Goal: Task Accomplishment & Management: Manage account settings

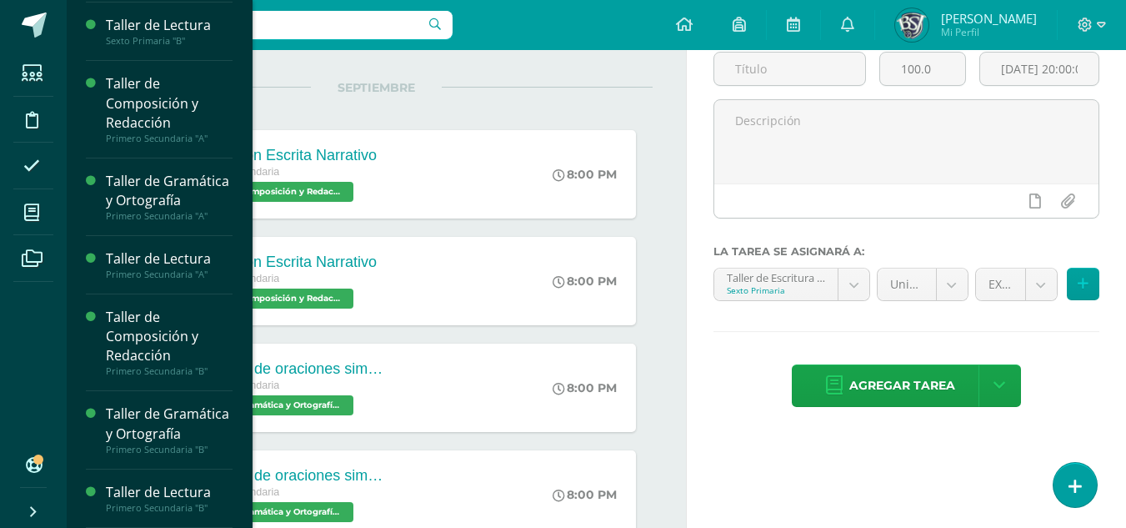
scroll to position [167, 0]
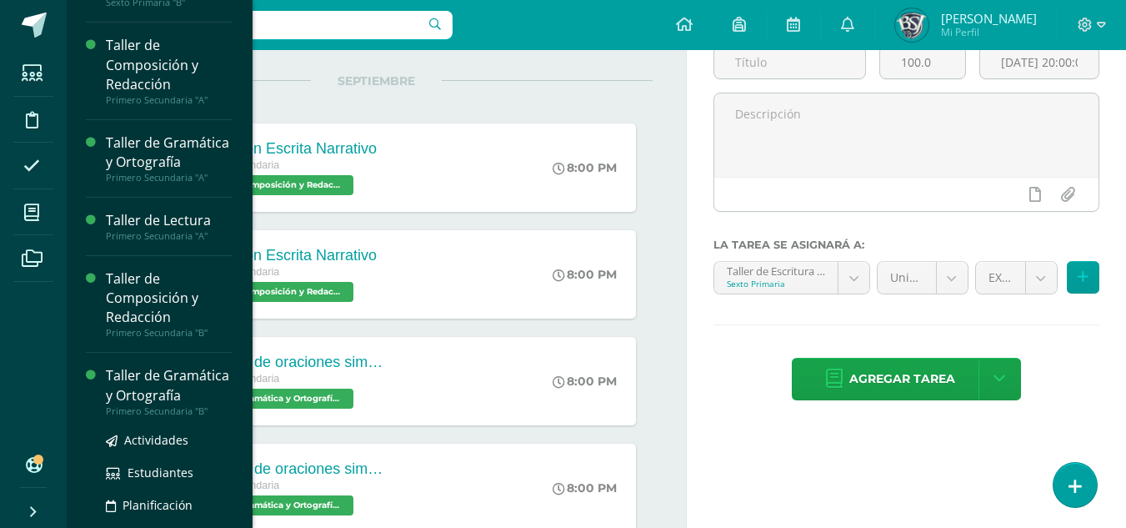
click at [153, 404] on div "Taller de Gramática y Ortografía" at bounding box center [169, 385] width 127 height 38
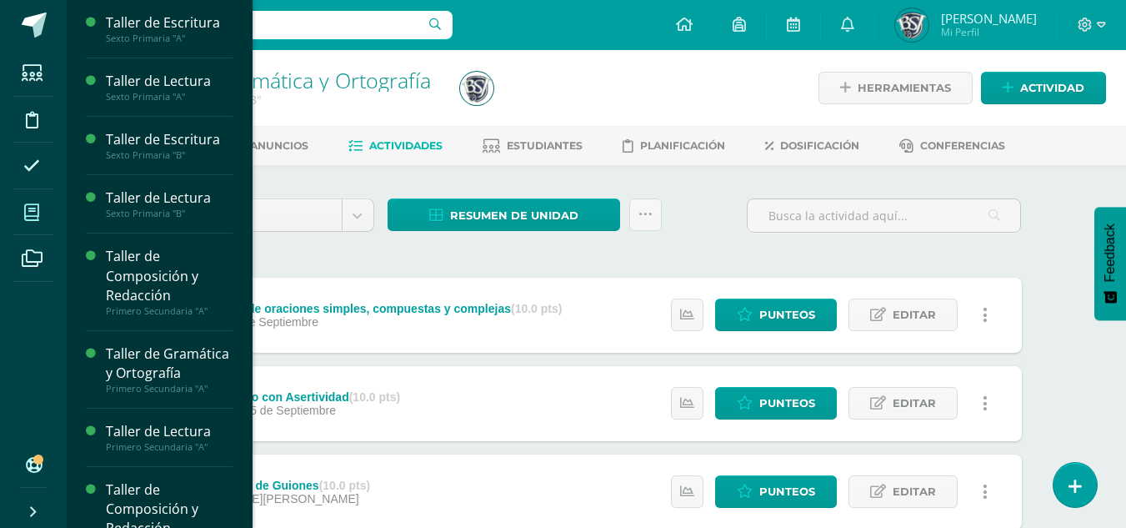
click at [31, 218] on icon at bounding box center [31, 212] width 15 height 17
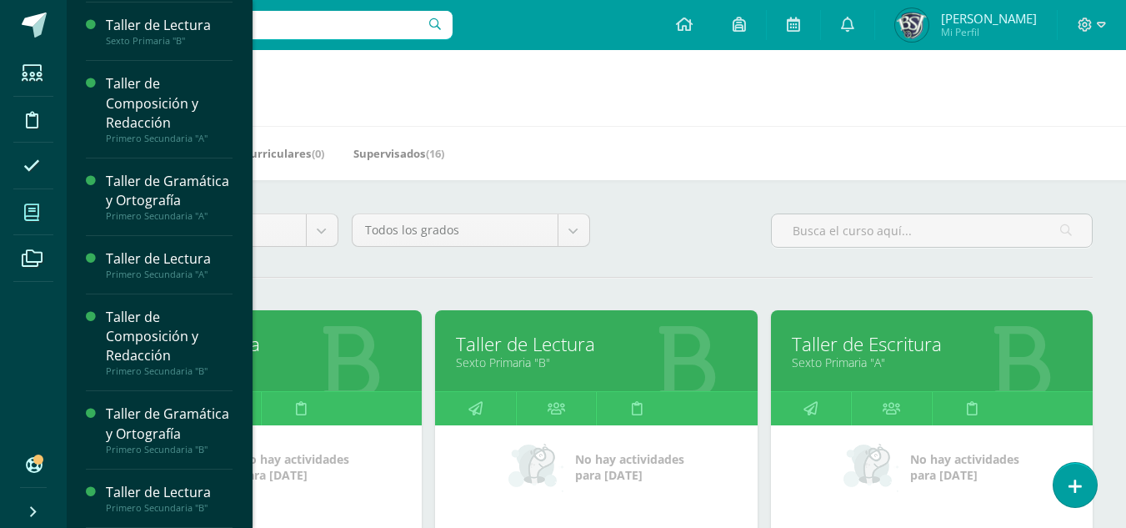
scroll to position [211, 0]
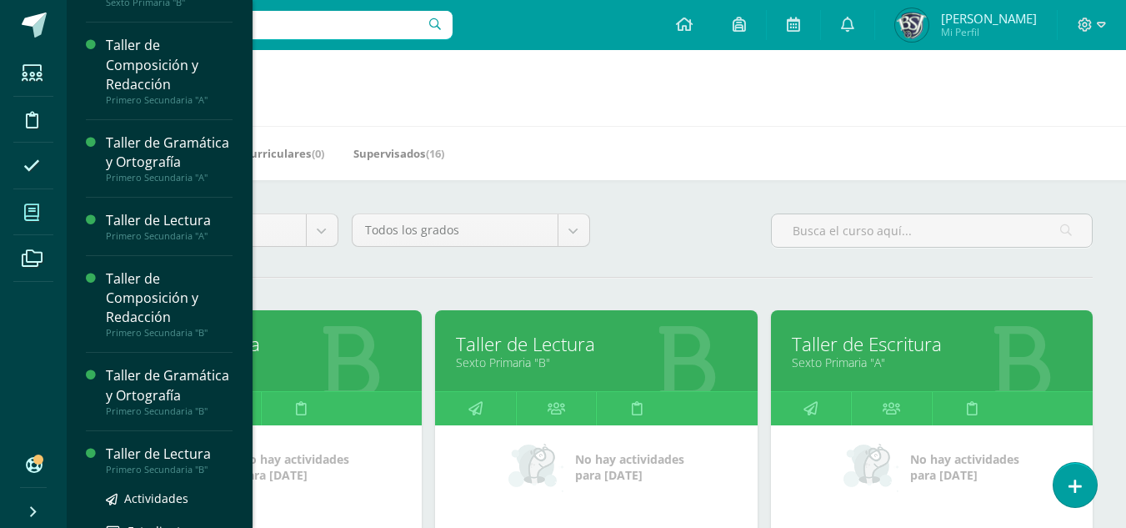
click at [170, 464] on div "Taller de Lectura" at bounding box center [169, 453] width 127 height 19
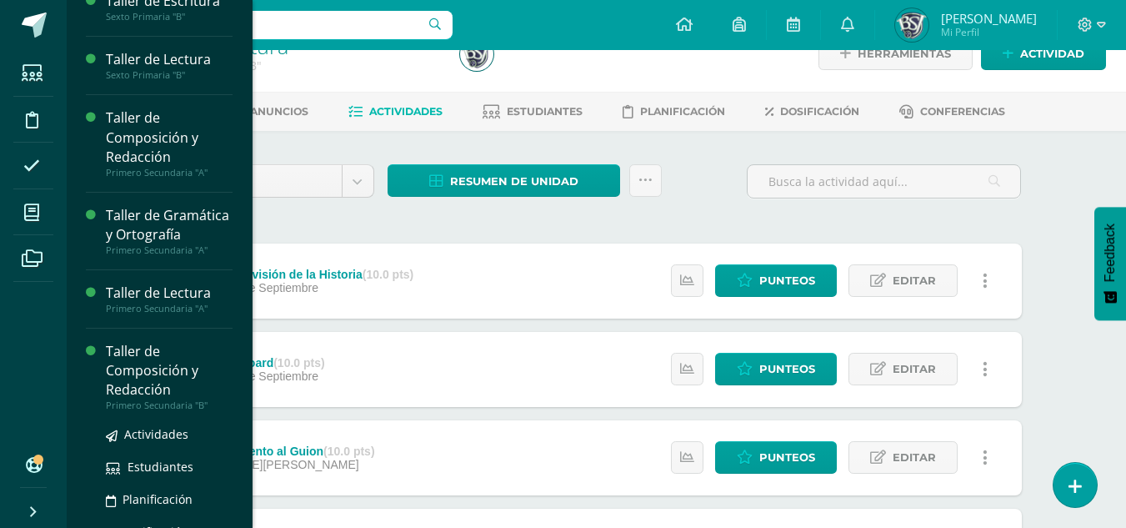
scroll to position [167, 0]
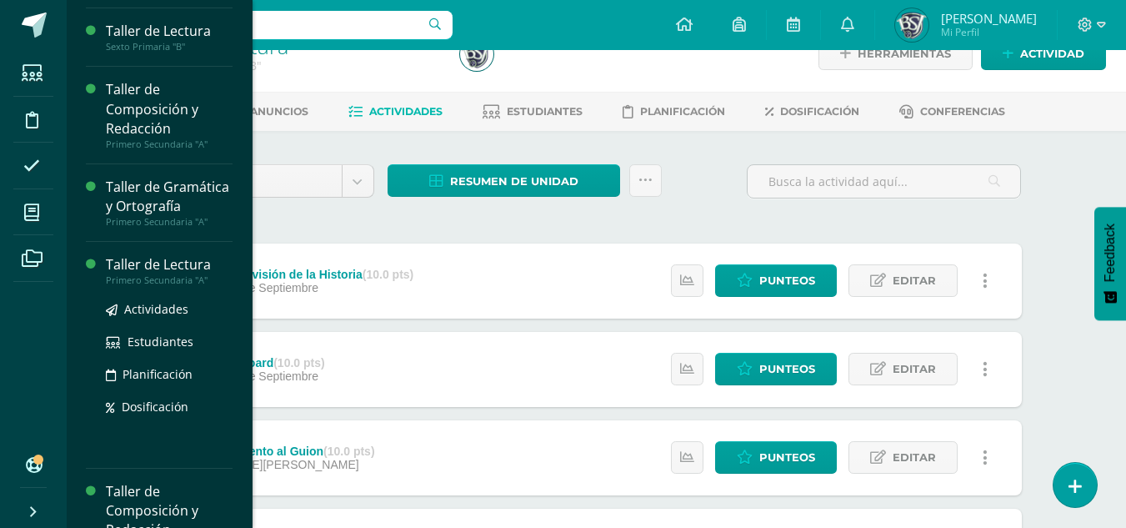
click at [147, 274] on div "Taller de Lectura" at bounding box center [169, 264] width 127 height 19
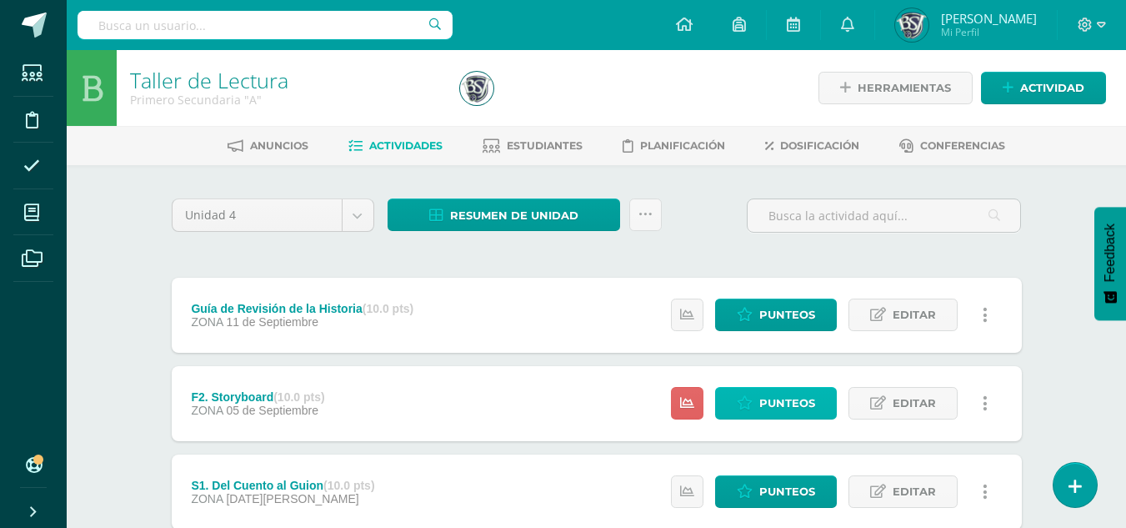
click at [786, 394] on span "Punteos" at bounding box center [788, 403] width 56 height 31
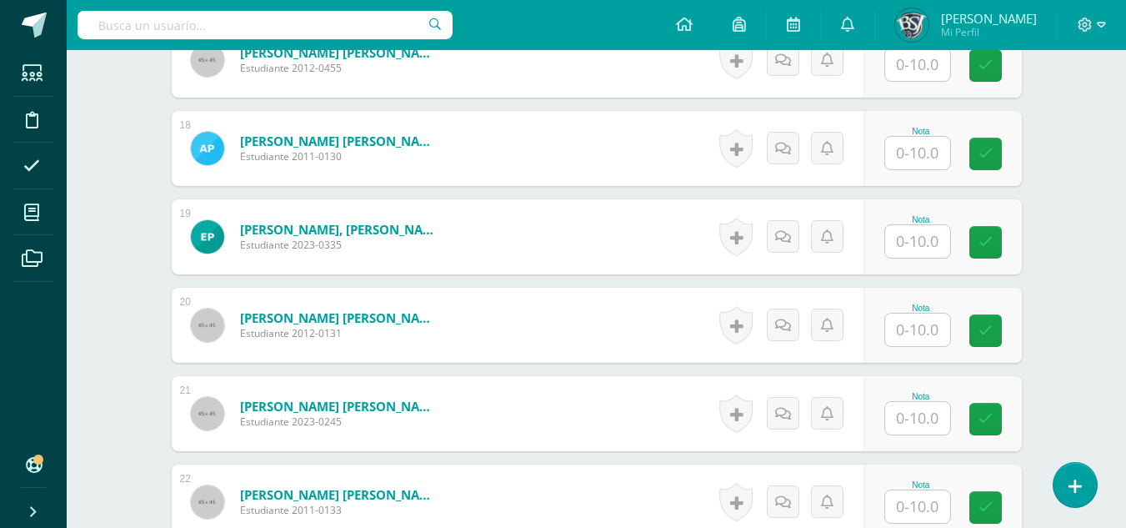
scroll to position [1988, 0]
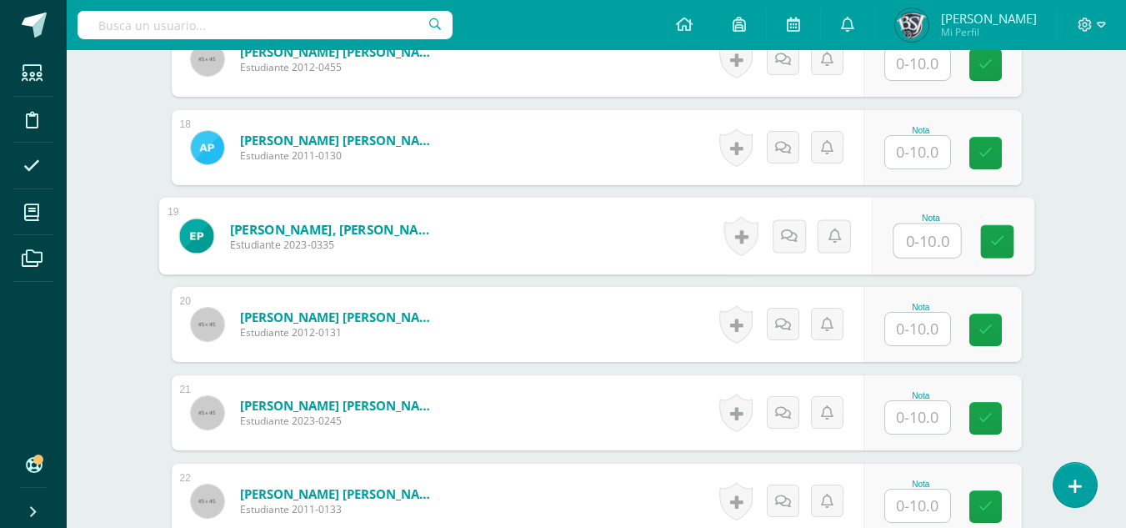
click at [916, 246] on input "text" at bounding box center [927, 240] width 67 height 33
type input "10"
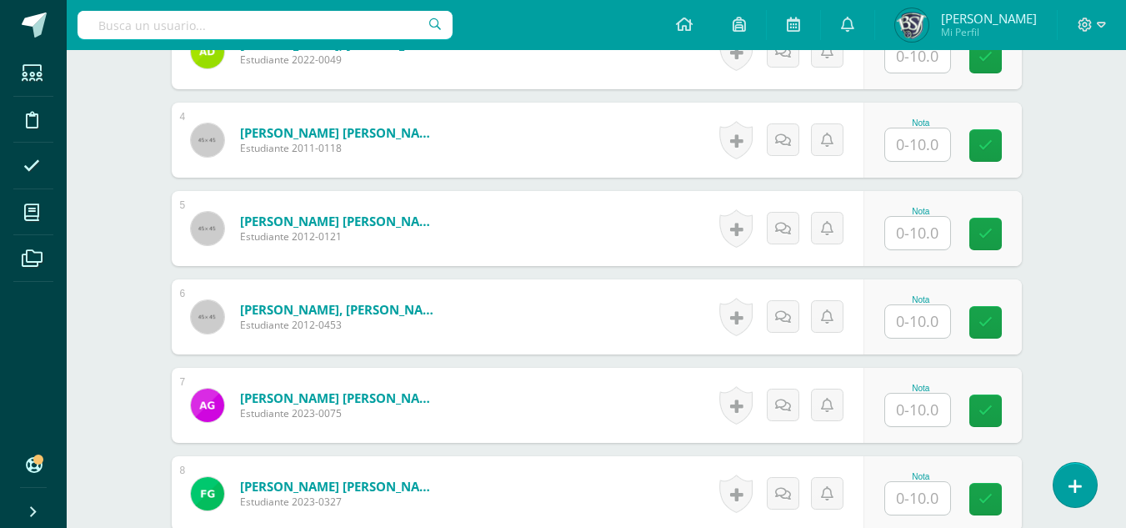
scroll to position [737, 0]
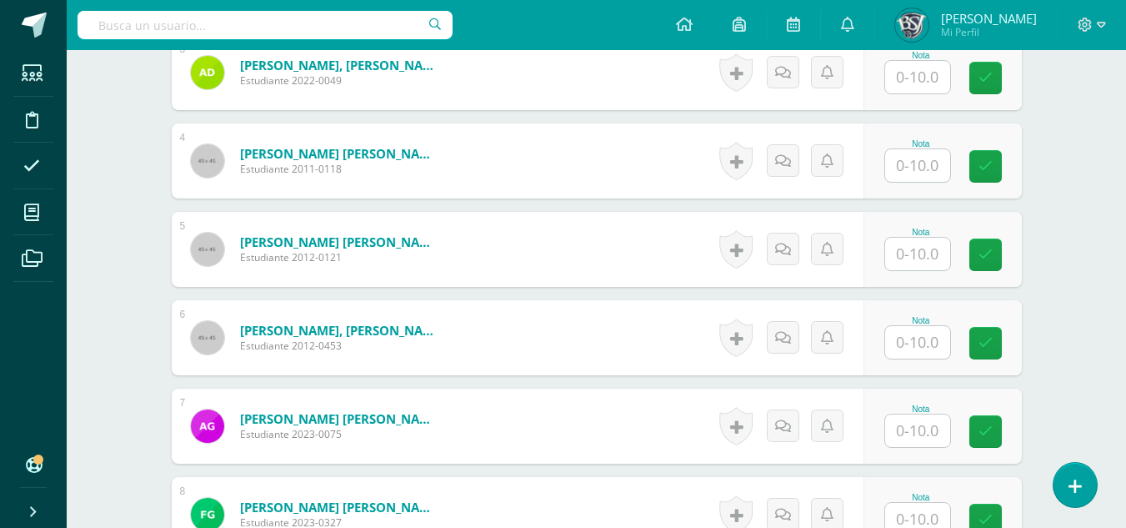
click at [906, 166] on input "text" at bounding box center [917, 165] width 65 height 33
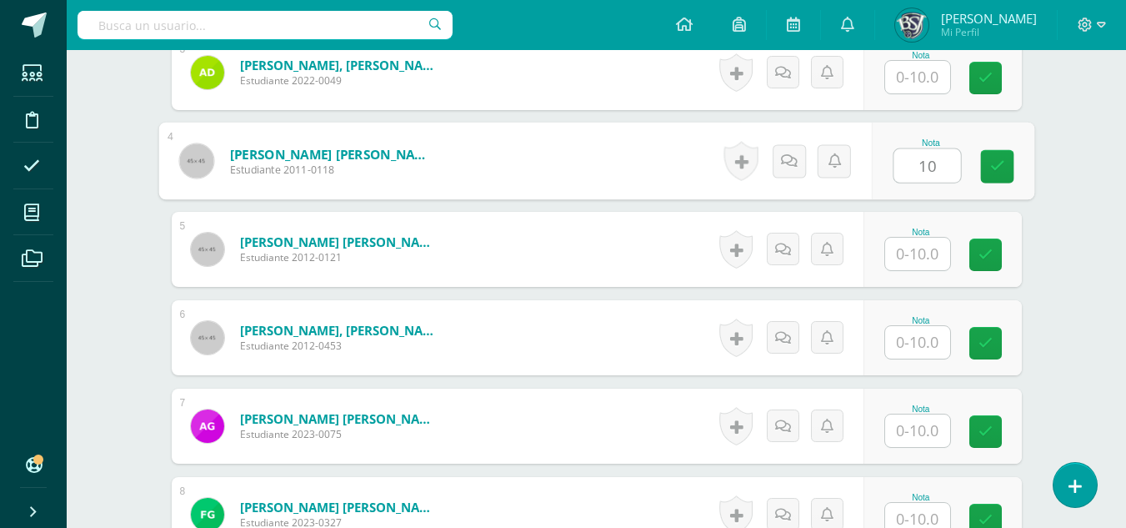
type input "10"
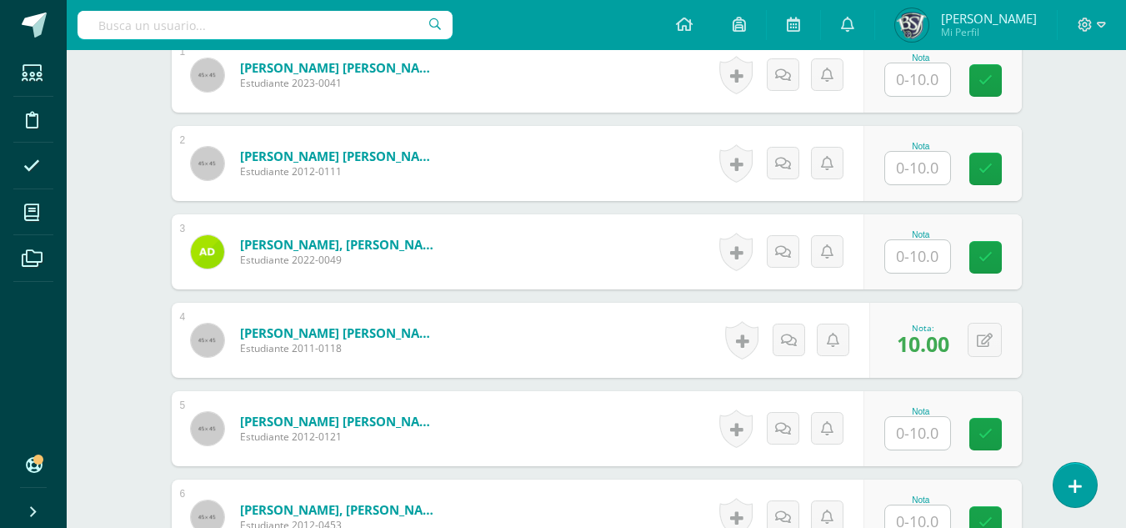
scroll to position [487, 0]
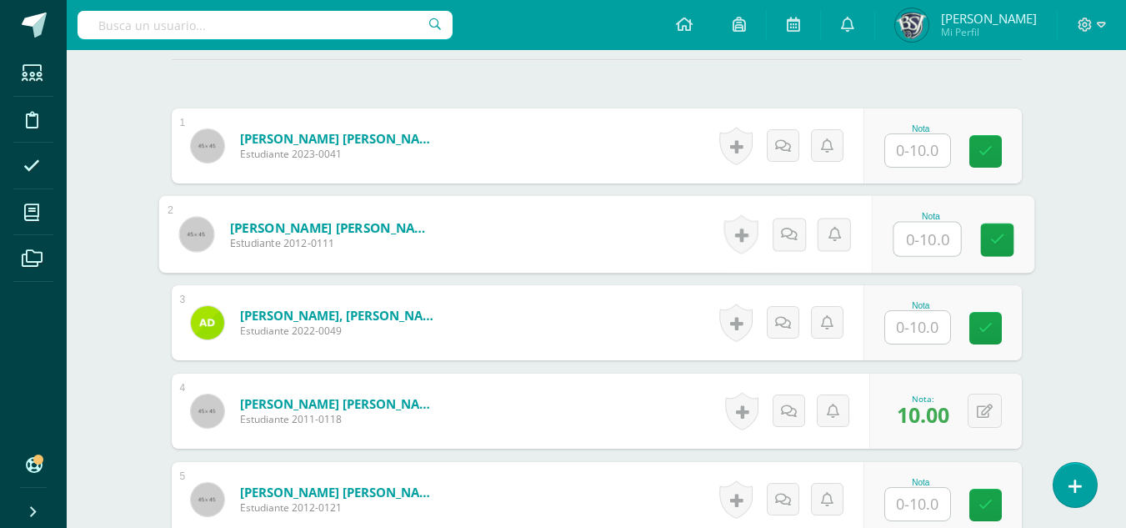
click at [914, 238] on input "text" at bounding box center [927, 239] width 67 height 33
type input "10"
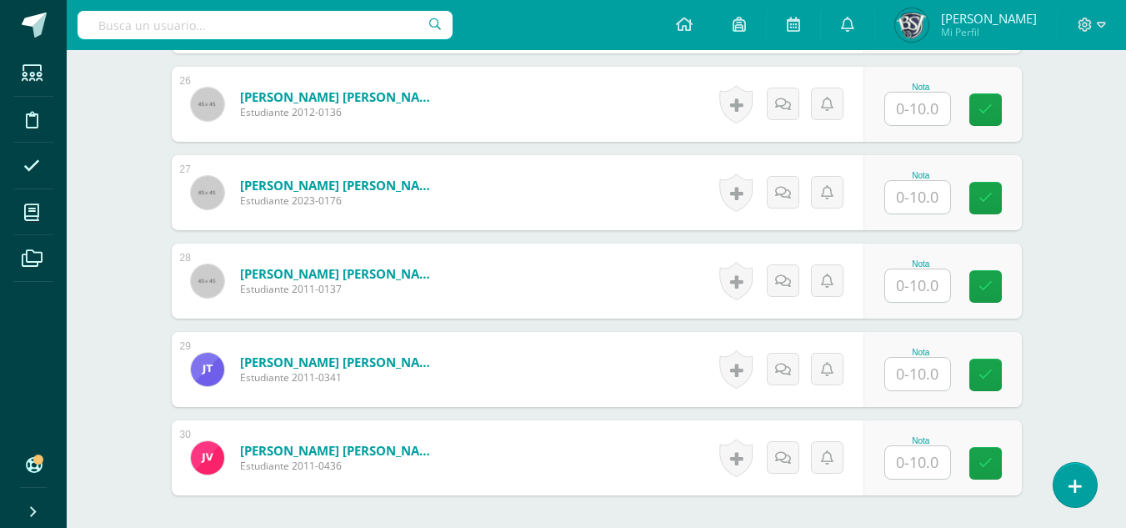
scroll to position [2896, 0]
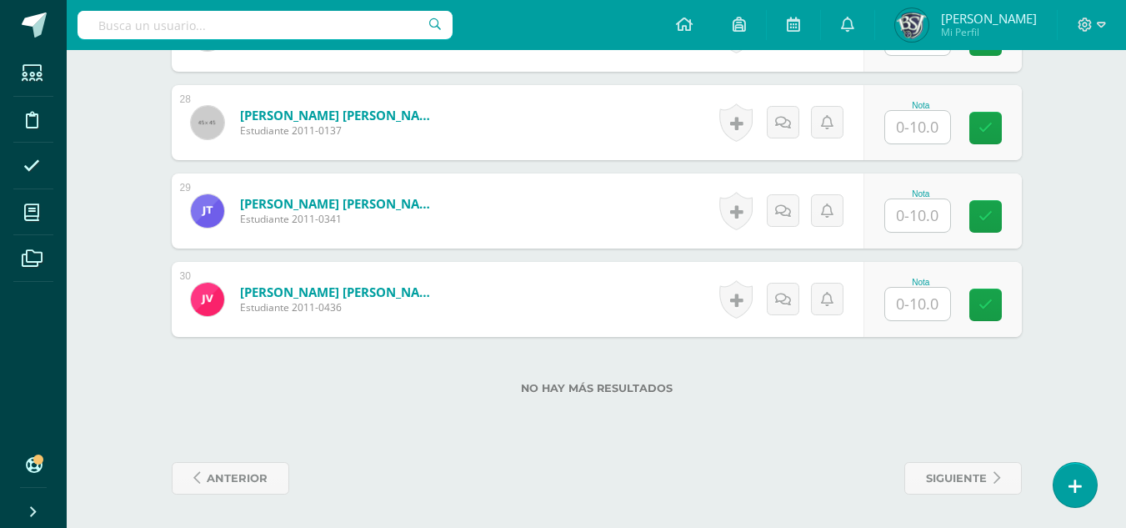
click at [895, 293] on input "text" at bounding box center [917, 304] width 65 height 33
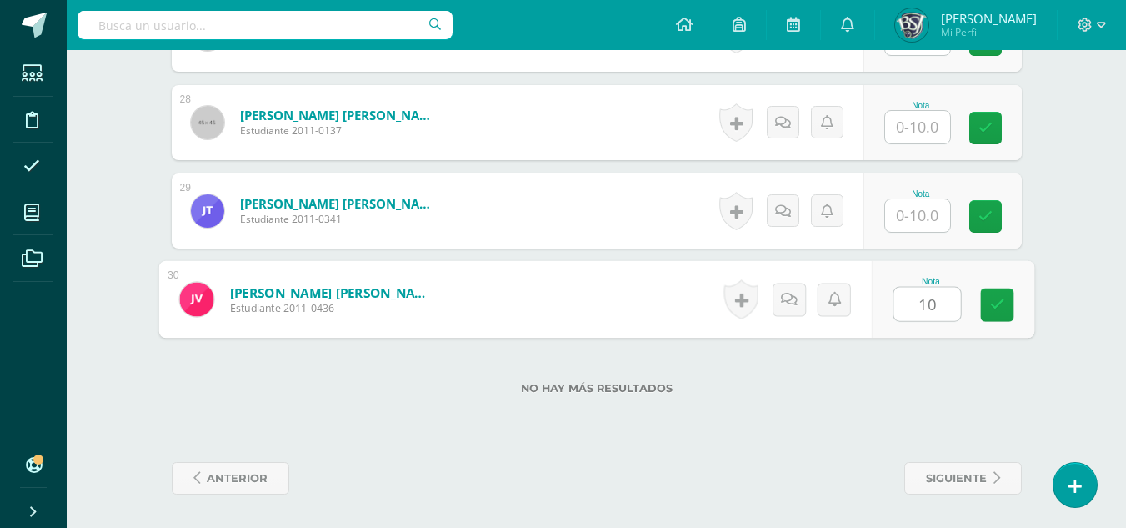
type input "10"
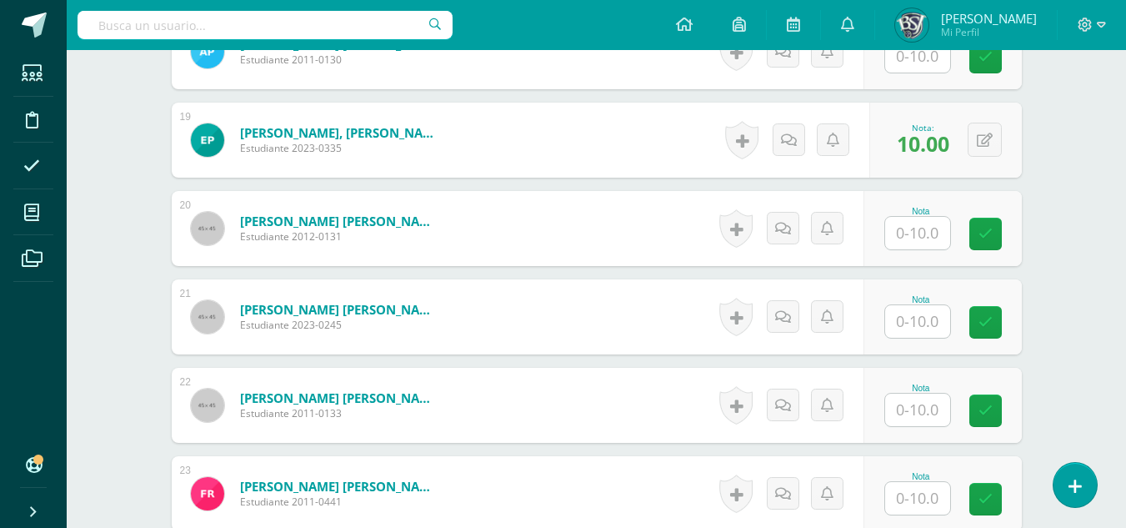
scroll to position [2084, 0]
click at [929, 325] on input "text" at bounding box center [917, 320] width 65 height 33
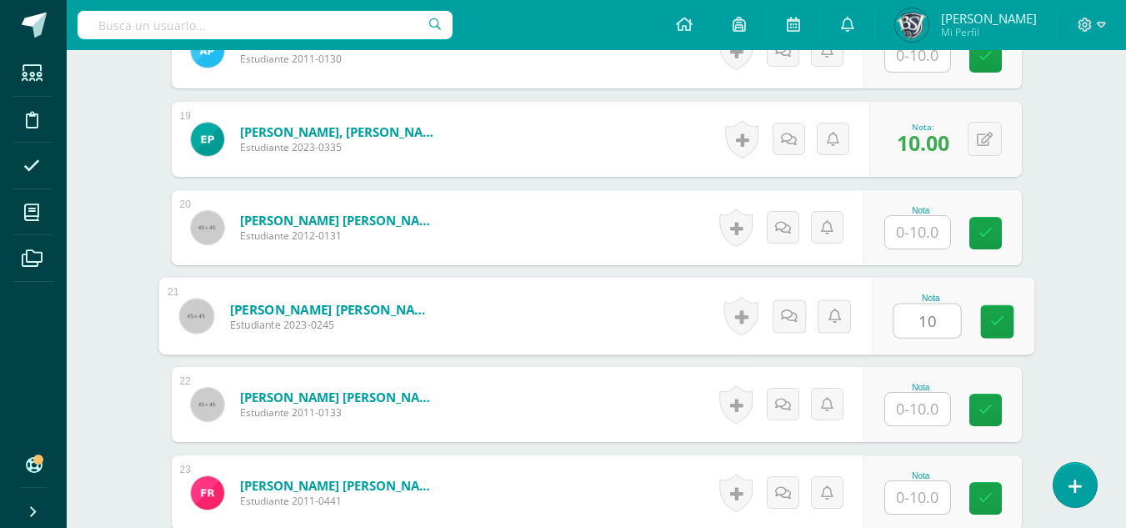
type input "10"
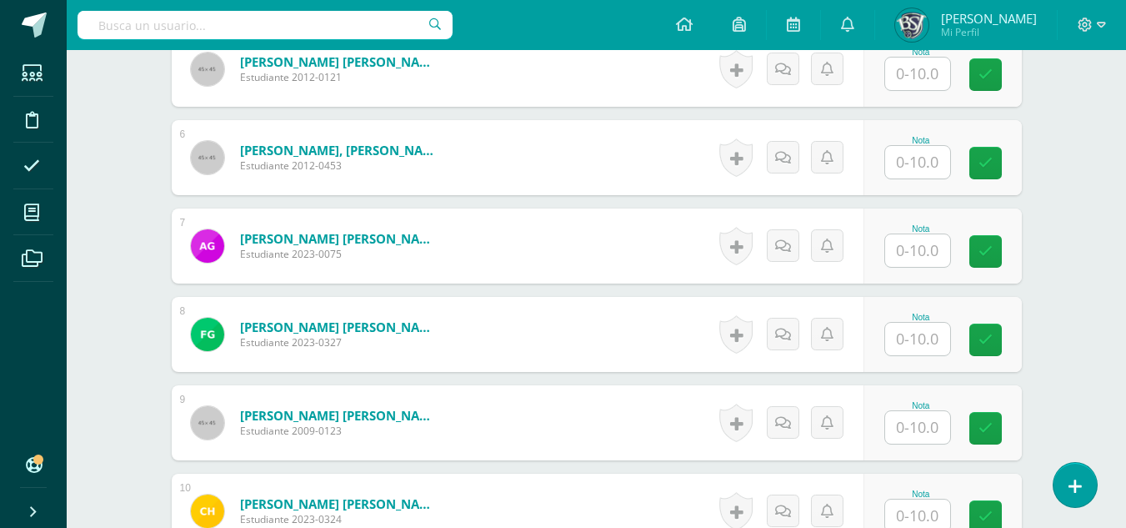
scroll to position [1000, 0]
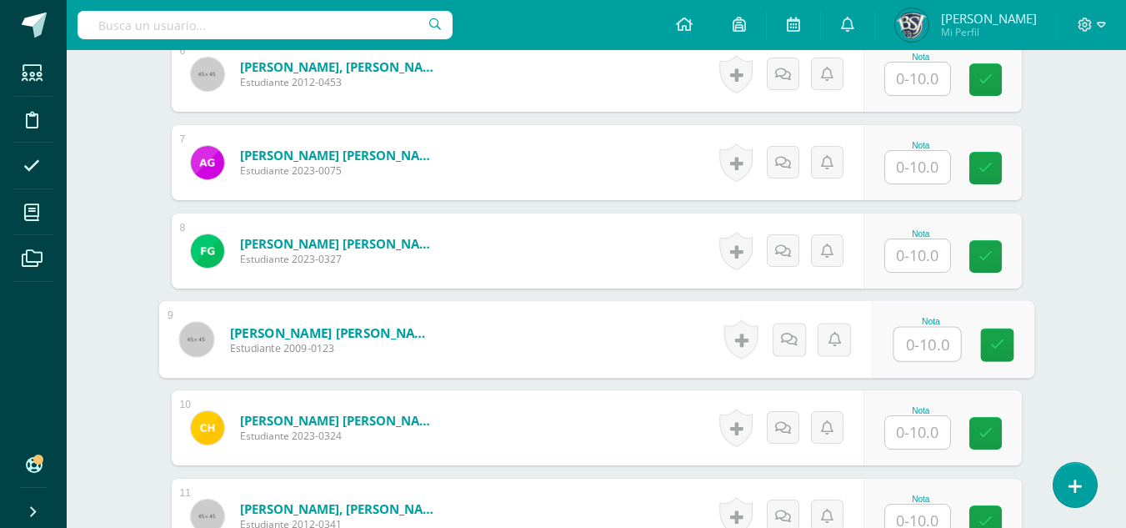
click at [904, 336] on input "text" at bounding box center [927, 344] width 67 height 33
type input "10"
drag, startPoint x: 1029, startPoint y: 268, endPoint x: 1090, endPoint y: 246, distance: 64.9
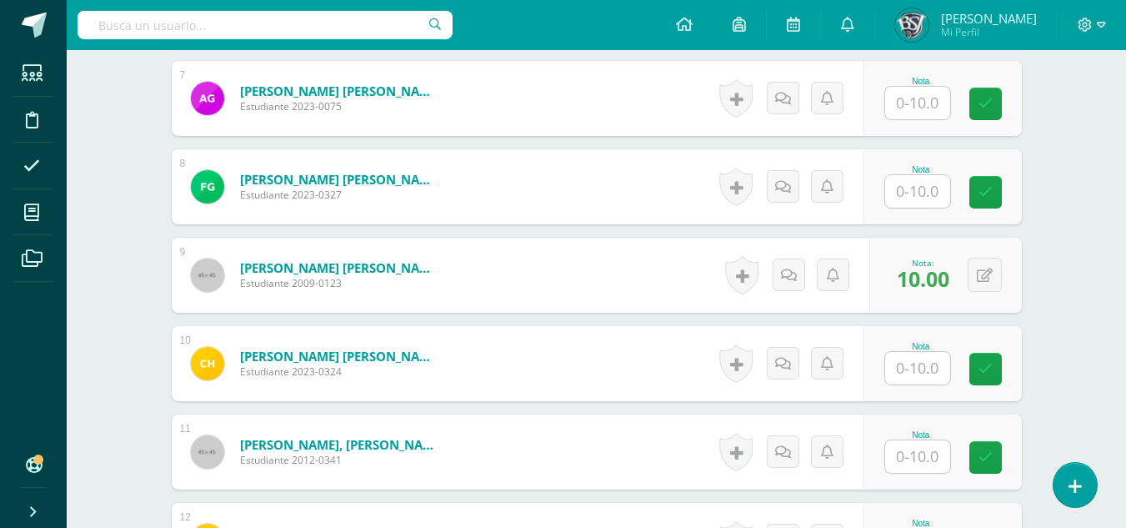
scroll to position [1084, 0]
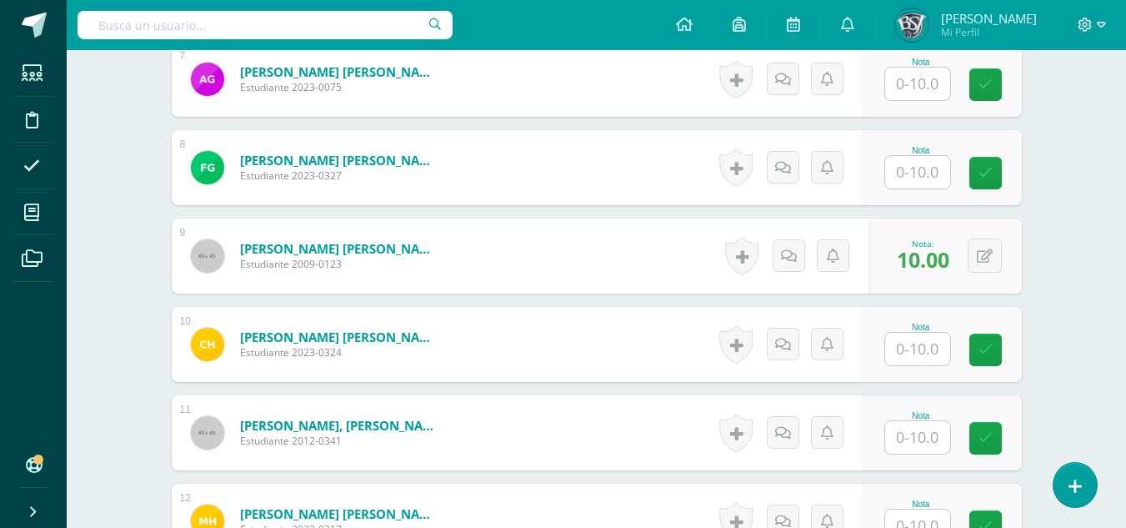
click at [908, 432] on input "text" at bounding box center [917, 437] width 65 height 33
type input "10"
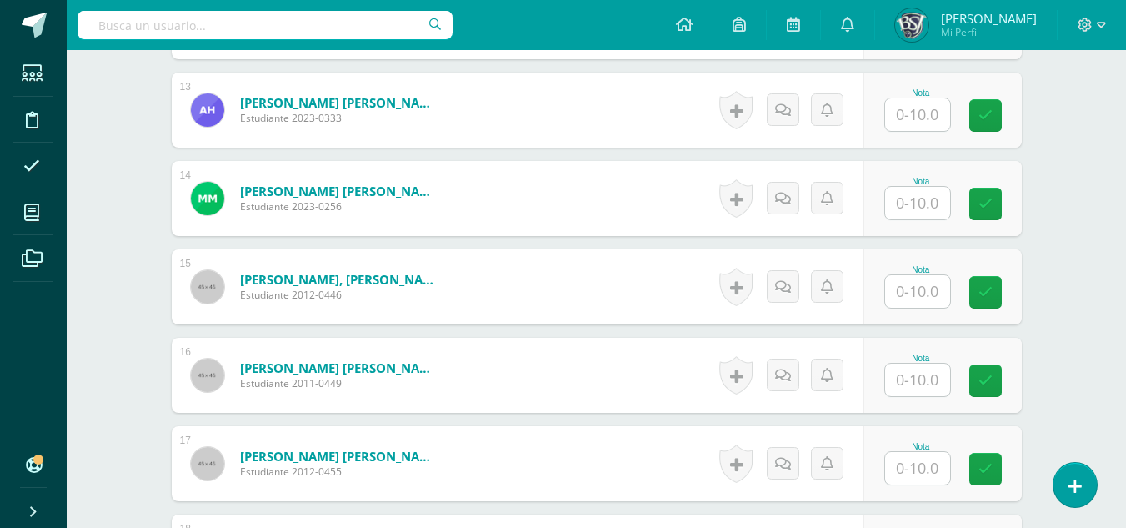
scroll to position [1584, 0]
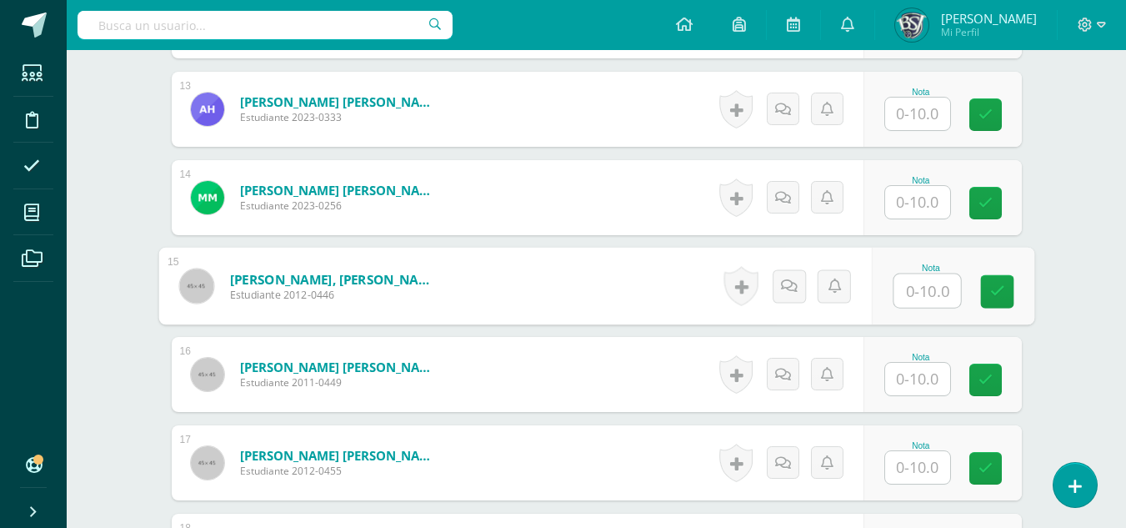
click at [916, 289] on input "text" at bounding box center [927, 290] width 67 height 33
type input "10"
click at [1087, 263] on div "Taller de Lectura Primero Secundaria "A" Herramientas Detalle de asistencias Ac…" at bounding box center [597, 153] width 1060 height 3374
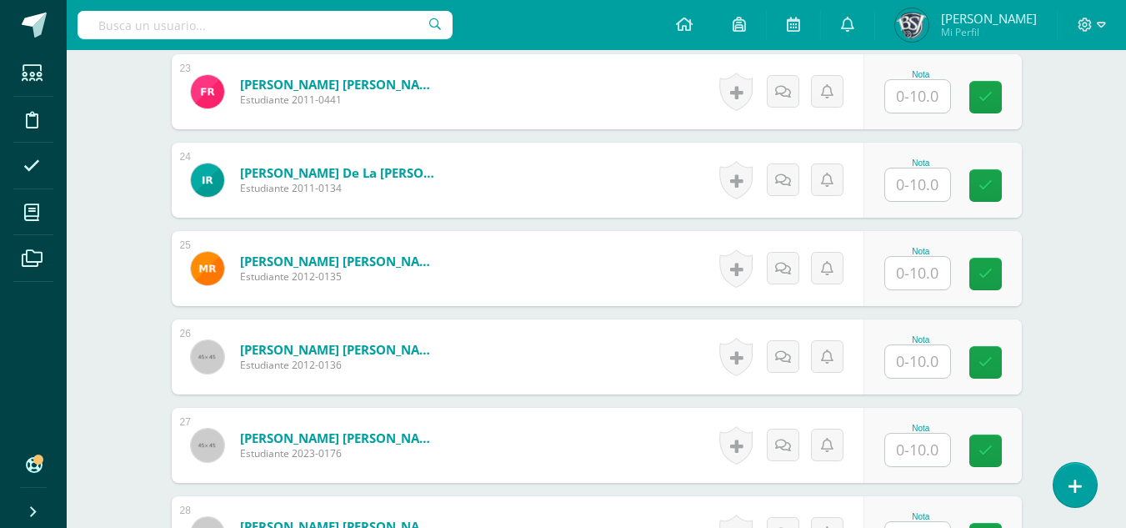
scroll to position [2480, 0]
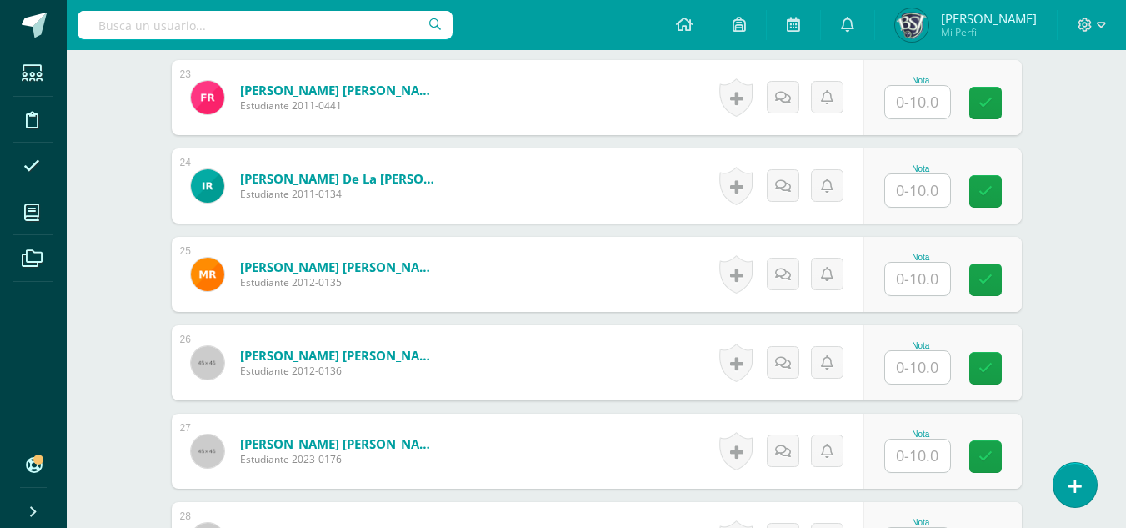
click at [935, 99] on input "text" at bounding box center [917, 102] width 65 height 33
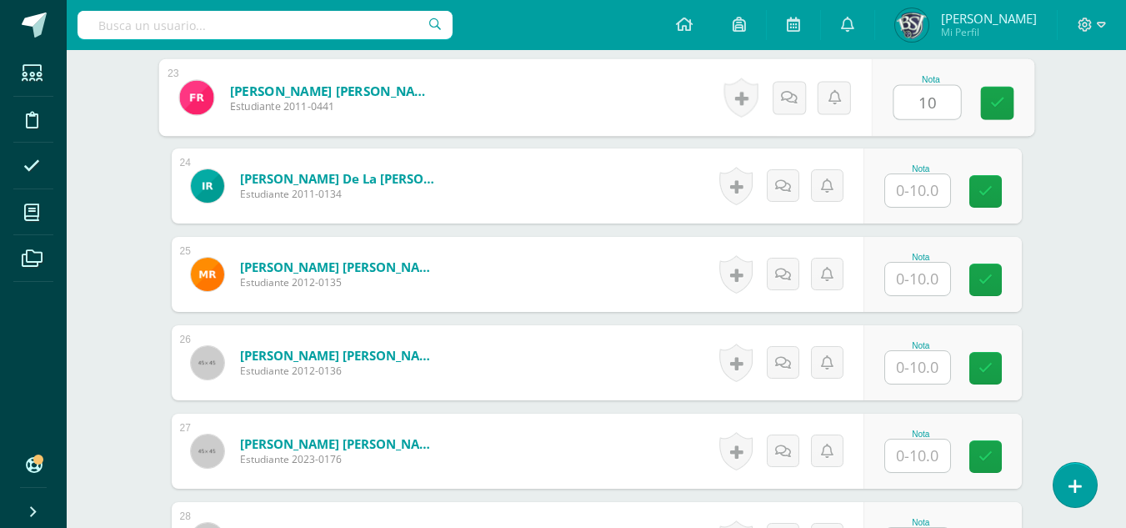
type input "10"
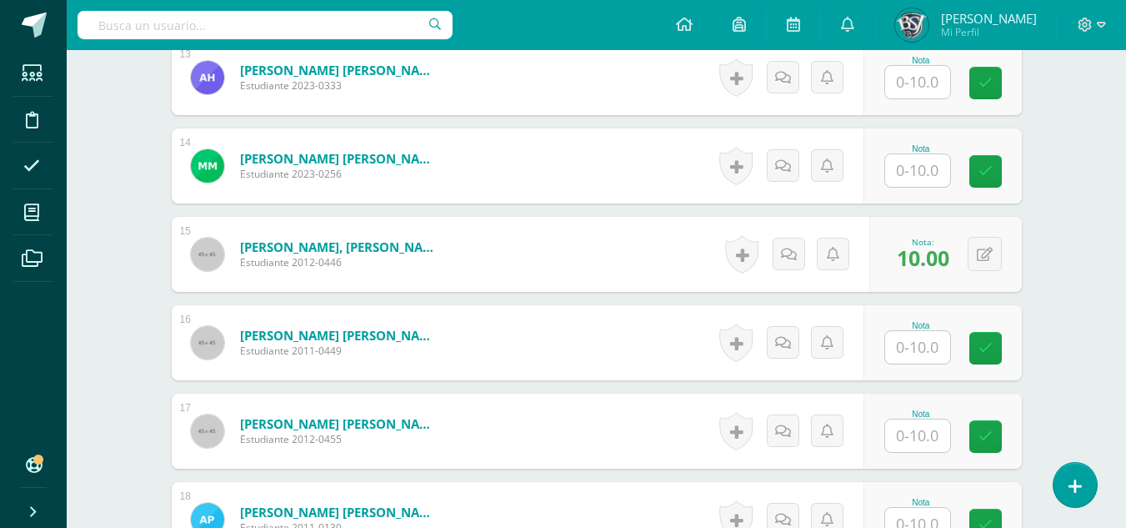
scroll to position [1479, 0]
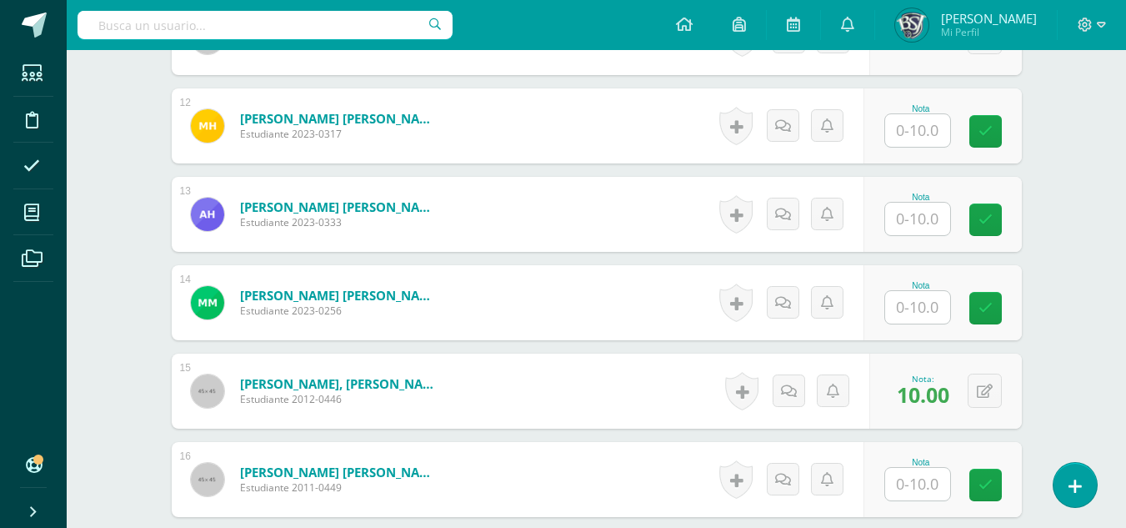
click at [916, 313] on input "text" at bounding box center [917, 307] width 65 height 33
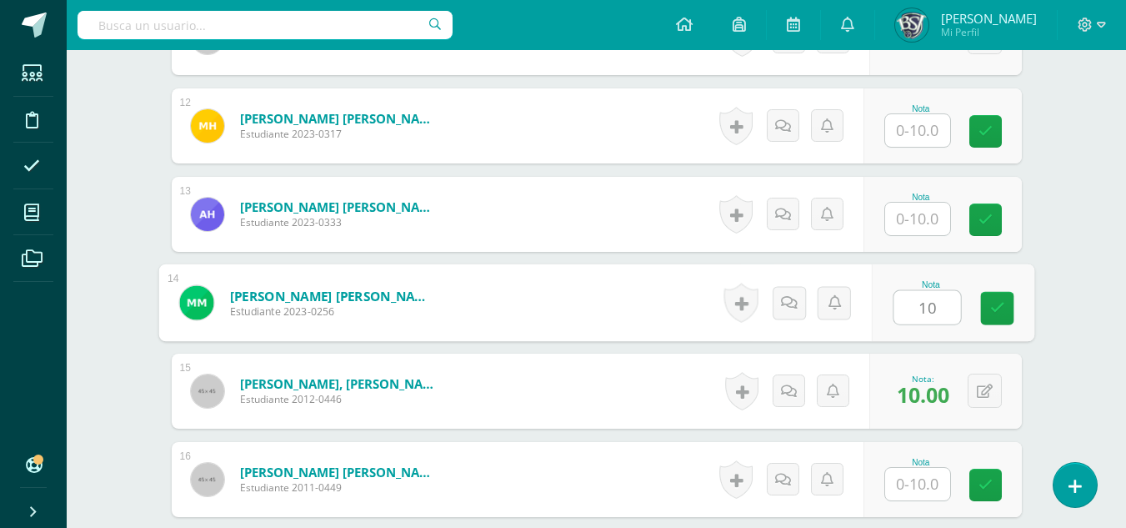
type input "10"
click at [1082, 217] on div "Taller de Lectura Primero Secundaria "A" Herramientas Detalle de asistencias Ac…" at bounding box center [597, 258] width 1060 height 3374
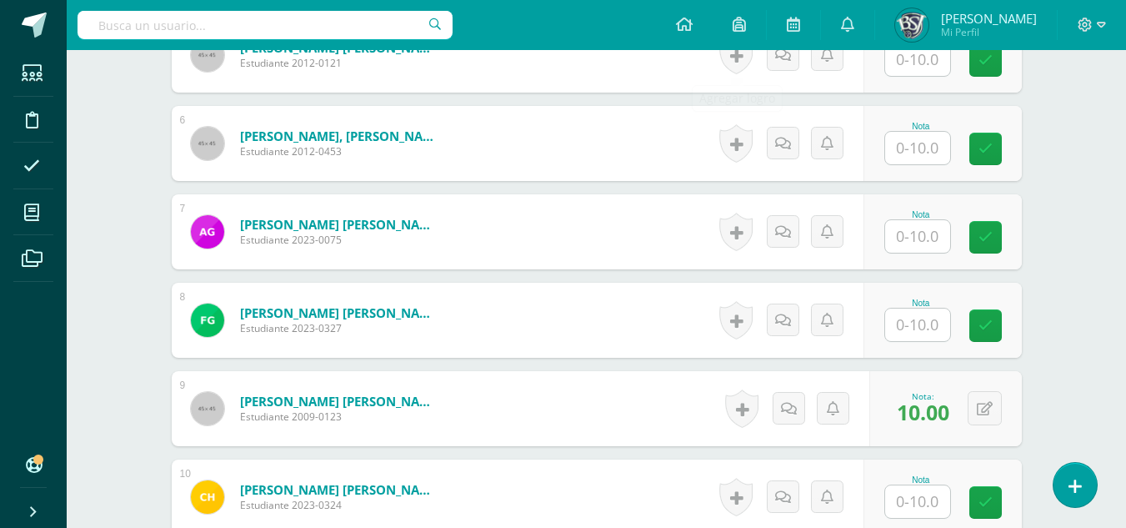
scroll to position [729, 0]
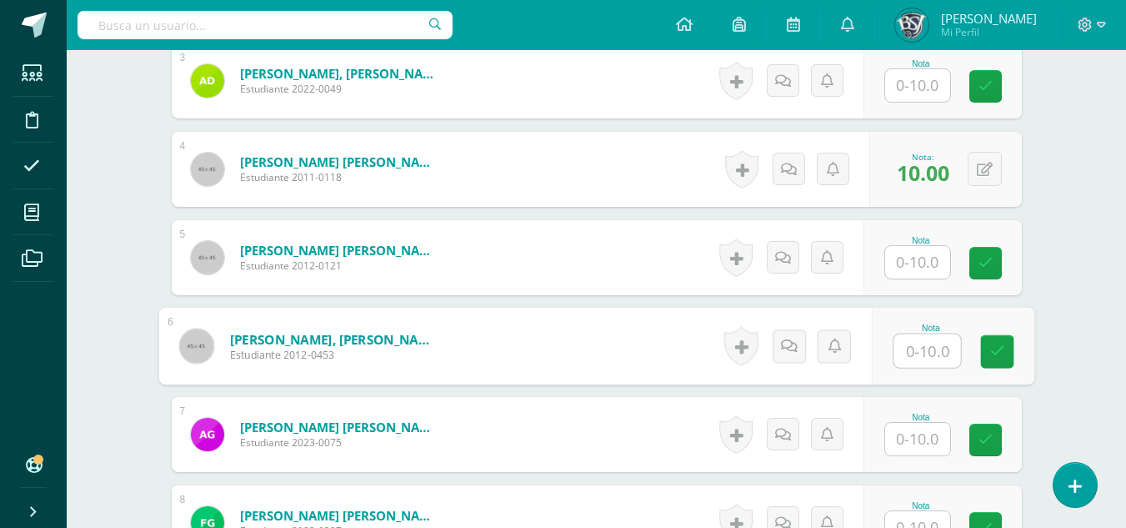
click at [935, 350] on input "text" at bounding box center [927, 350] width 67 height 33
type input "10"
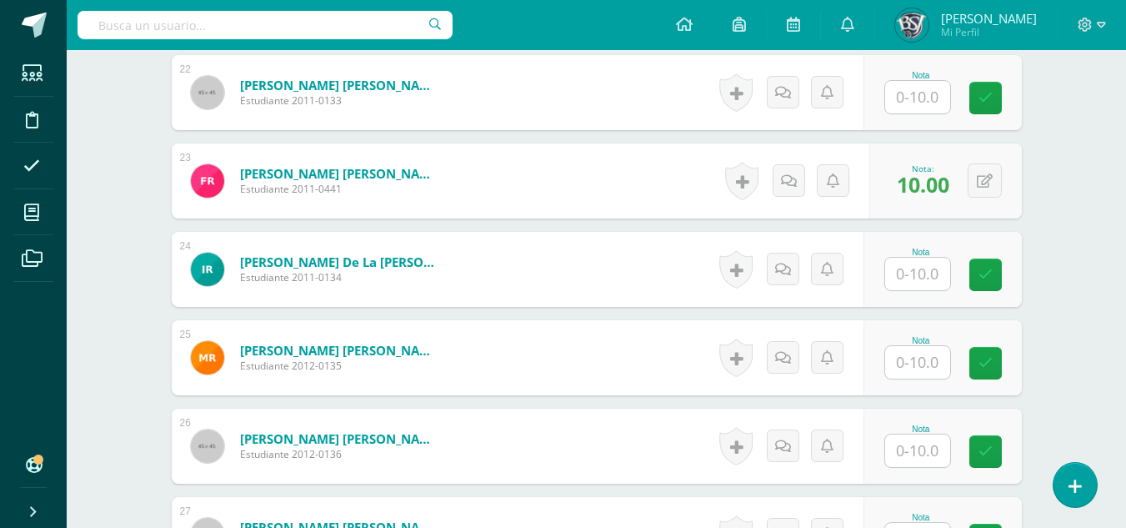
scroll to position [2646, 0]
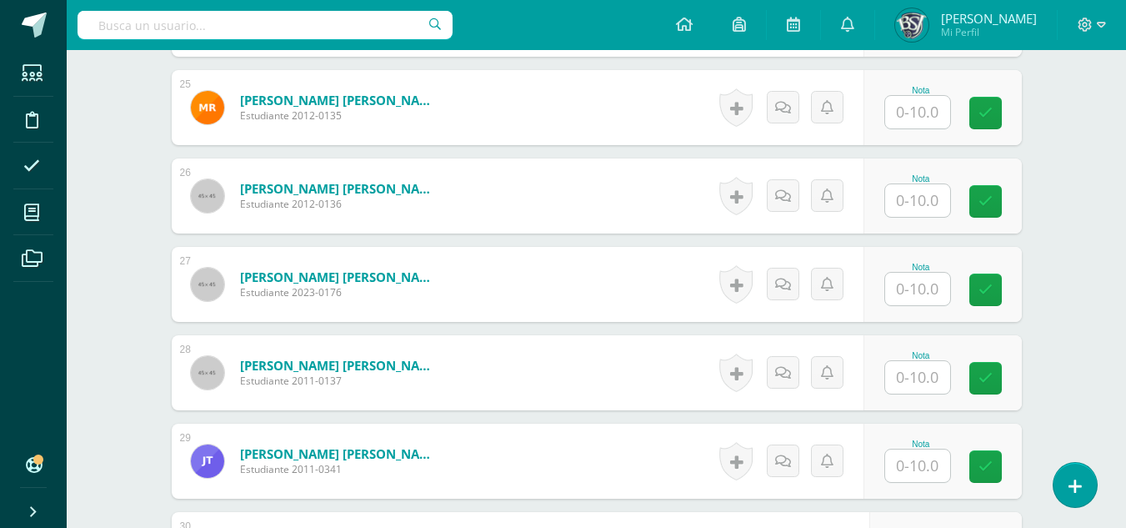
click at [893, 114] on input "text" at bounding box center [917, 112] width 65 height 33
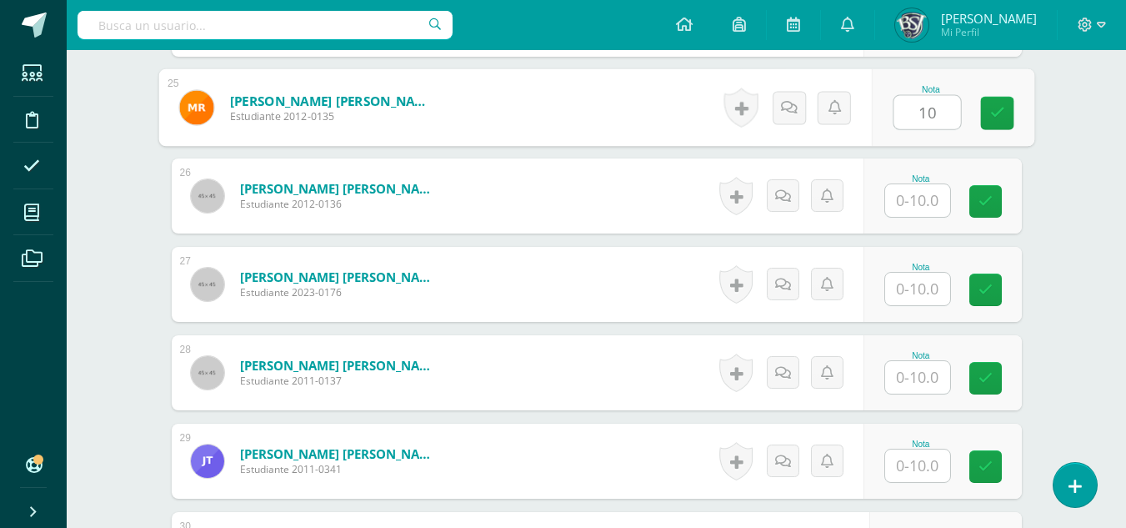
type input "10"
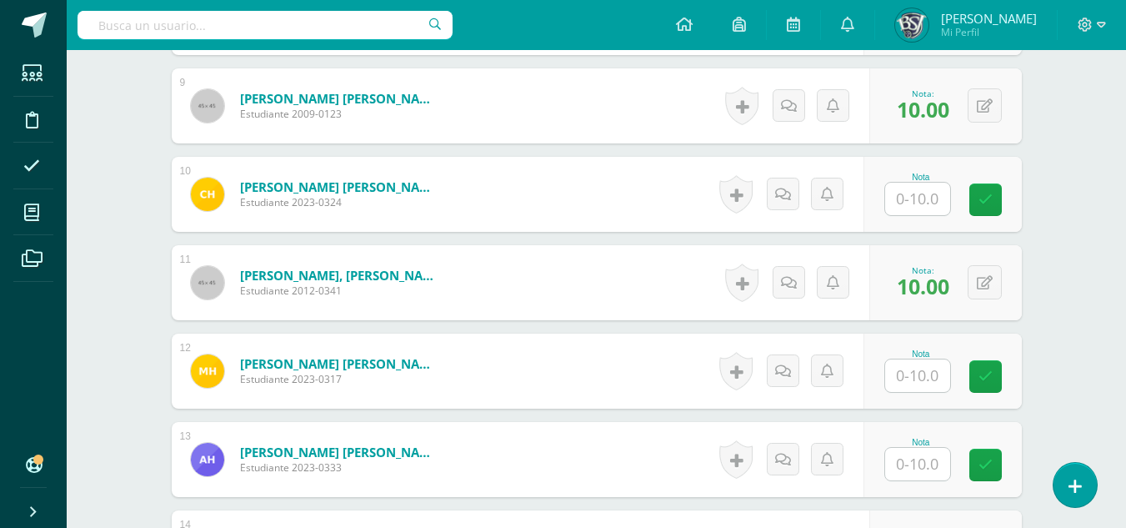
scroll to position [1229, 0]
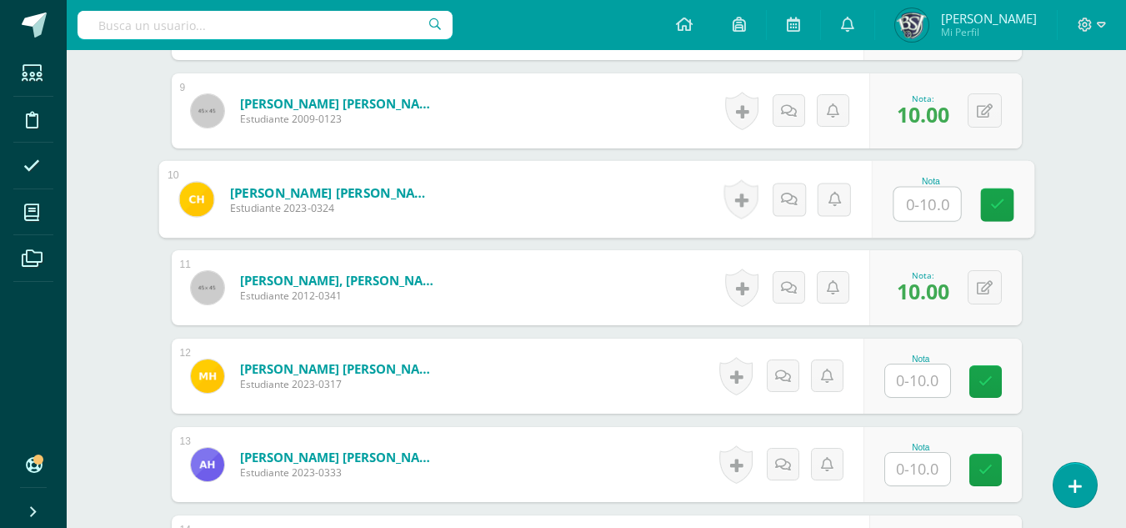
click at [940, 212] on input "text" at bounding box center [927, 204] width 67 height 33
type input "10"
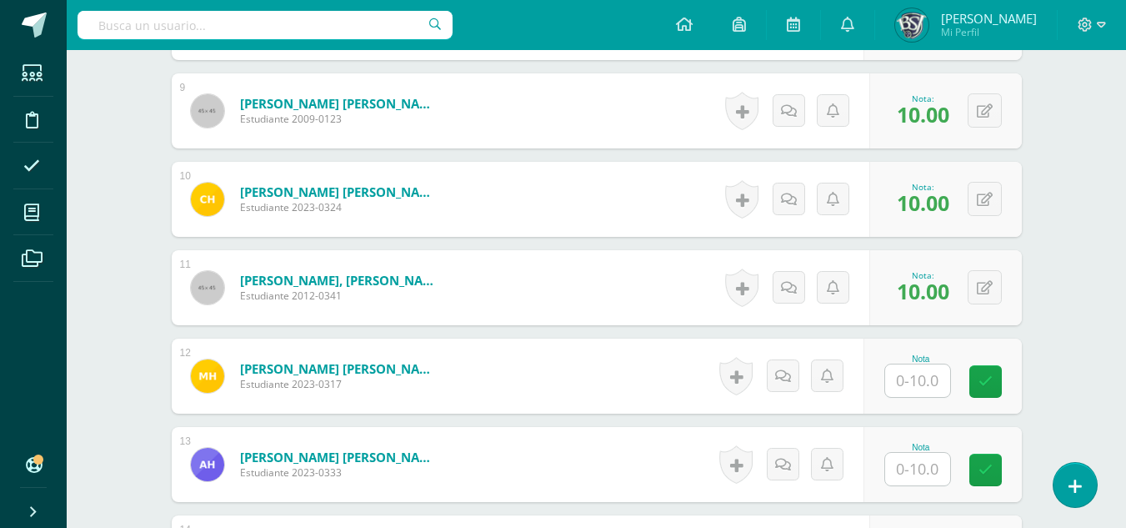
click at [1094, 193] on div "Taller de Lectura Primero Secundaria "A" Herramientas Detalle de asistencias Ac…" at bounding box center [597, 508] width 1060 height 3374
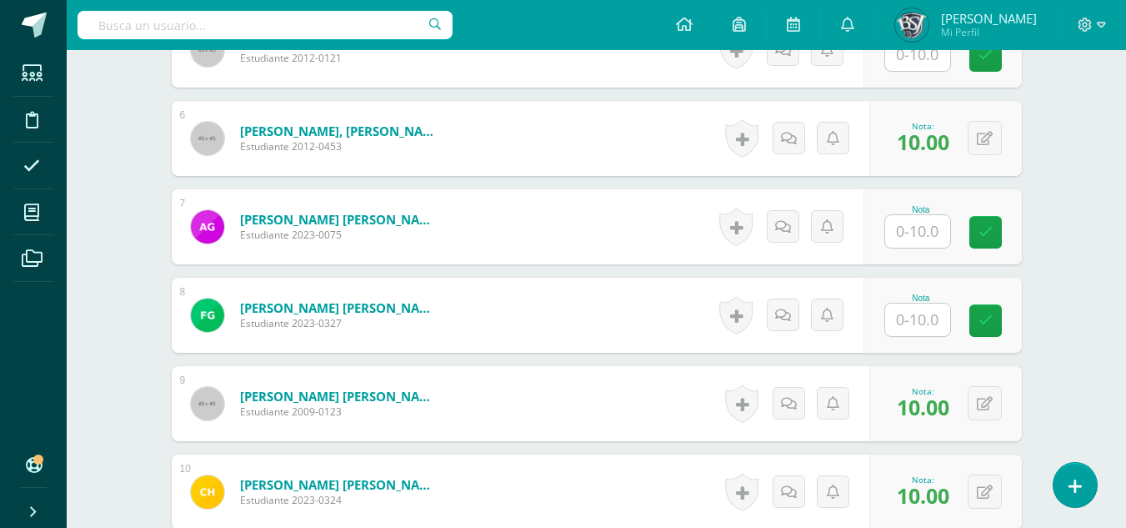
scroll to position [895, 0]
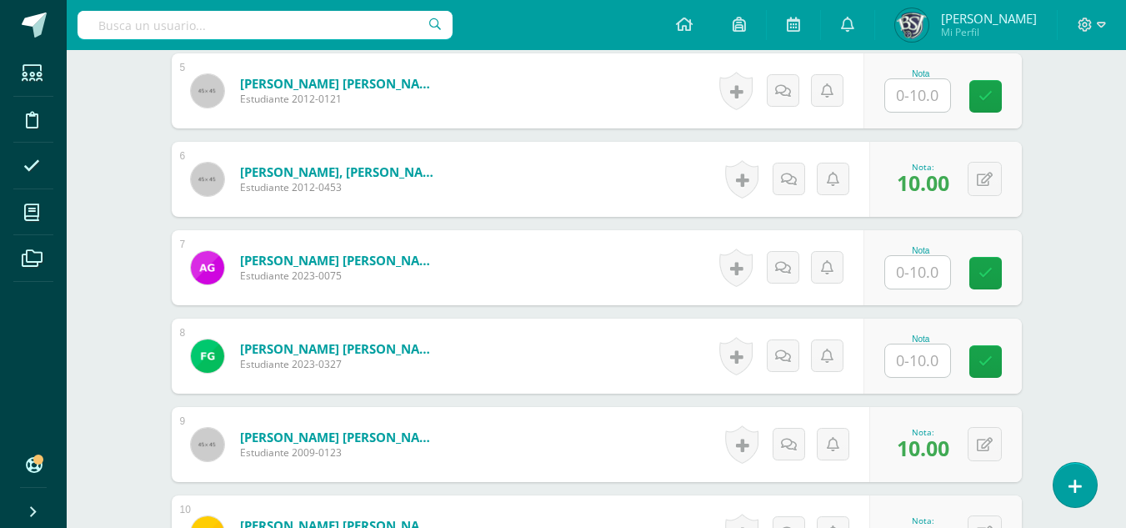
click at [914, 101] on input "text" at bounding box center [917, 95] width 65 height 33
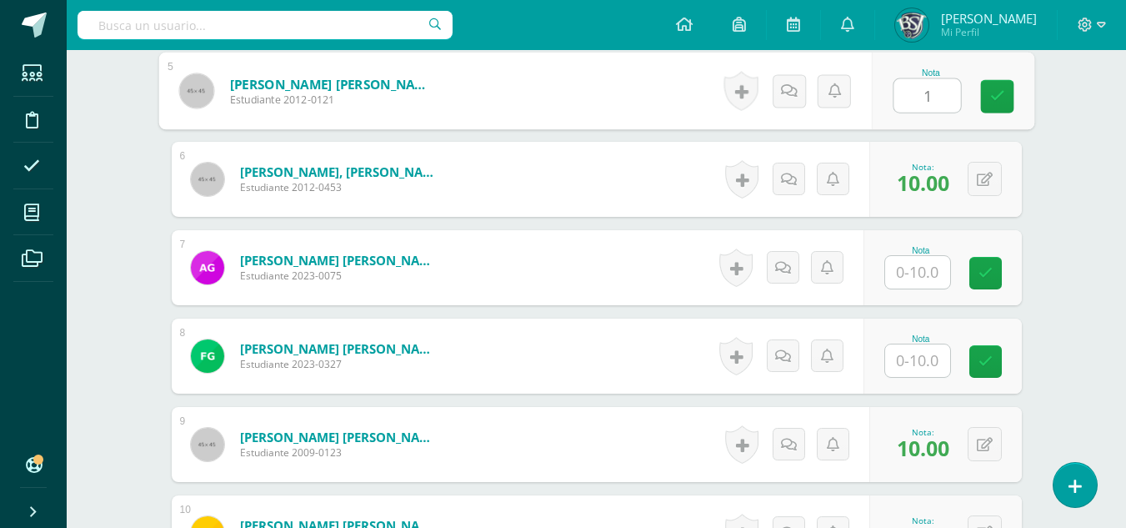
type input "10"
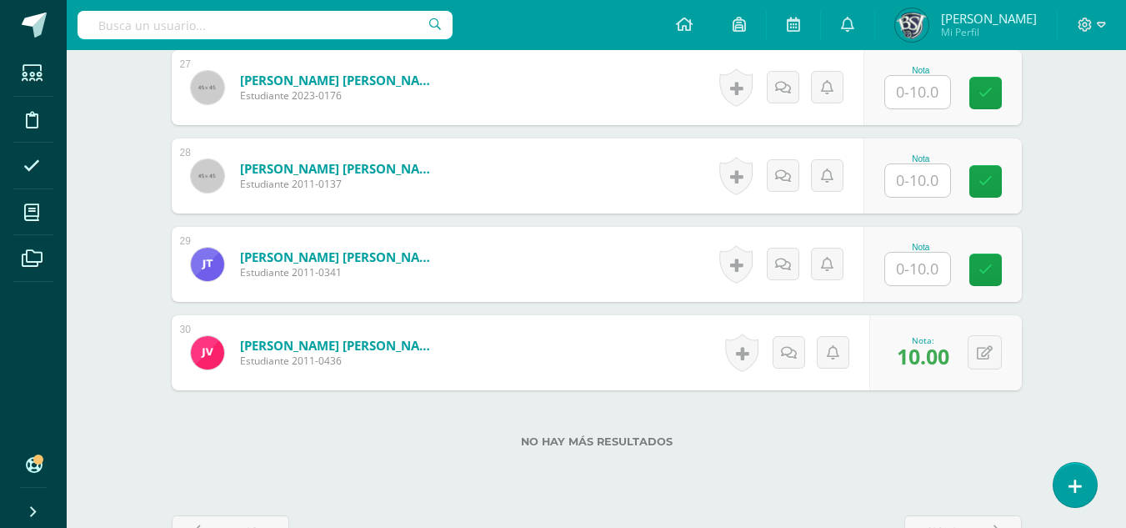
scroll to position [2813, 0]
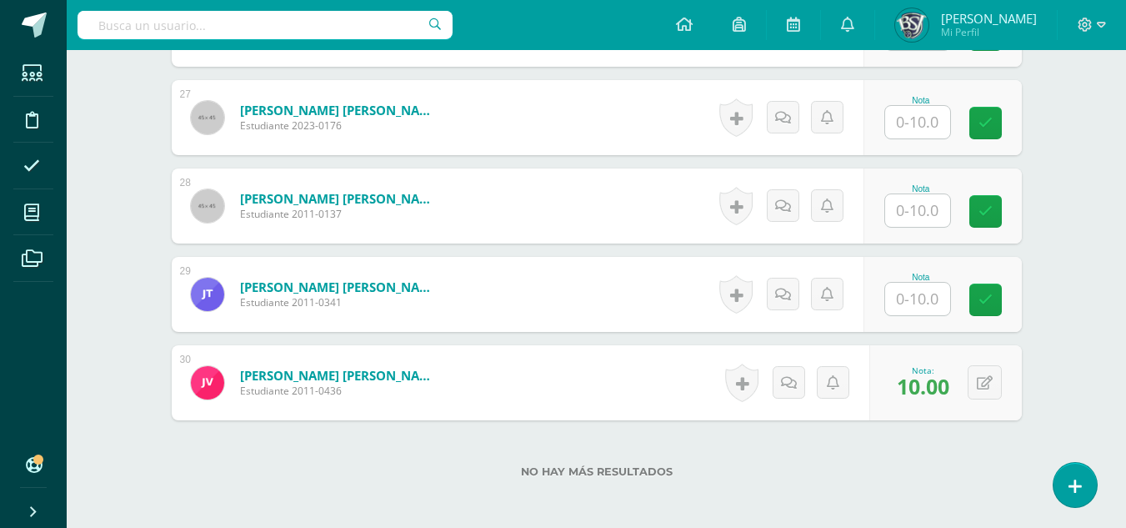
click at [928, 203] on input "text" at bounding box center [917, 210] width 65 height 33
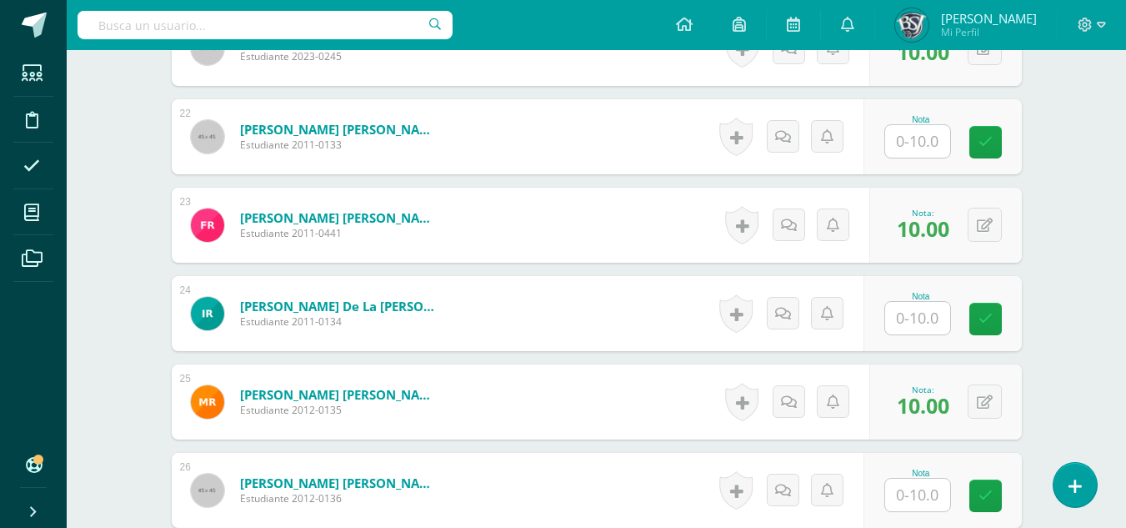
type input "10"
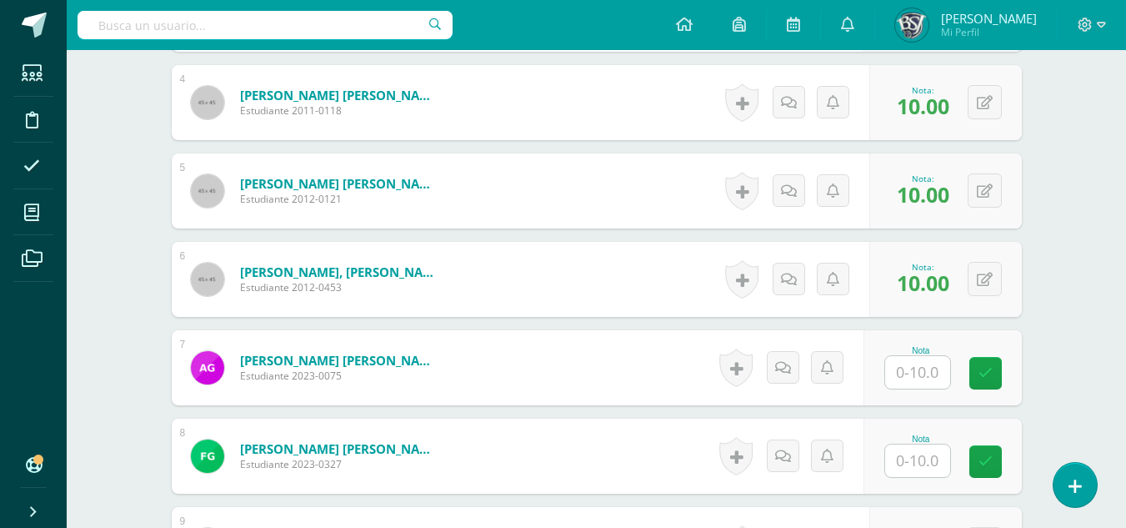
scroll to position [1000, 0]
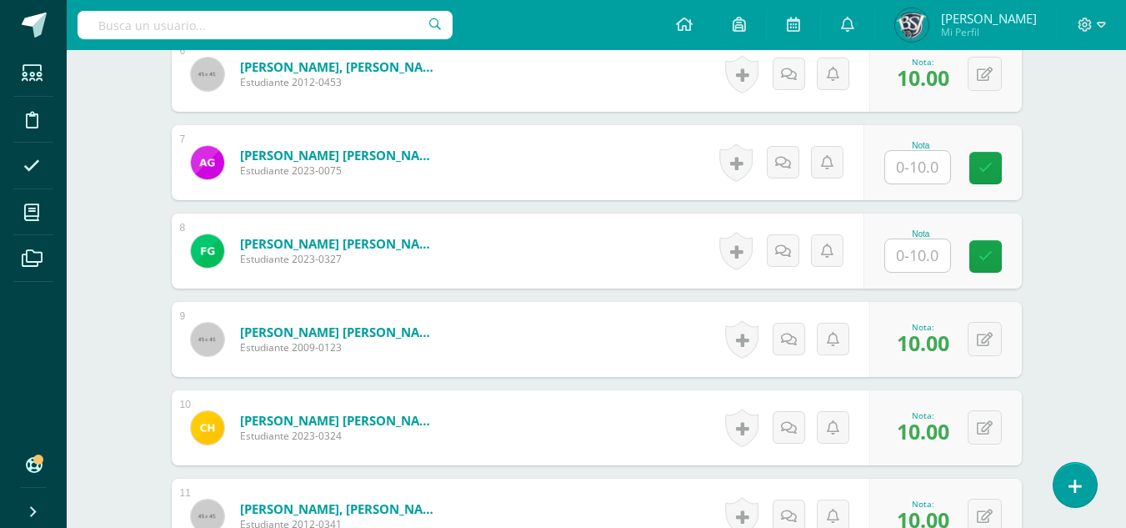
click at [936, 253] on input "text" at bounding box center [917, 255] width 65 height 33
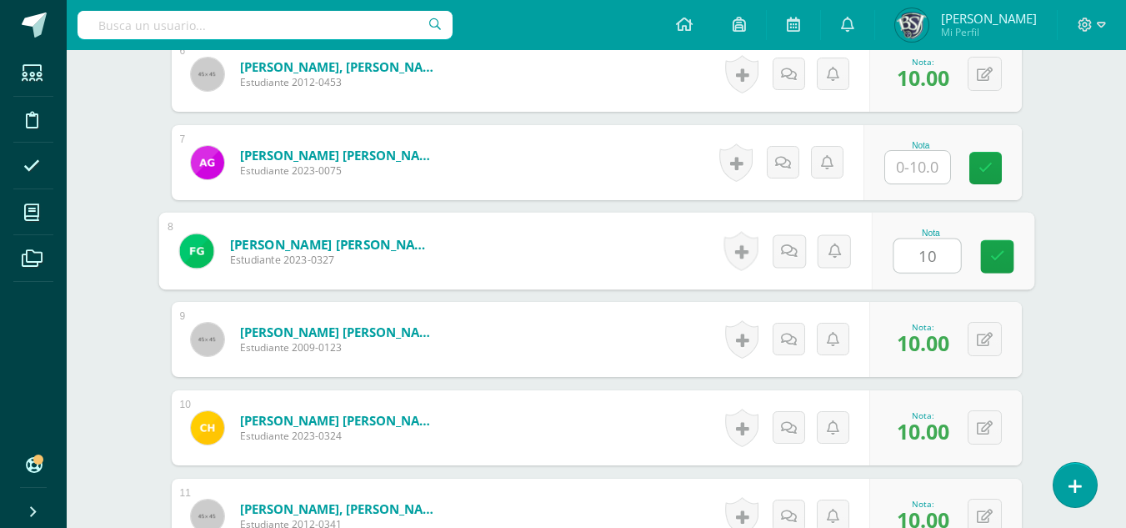
type input "10"
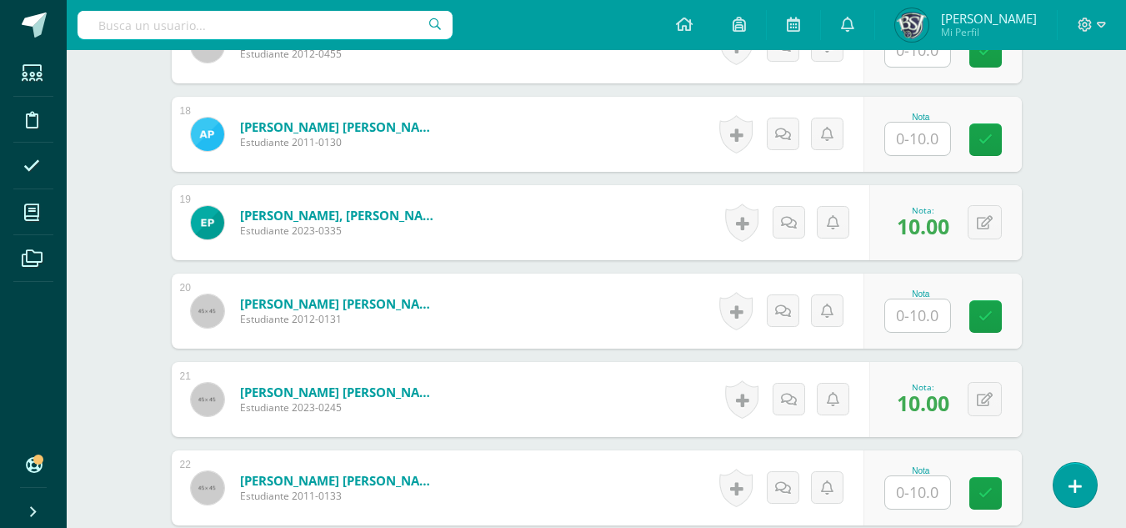
scroll to position [1918, 0]
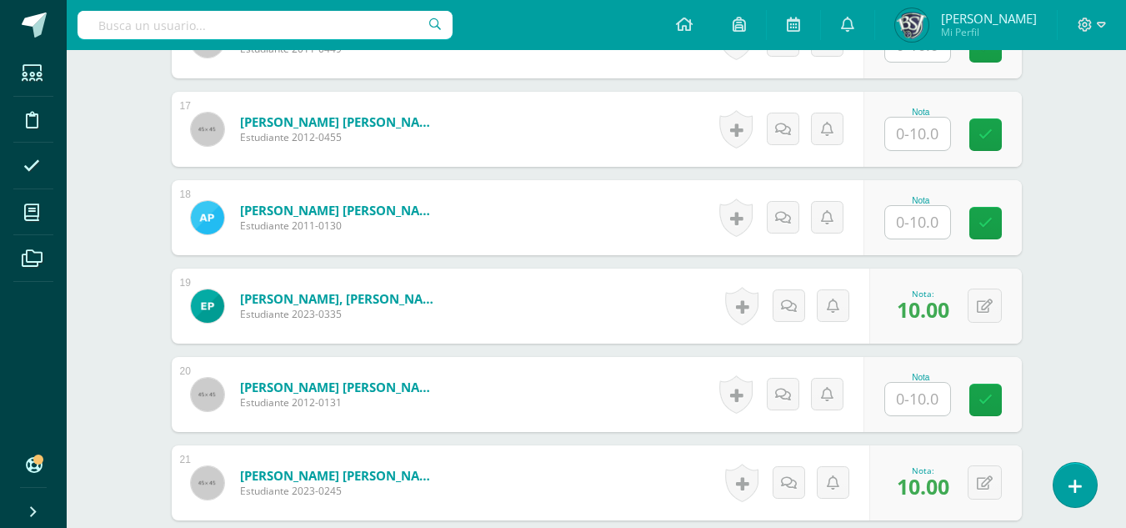
click at [912, 232] on input "text" at bounding box center [917, 222] width 65 height 33
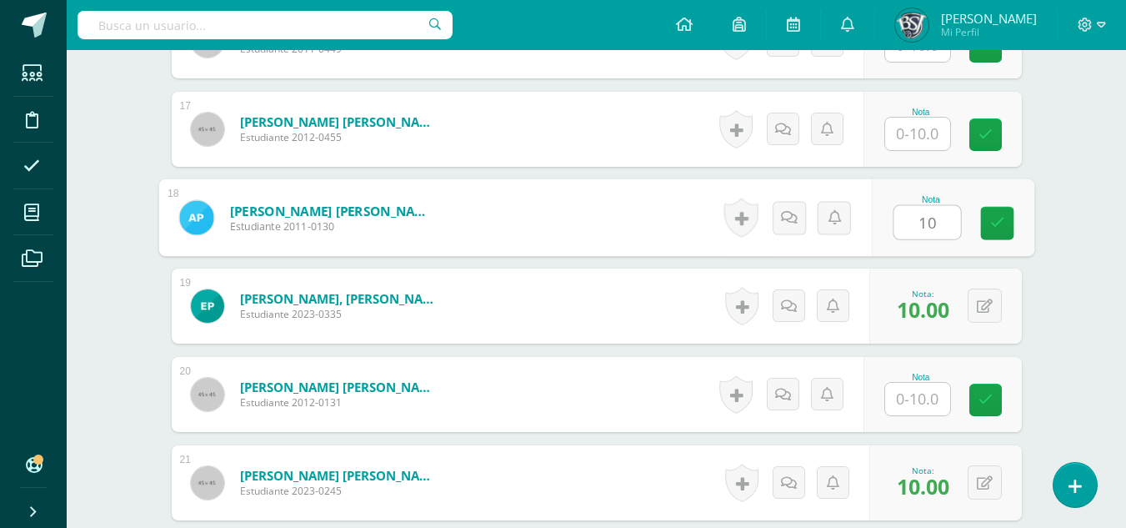
type input "10"
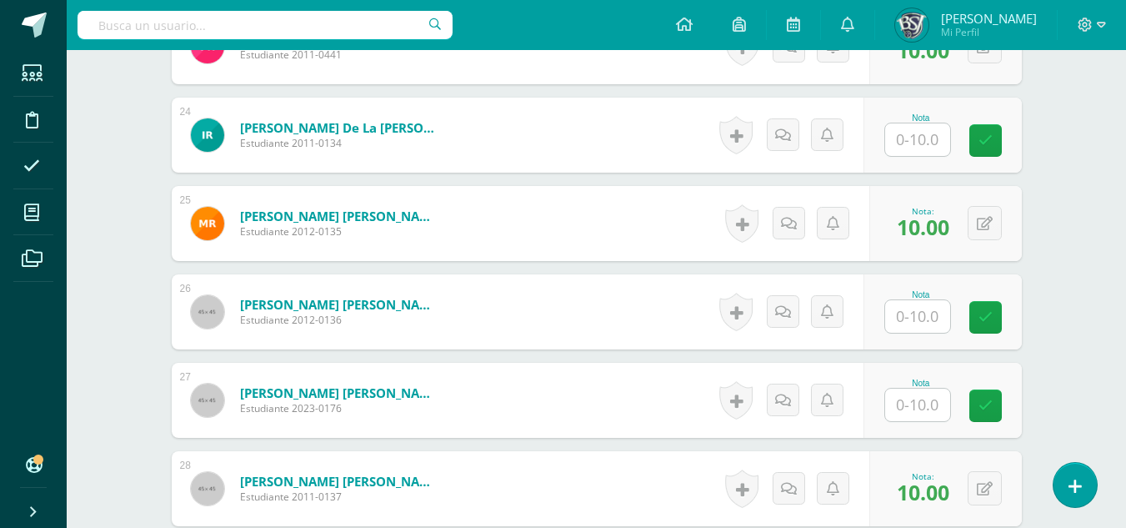
scroll to position [2501, 0]
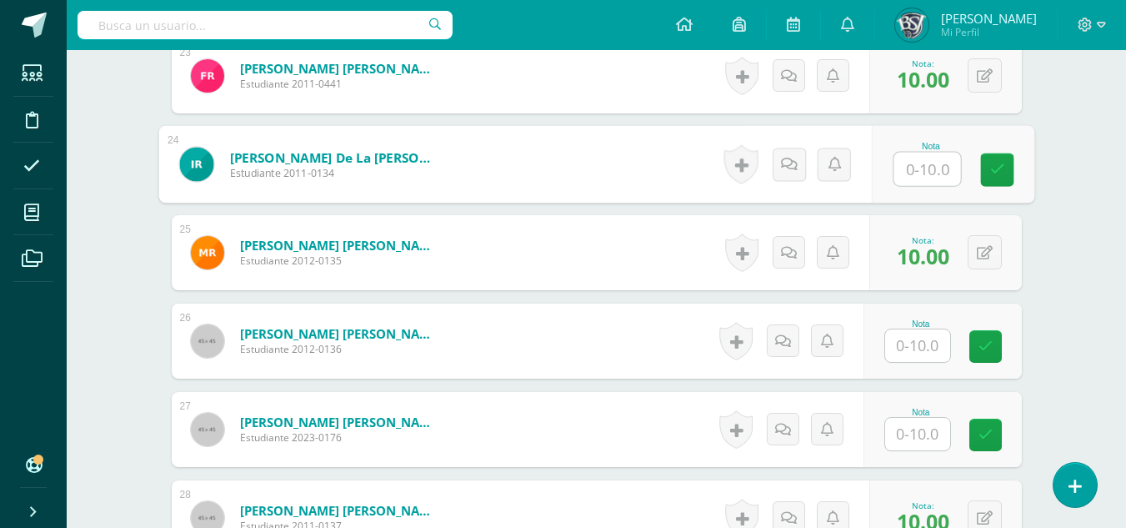
click at [899, 164] on input "text" at bounding box center [927, 169] width 67 height 33
type input "10"
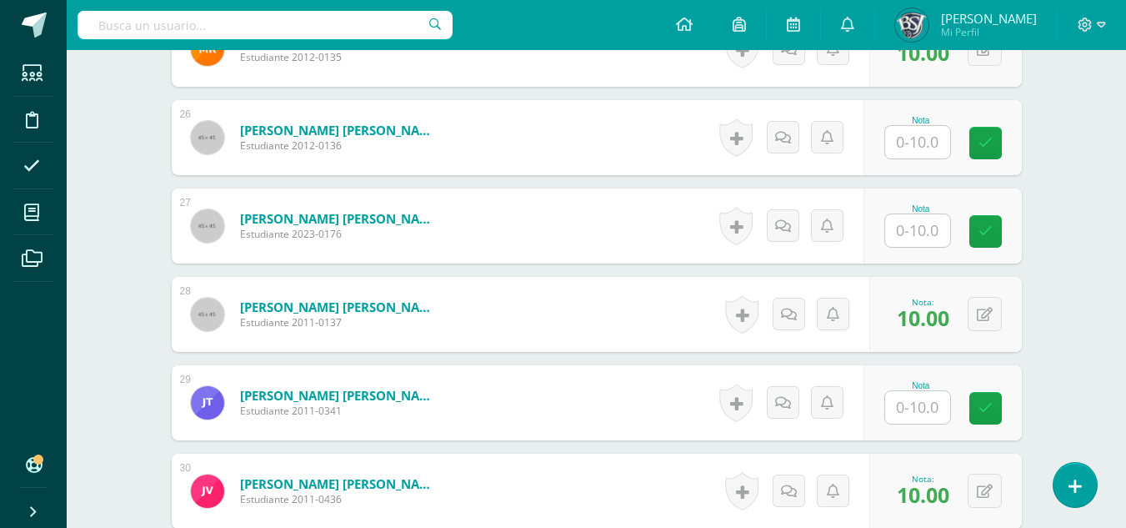
scroll to position [2563, 0]
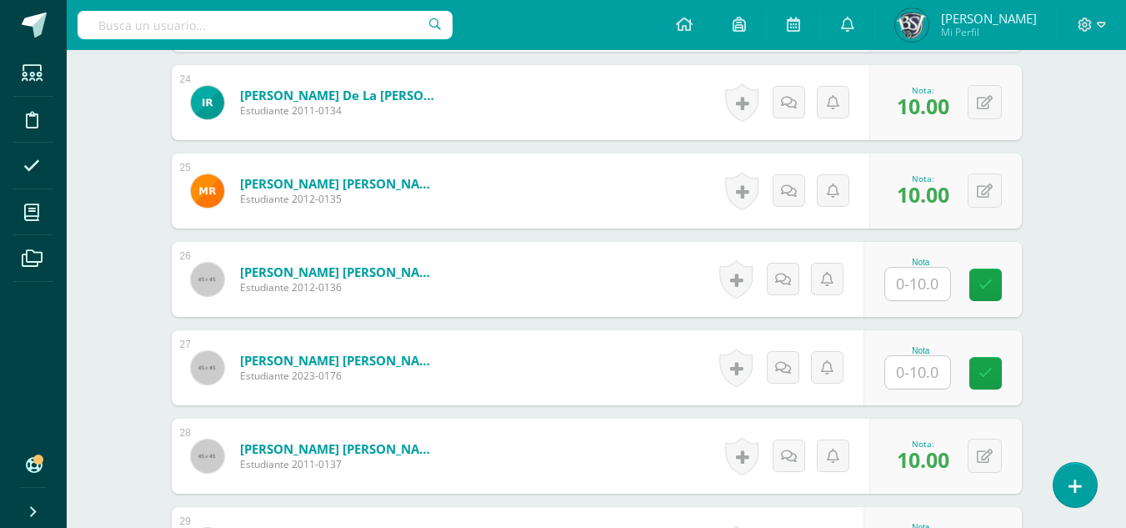
click at [920, 288] on input "text" at bounding box center [917, 284] width 65 height 33
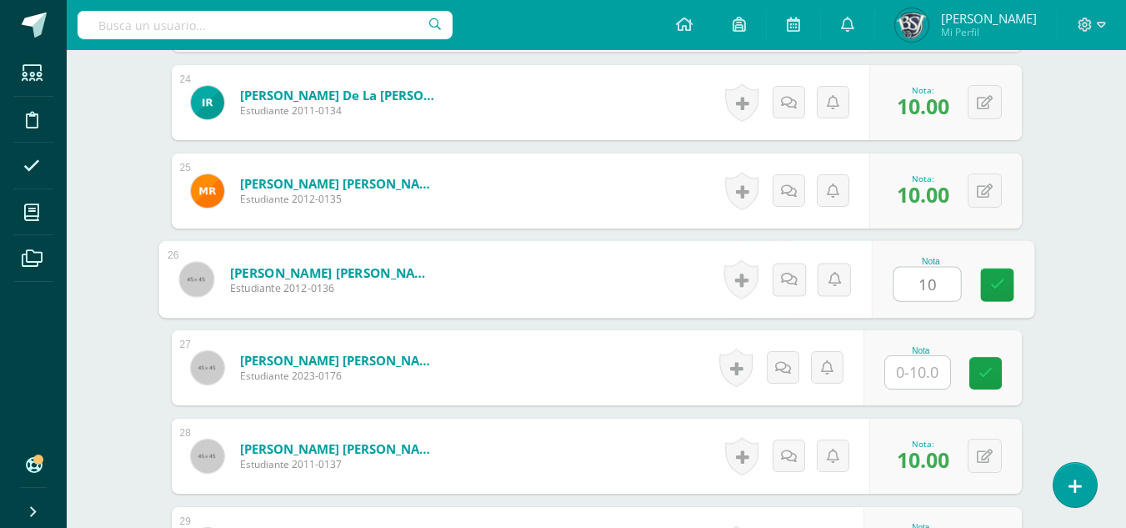
type input "10"
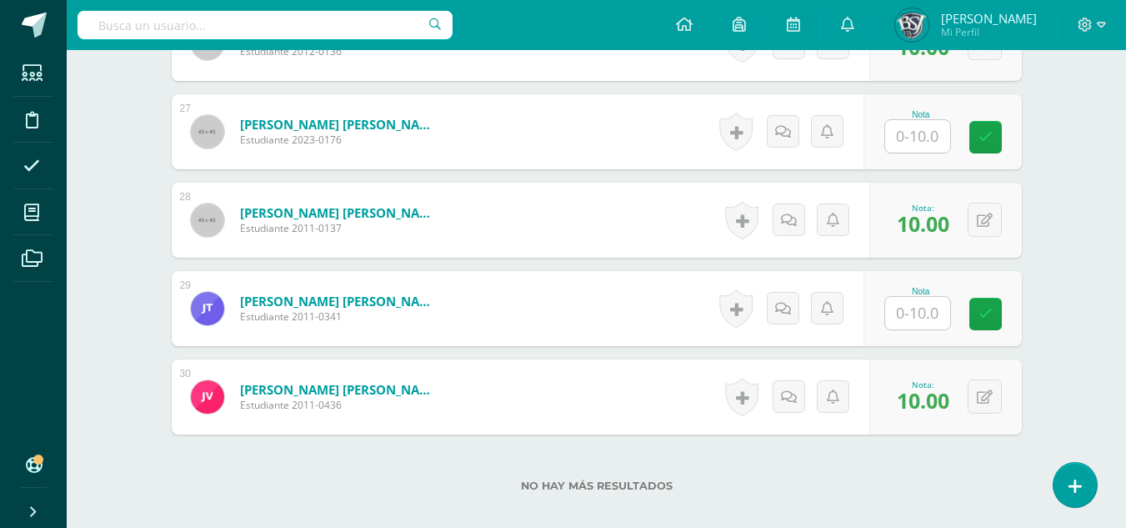
scroll to position [2896, 0]
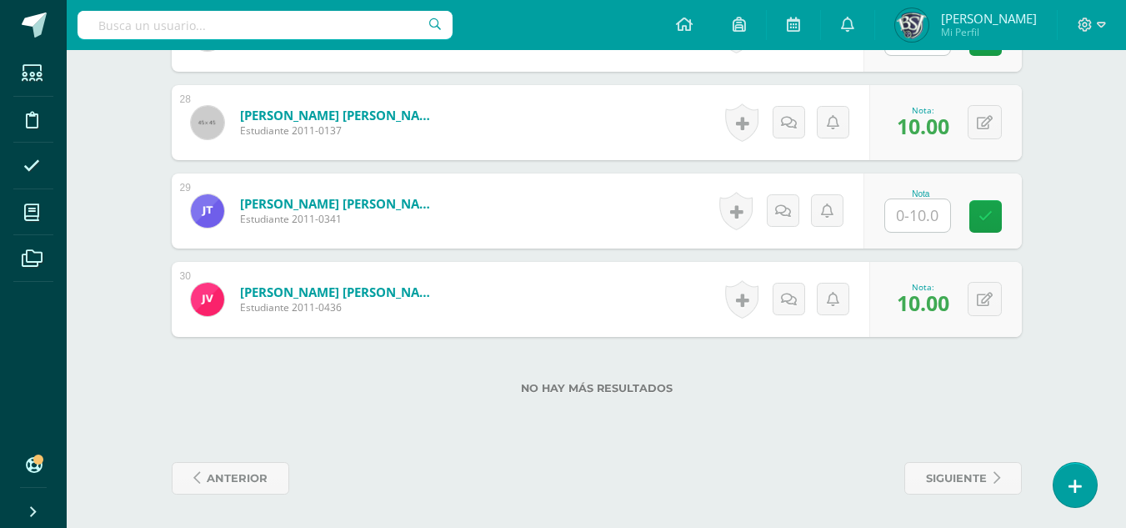
click at [917, 208] on input "text" at bounding box center [917, 215] width 65 height 33
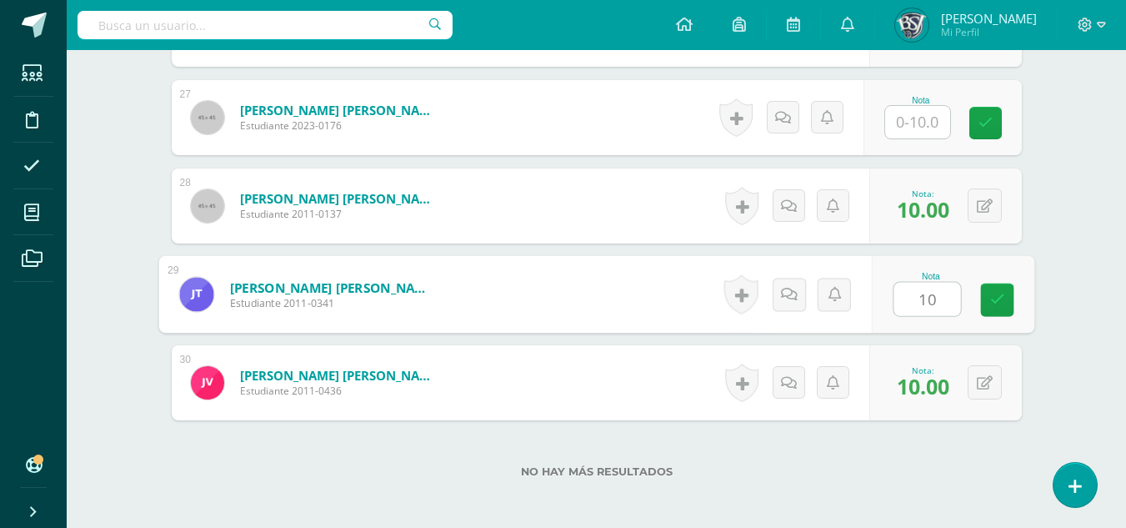
type input "10"
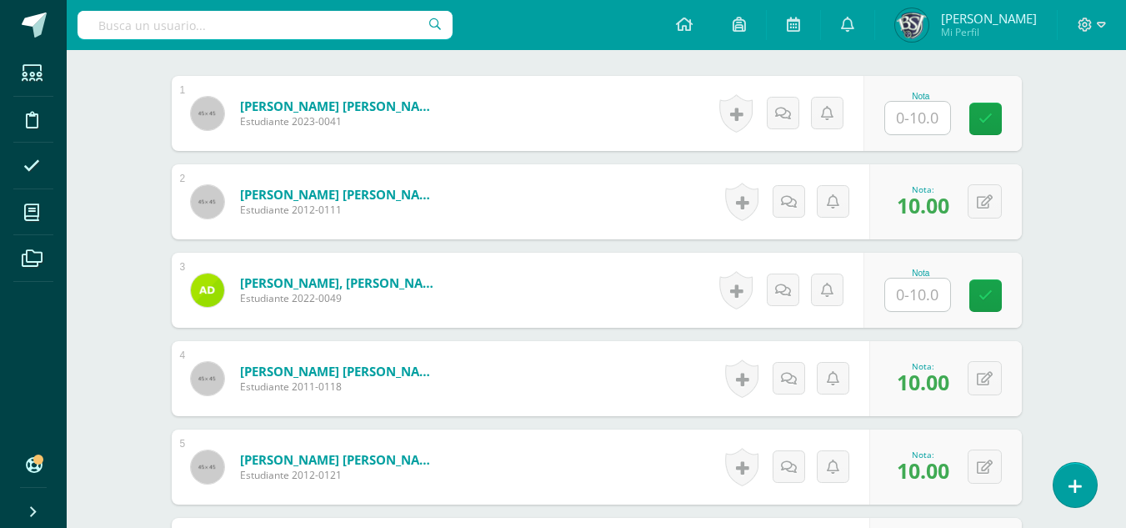
scroll to position [417, 0]
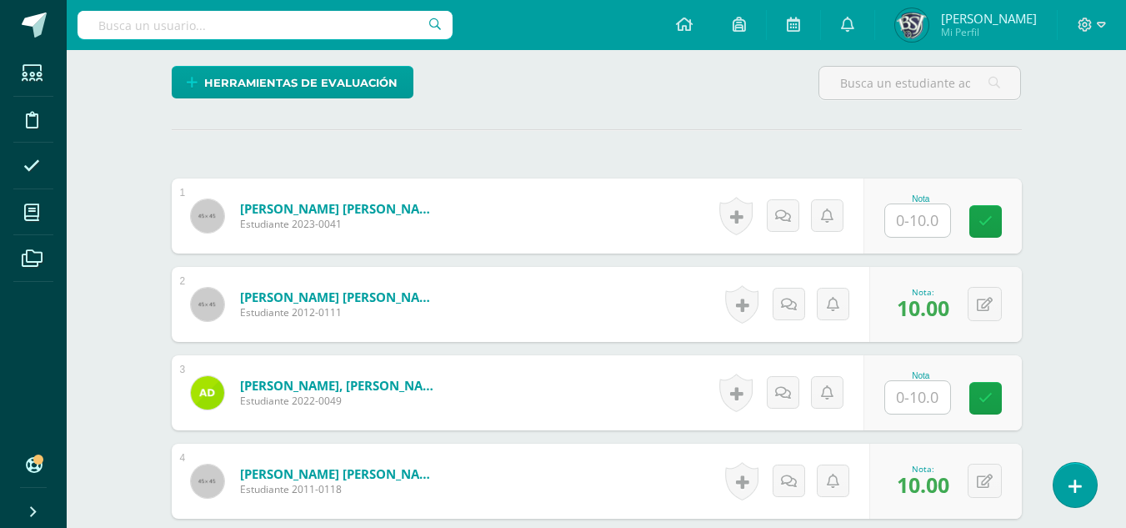
click at [898, 215] on input "text" at bounding box center [917, 220] width 65 height 33
type input "10"
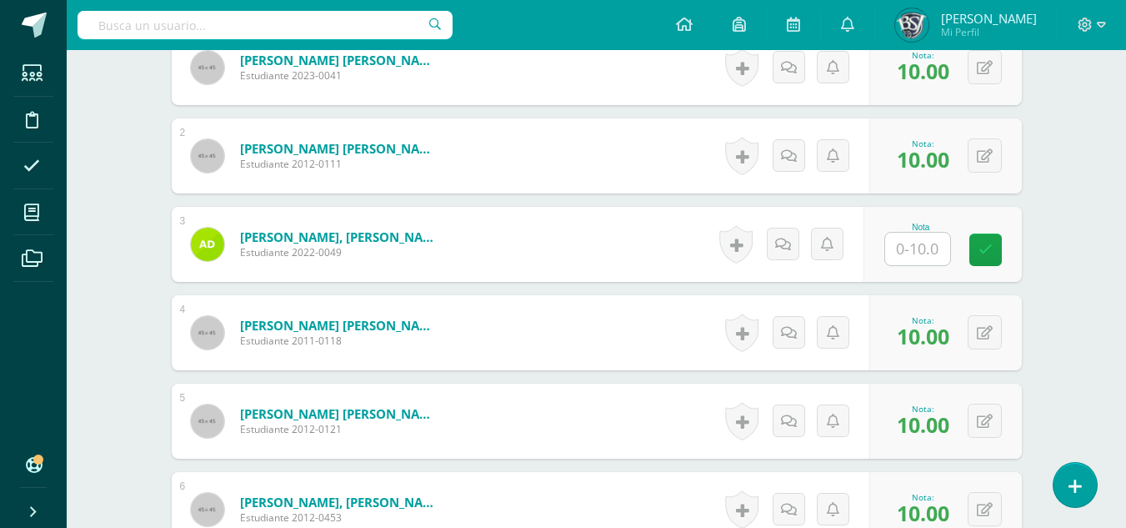
scroll to position [584, 0]
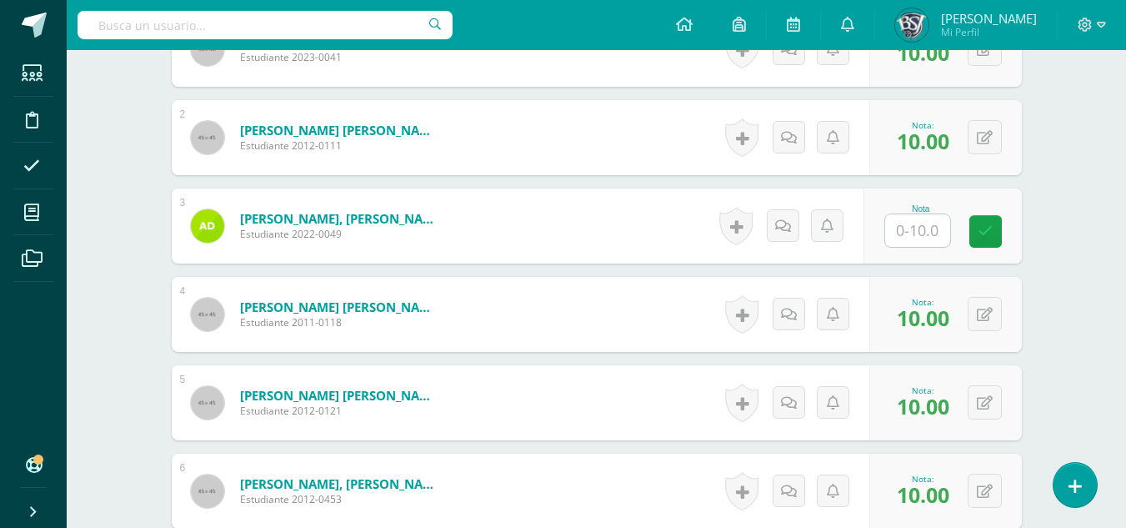
click at [911, 228] on input "text" at bounding box center [917, 230] width 65 height 33
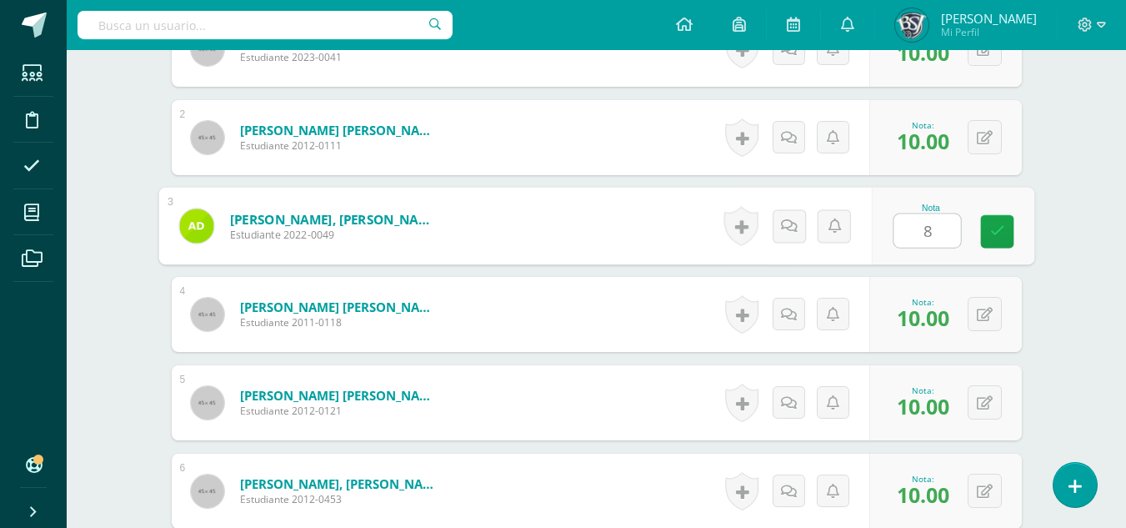
type input "8"
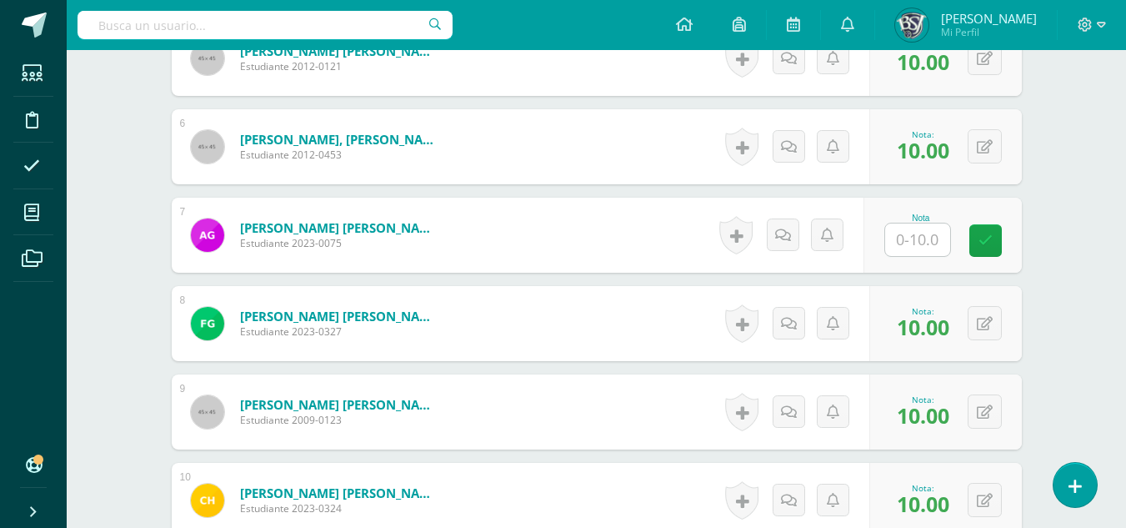
scroll to position [1167, 0]
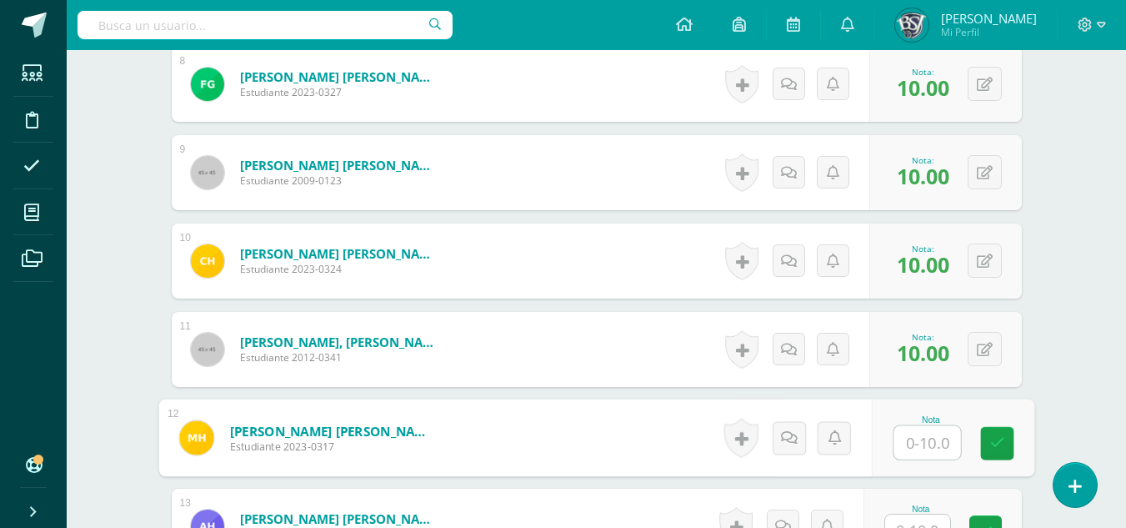
click at [910, 448] on input "text" at bounding box center [927, 442] width 67 height 33
type input "10"
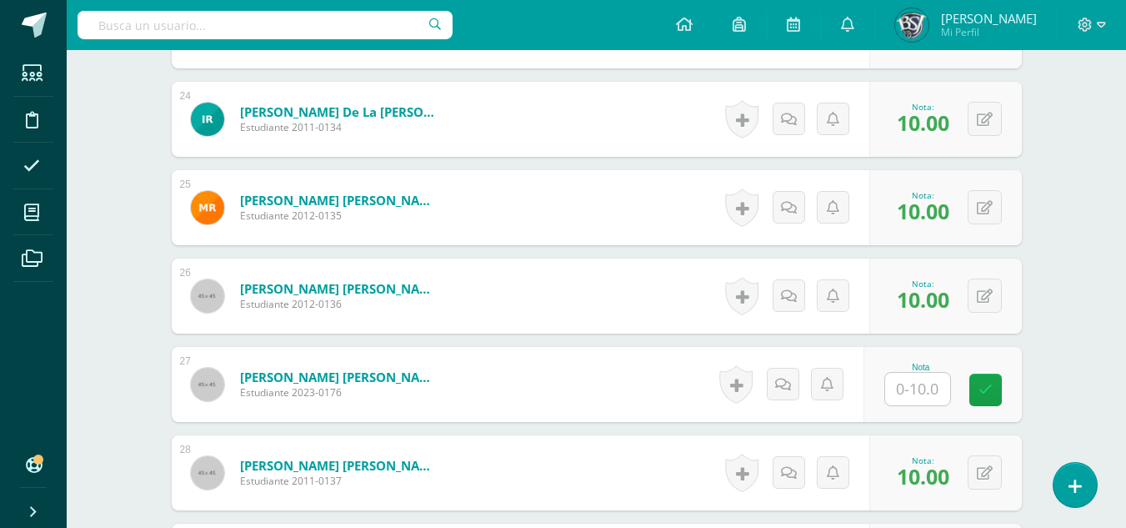
scroll to position [2396, 0]
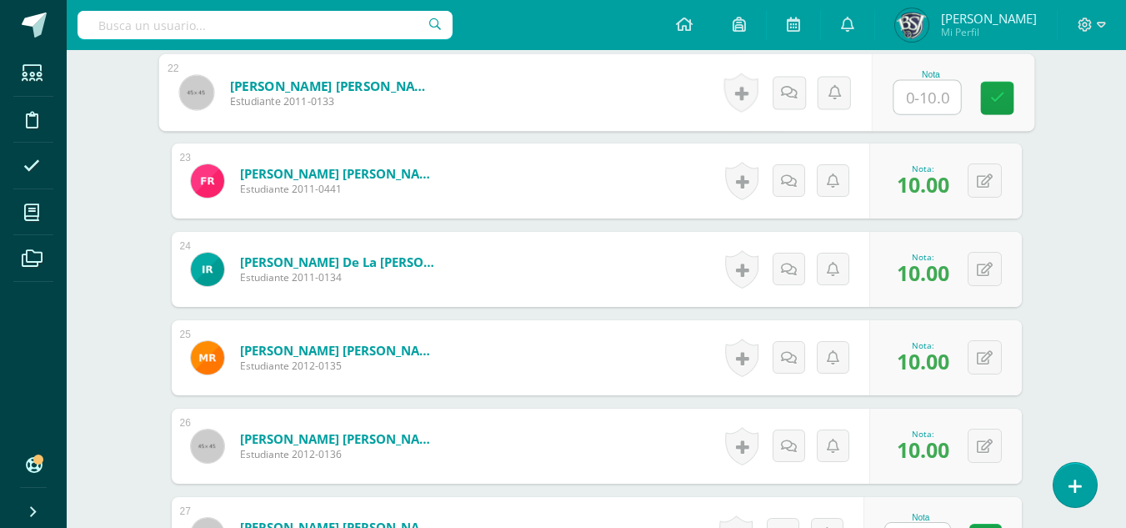
click at [921, 104] on input "text" at bounding box center [927, 97] width 67 height 33
type input "10"
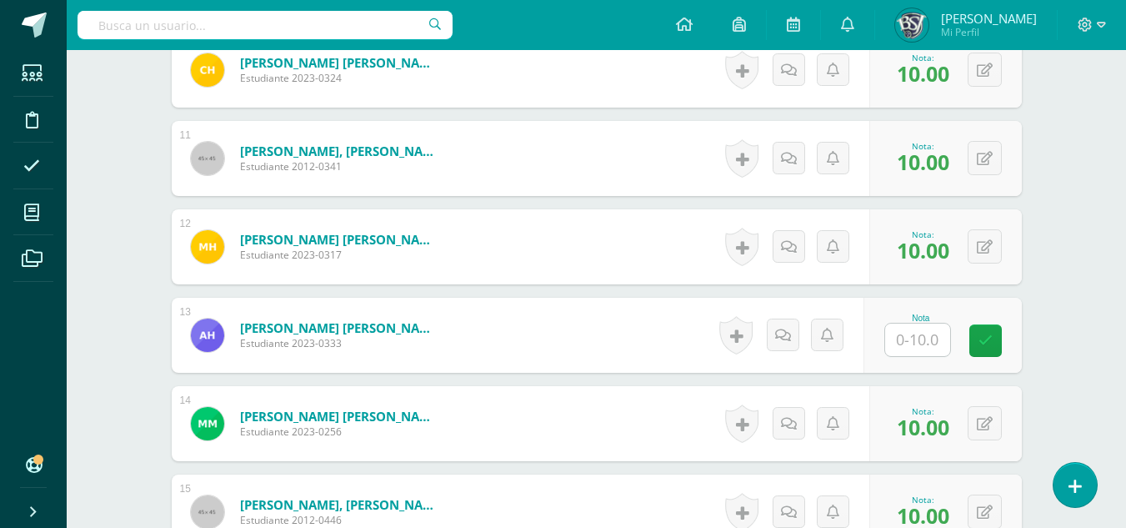
scroll to position [1479, 0]
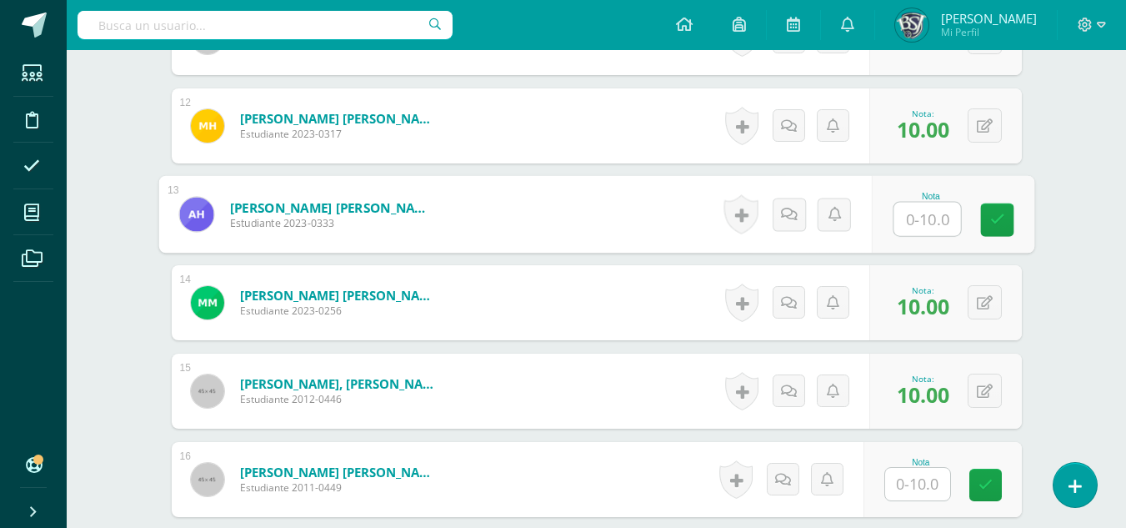
click at [911, 225] on input "text" at bounding box center [927, 219] width 67 height 33
type input "9"
click at [1090, 225] on div "Taller de Lectura Primero Secundaria "A" Herramientas Detalle de asistencias Ac…" at bounding box center [597, 258] width 1060 height 3374
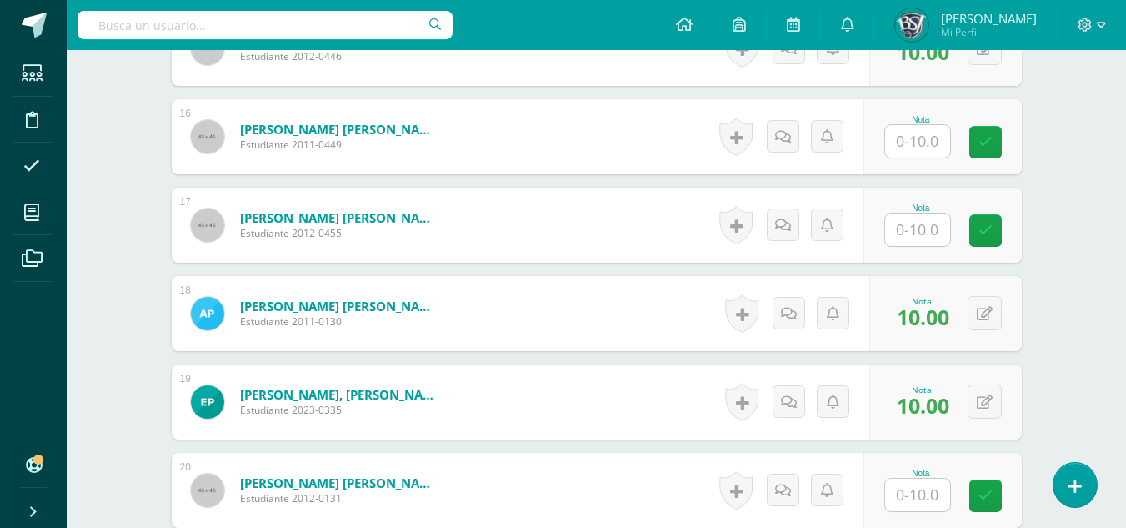
scroll to position [1813, 0]
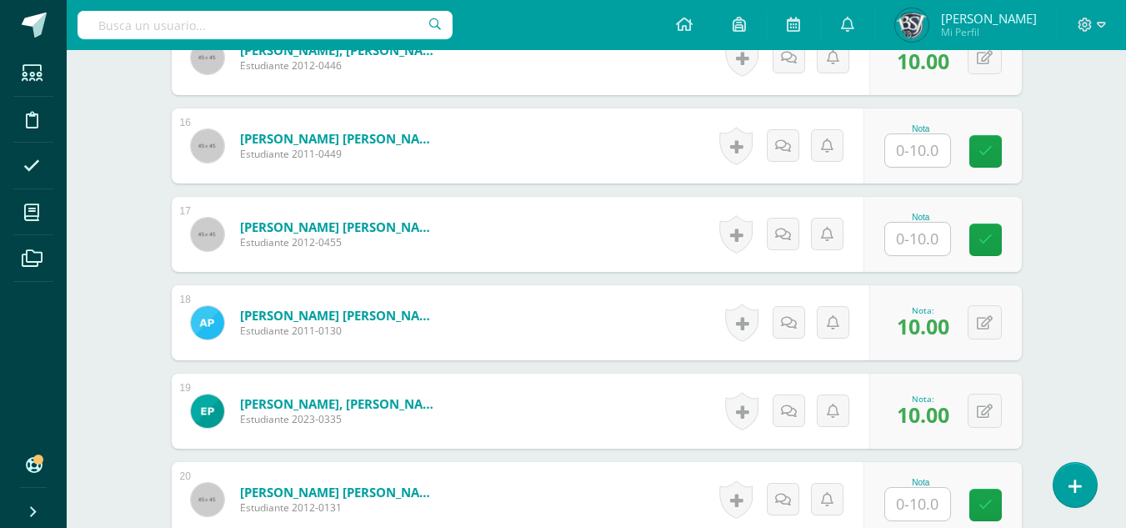
click at [931, 238] on input "text" at bounding box center [917, 239] width 65 height 33
type input "10"
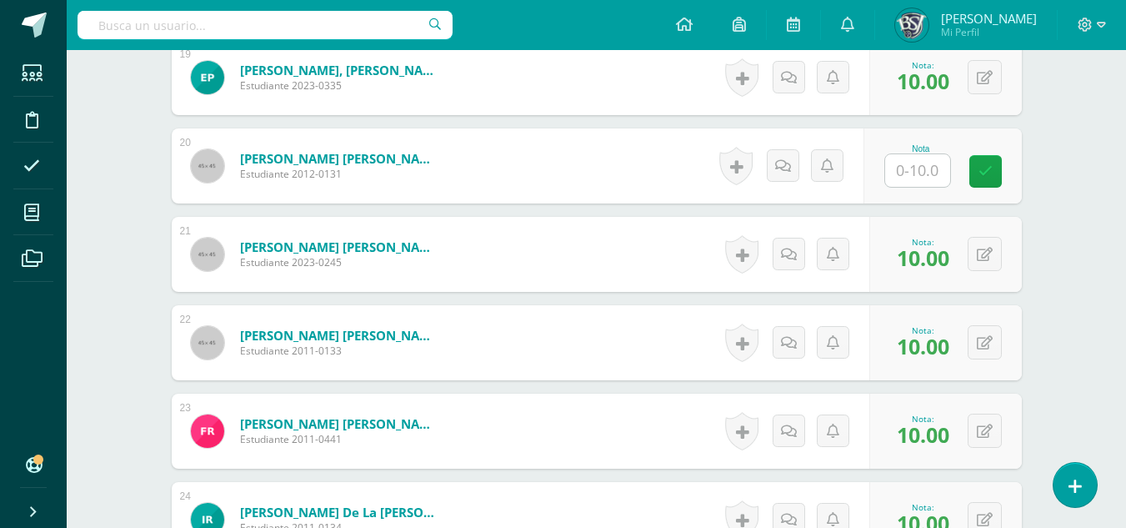
scroll to position [2063, 0]
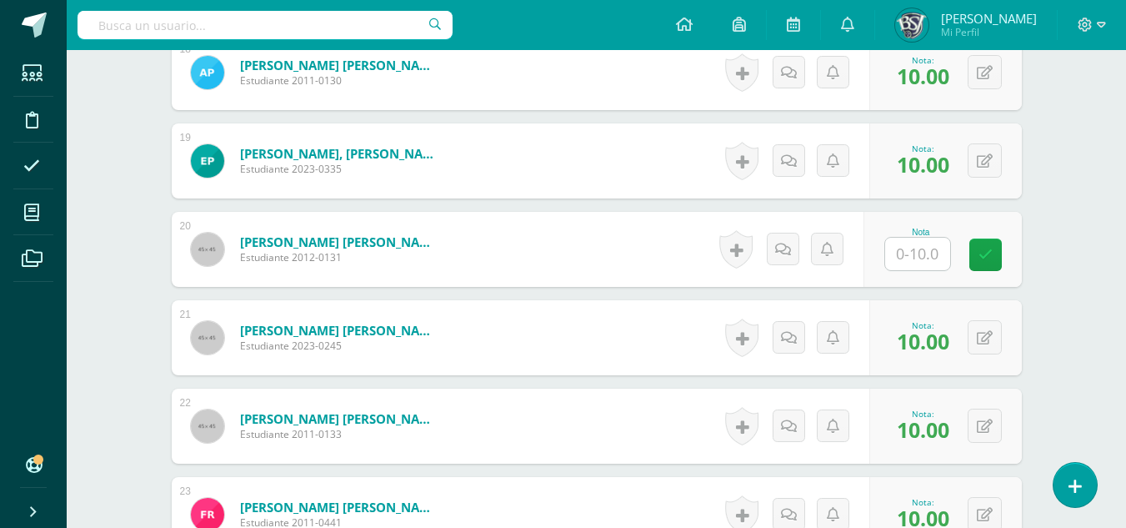
click at [939, 255] on input "text" at bounding box center [917, 254] width 65 height 33
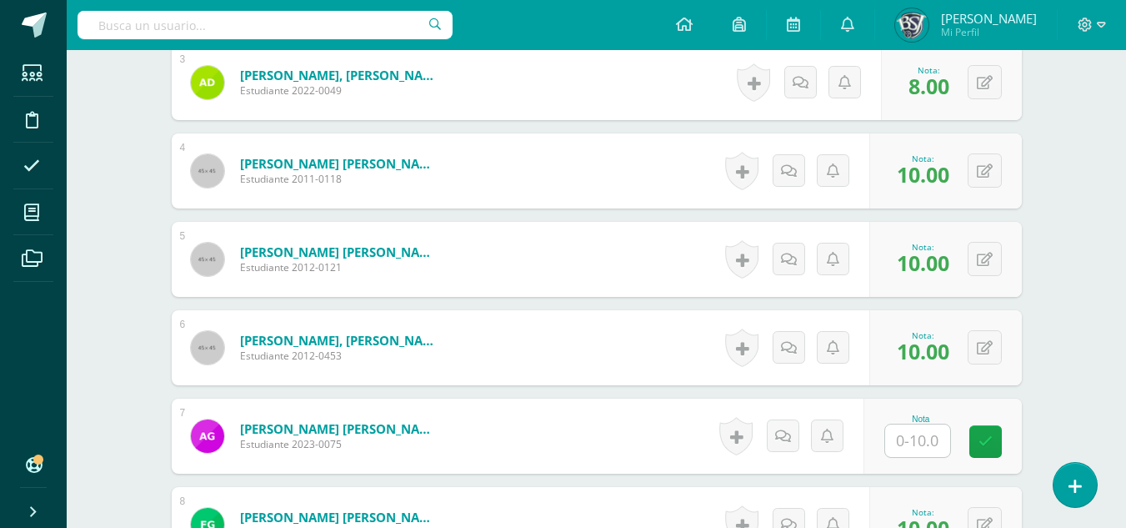
scroll to position [729, 0]
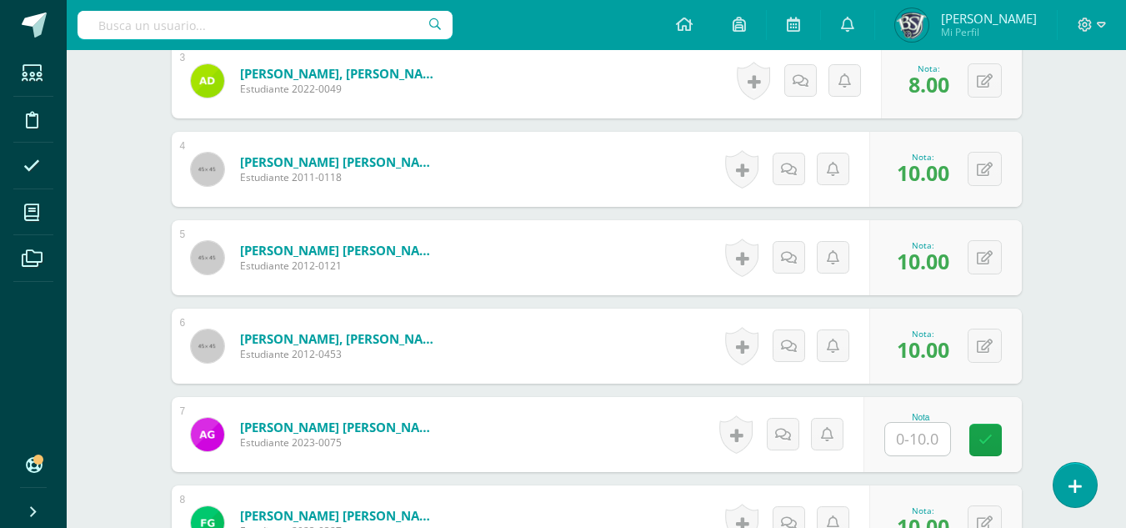
type input "8"
click at [939, 443] on input "text" at bounding box center [917, 439] width 65 height 33
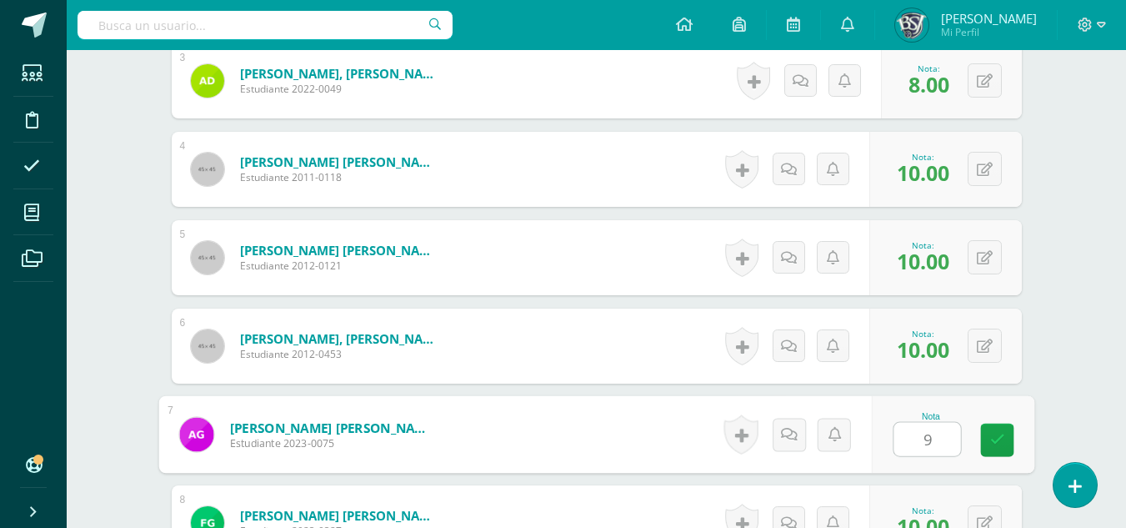
type input "9"
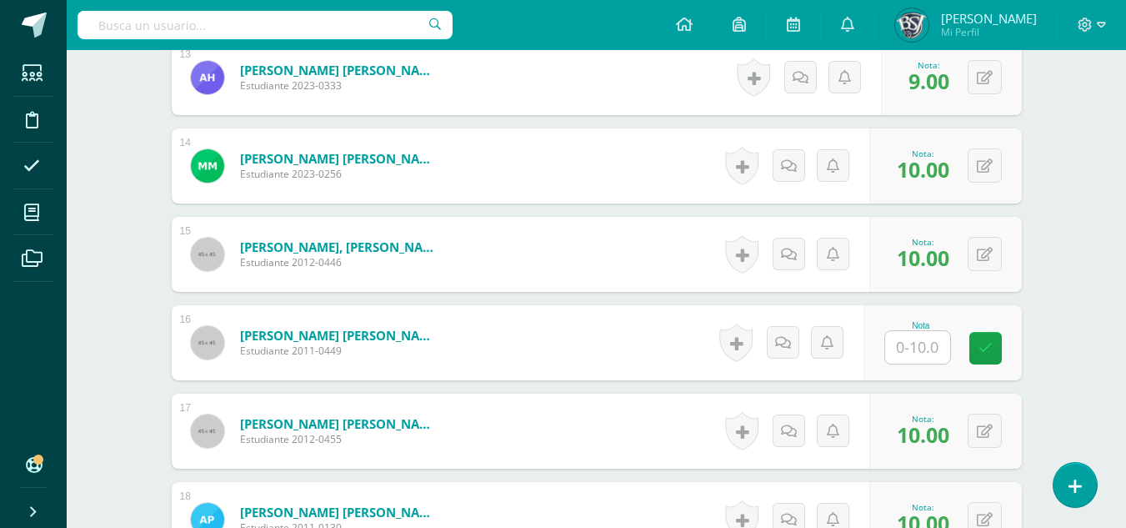
scroll to position [1646, 0]
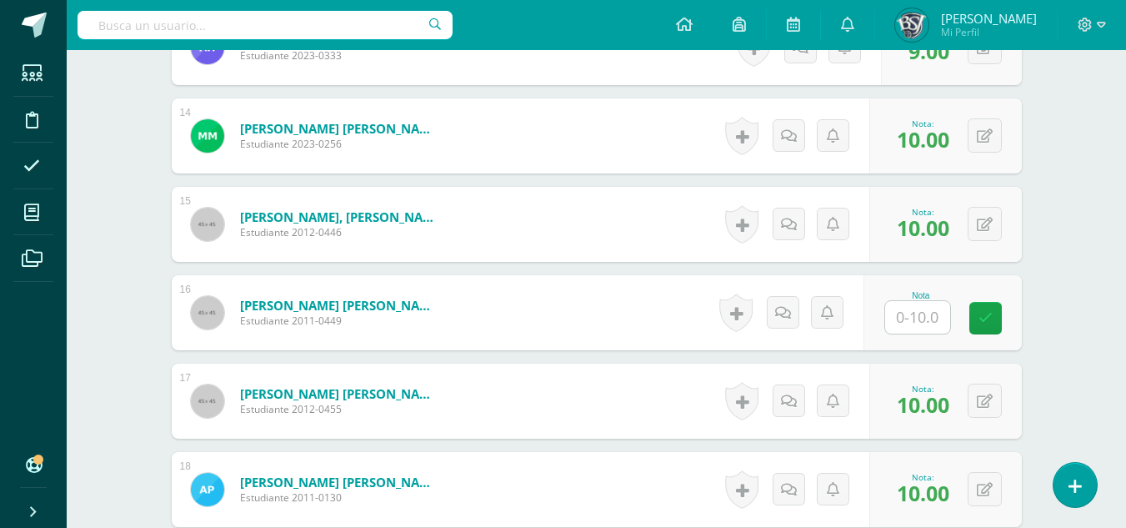
click at [922, 323] on input "text" at bounding box center [917, 317] width 65 height 33
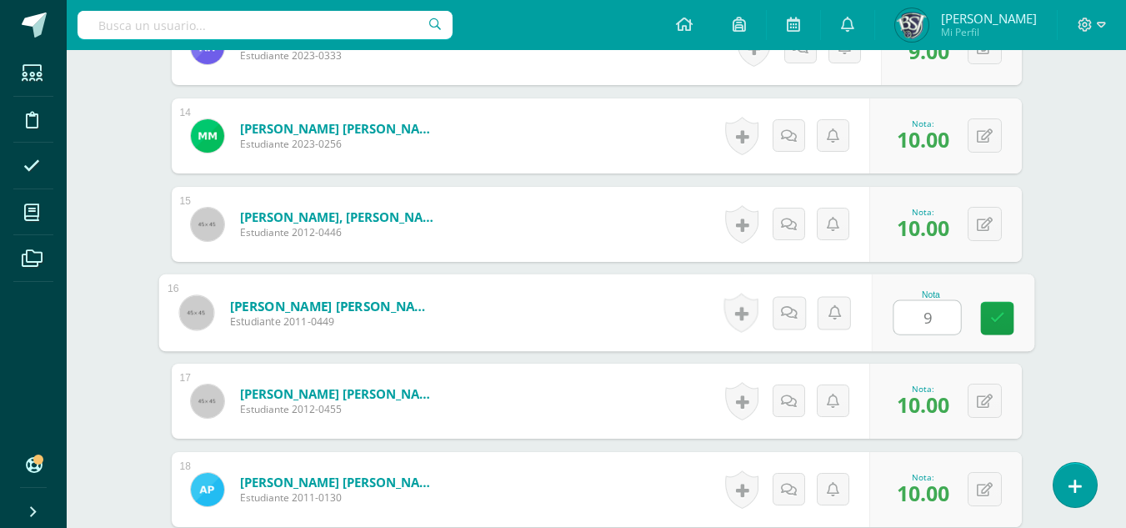
type input "9"
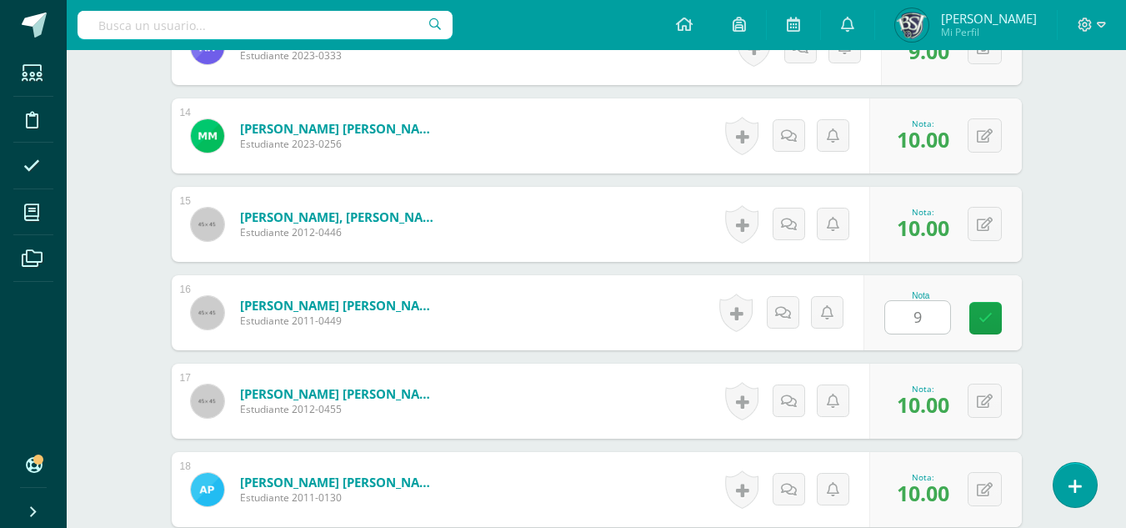
click at [1083, 263] on div "Taller de Lectura Primero Secundaria "A" Herramientas Detalle de asistencias Ac…" at bounding box center [597, 91] width 1060 height 3374
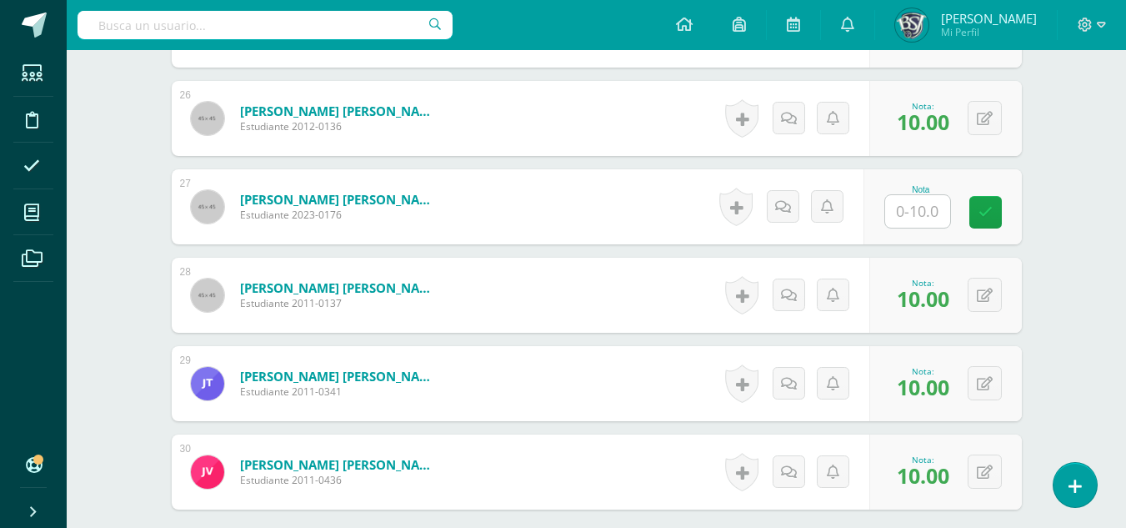
scroll to position [2730, 0]
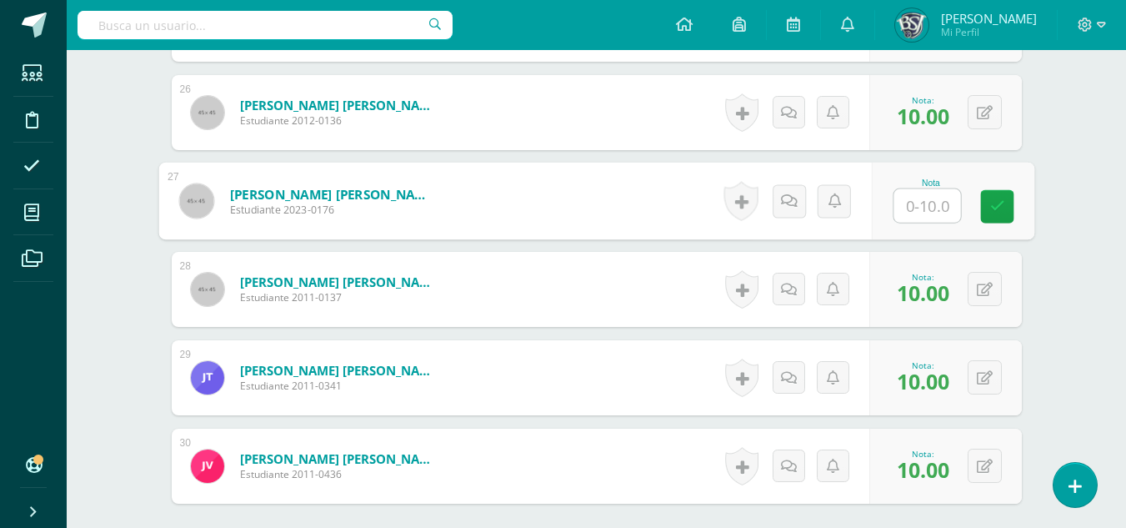
click at [920, 206] on input "text" at bounding box center [927, 205] width 67 height 33
type input "8"
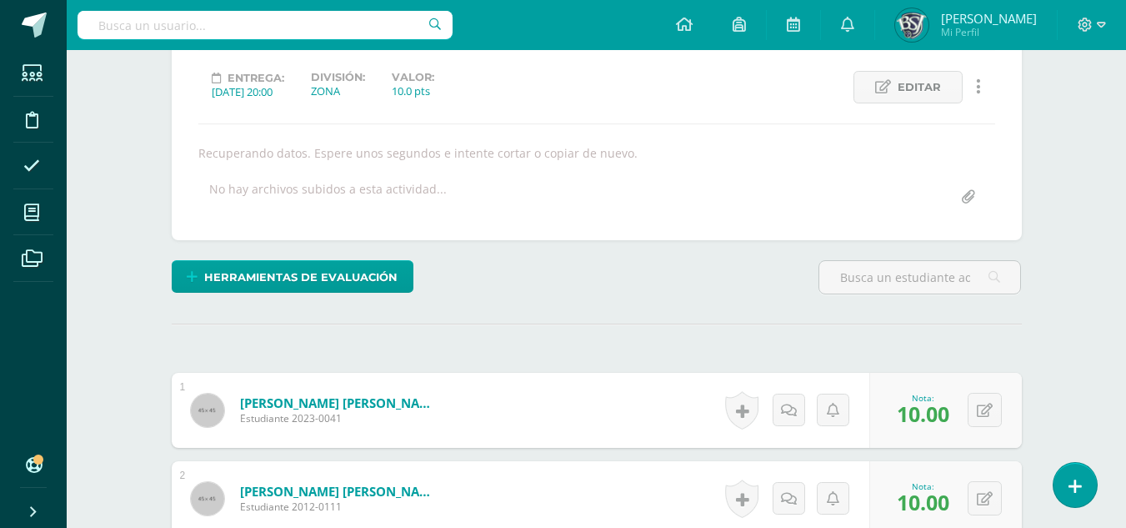
scroll to position [0, 0]
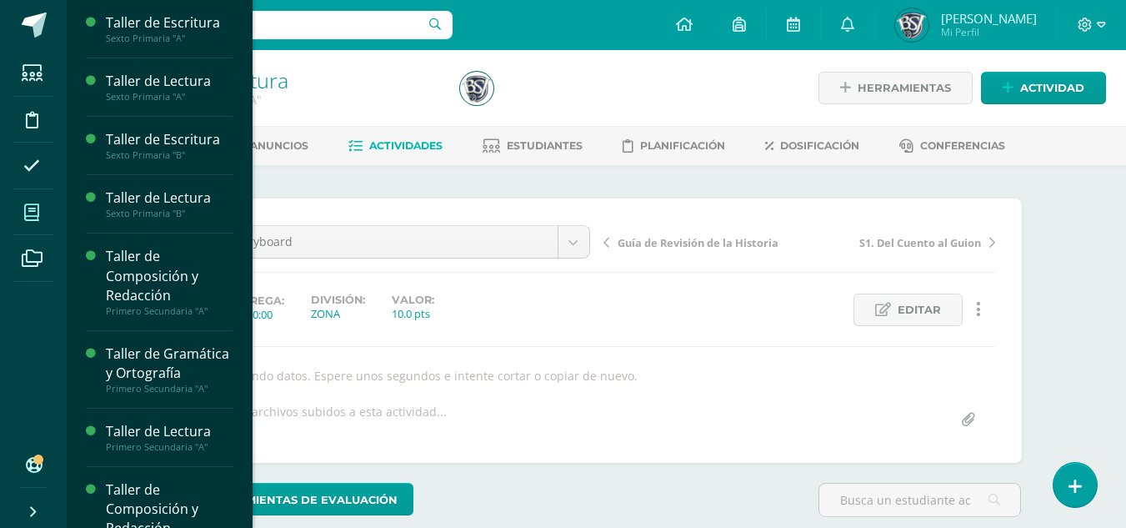
click at [27, 211] on icon at bounding box center [31, 212] width 15 height 17
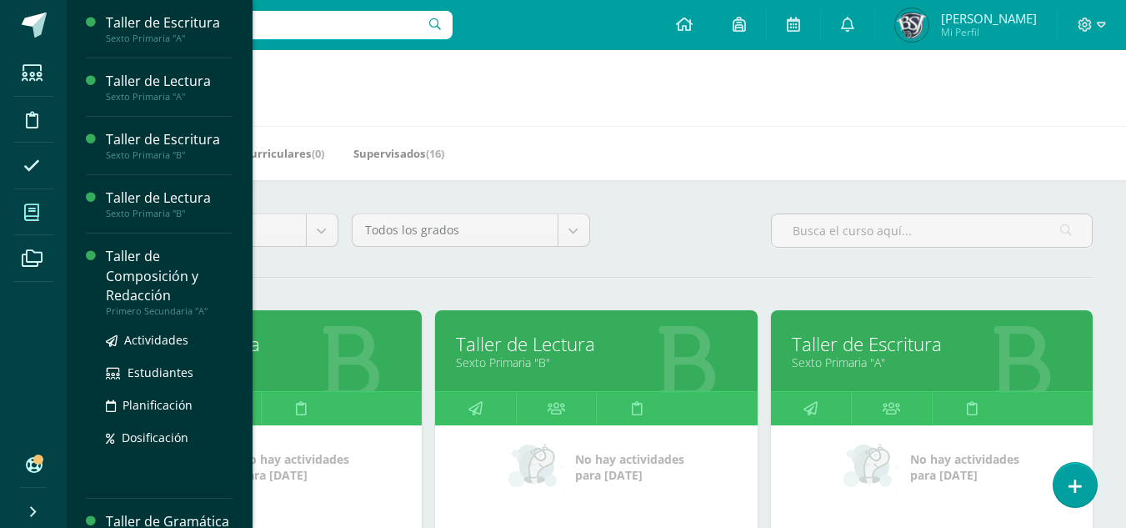
click at [133, 256] on div "Todos los niveles Todos los niveles Preprimaria Primaria Secundaria Bachillerato" at bounding box center [219, 237] width 252 height 48
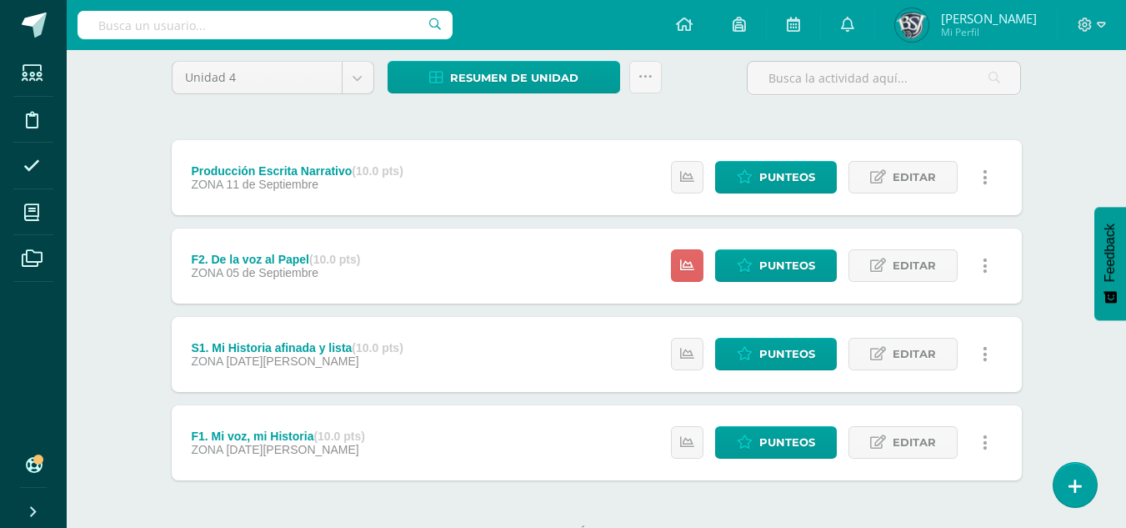
scroll to position [167, 0]
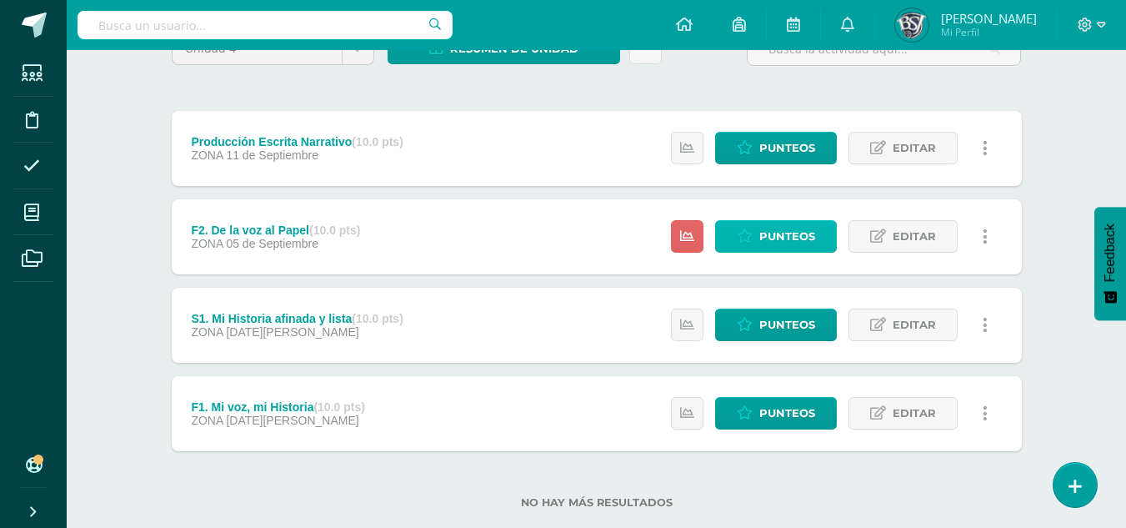
click at [771, 245] on span "Punteos" at bounding box center [788, 236] width 56 height 31
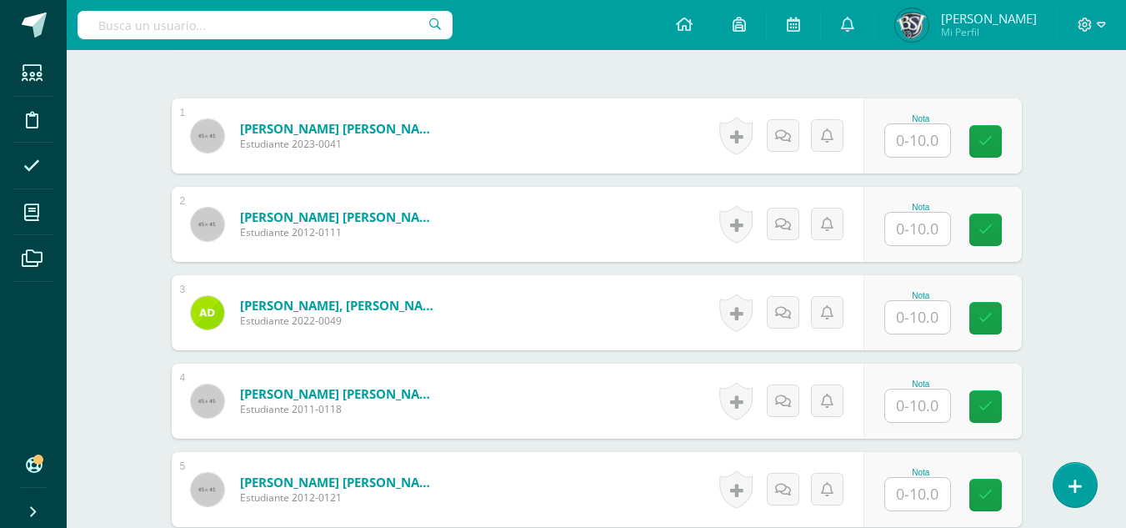
scroll to position [514, 0]
click at [923, 142] on input "text" at bounding box center [917, 139] width 65 height 33
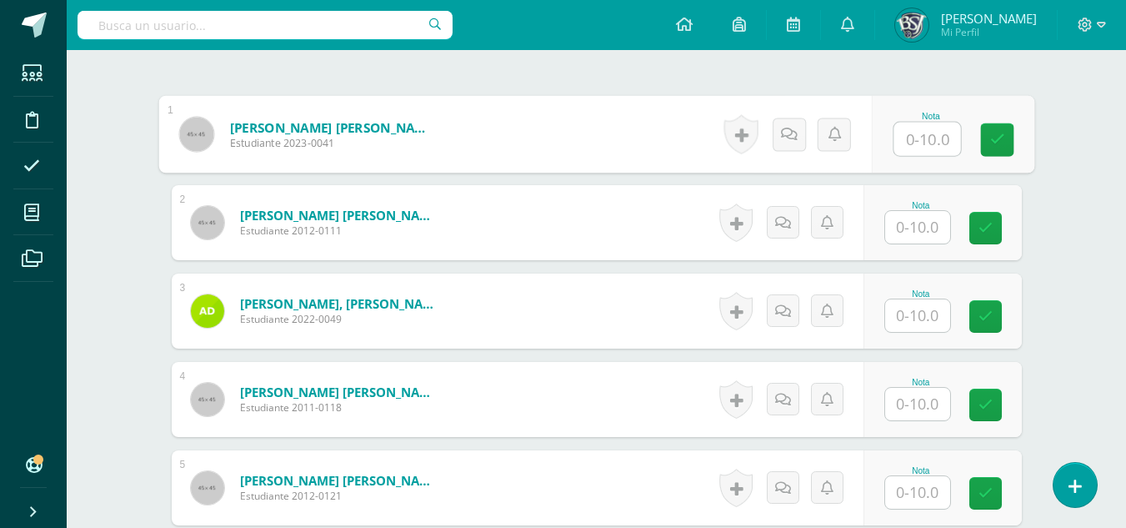
scroll to position [515, 0]
type input "8"
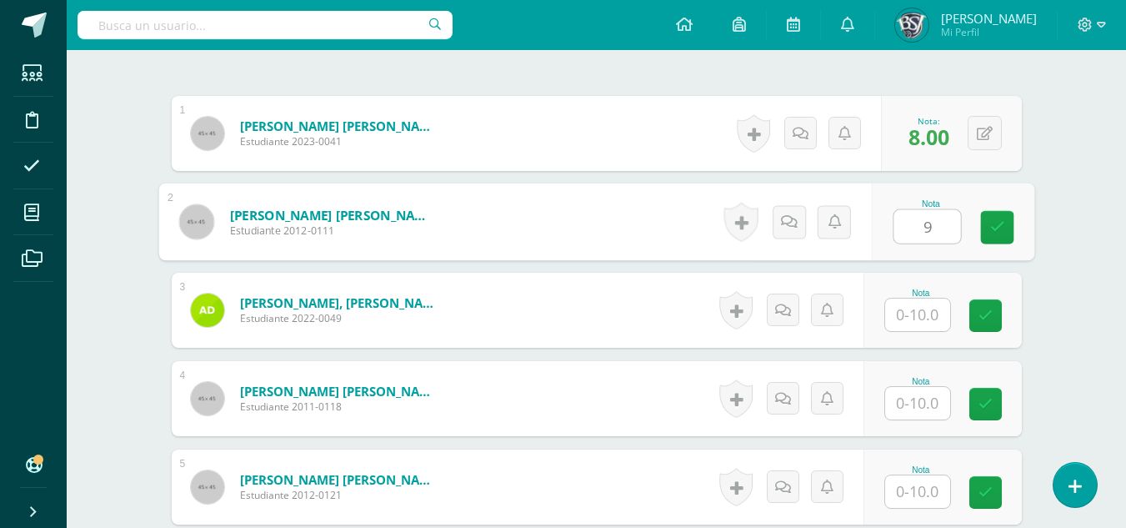
type input "9"
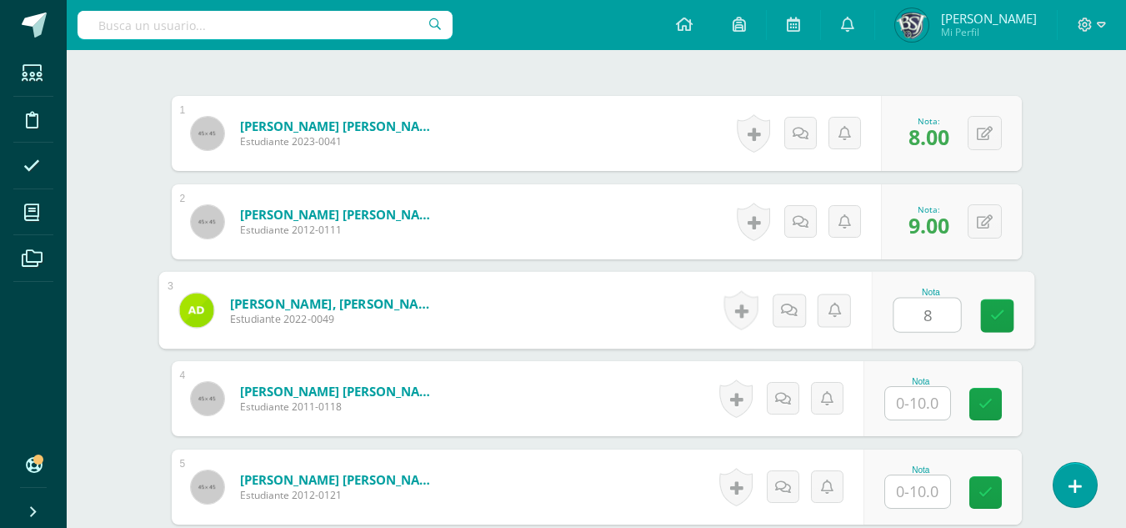
type input "8"
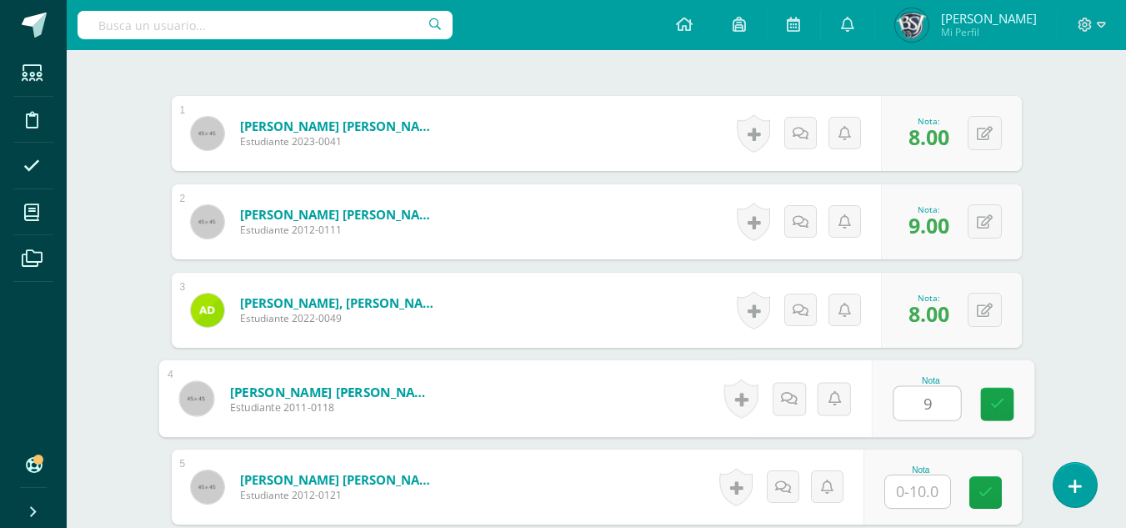
type input "9"
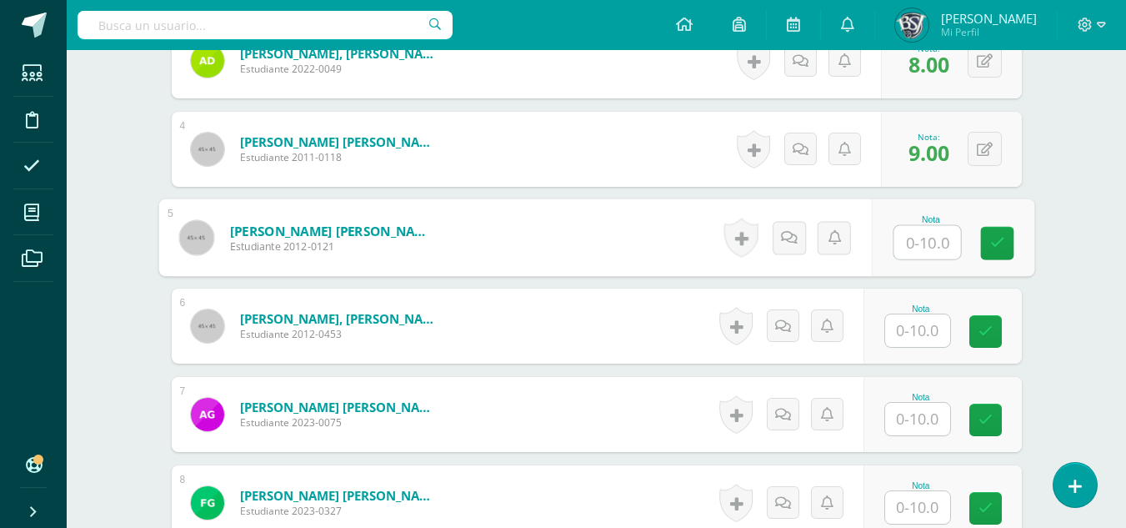
scroll to position [765, 0]
type input "8"
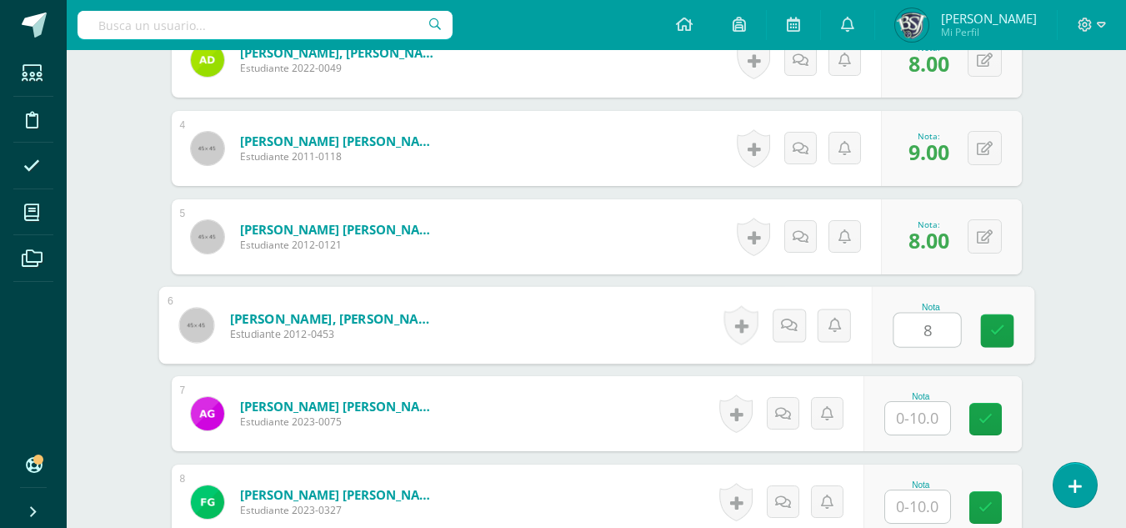
type input "8"
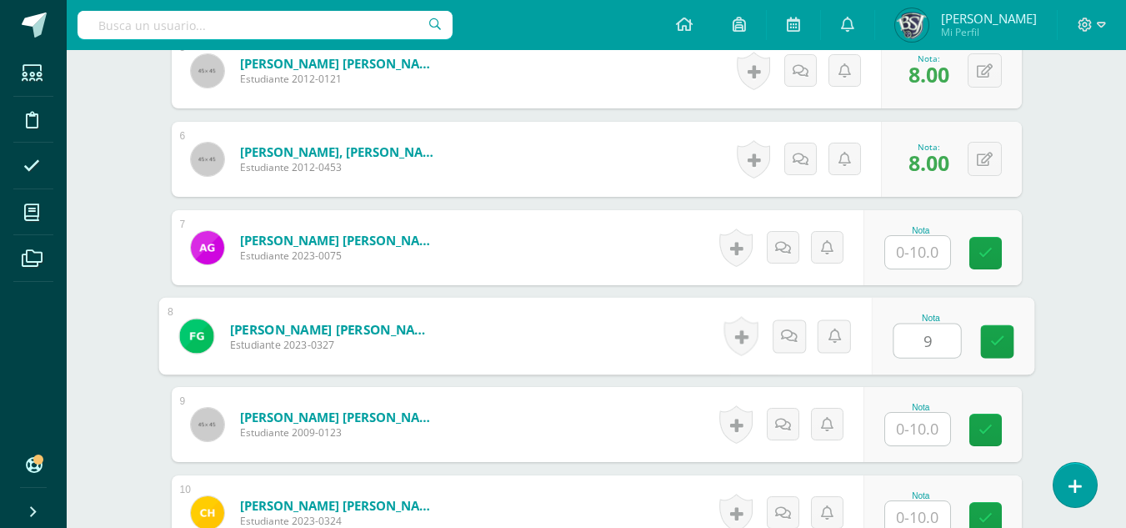
scroll to position [932, 0]
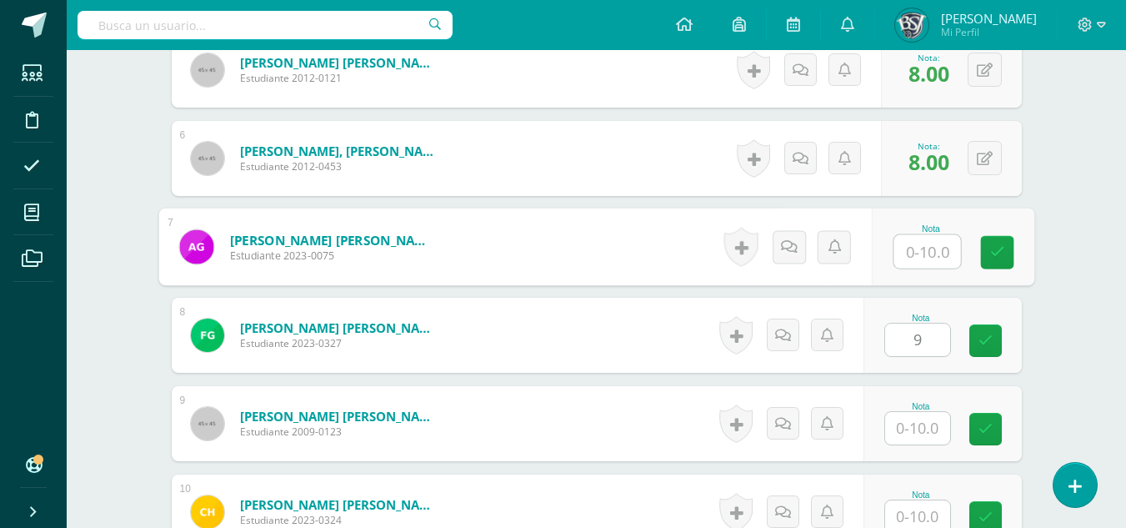
click at [932, 243] on input "text" at bounding box center [927, 251] width 67 height 33
type input "9.00"
type input "9"
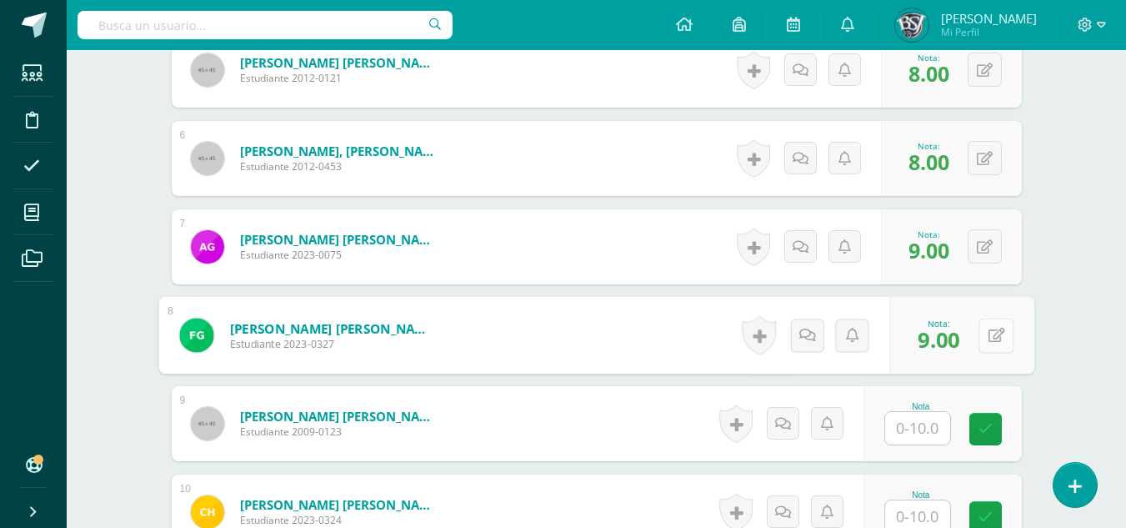
click at [1005, 333] on button at bounding box center [996, 335] width 35 height 35
type input "8"
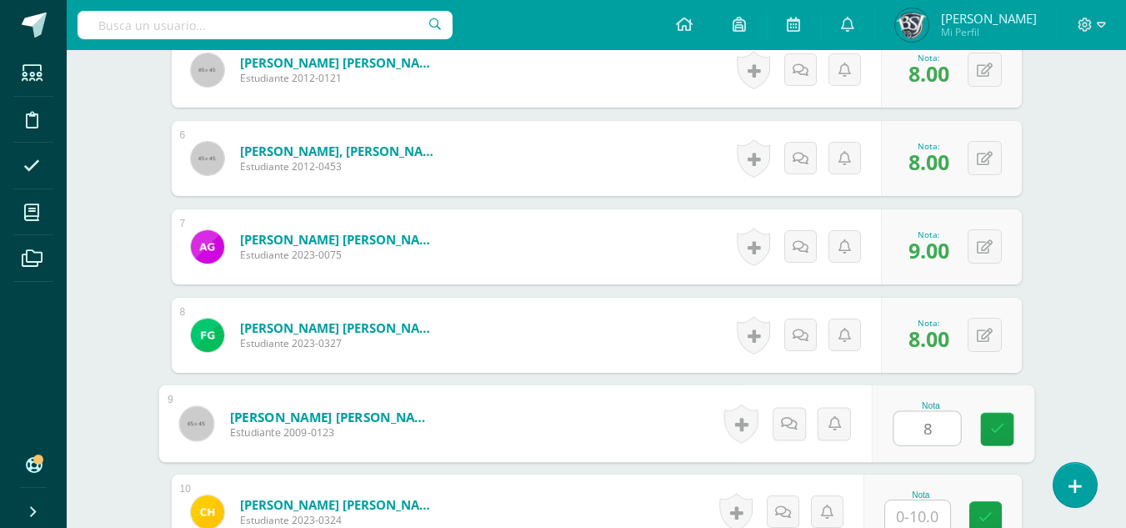
type input "8"
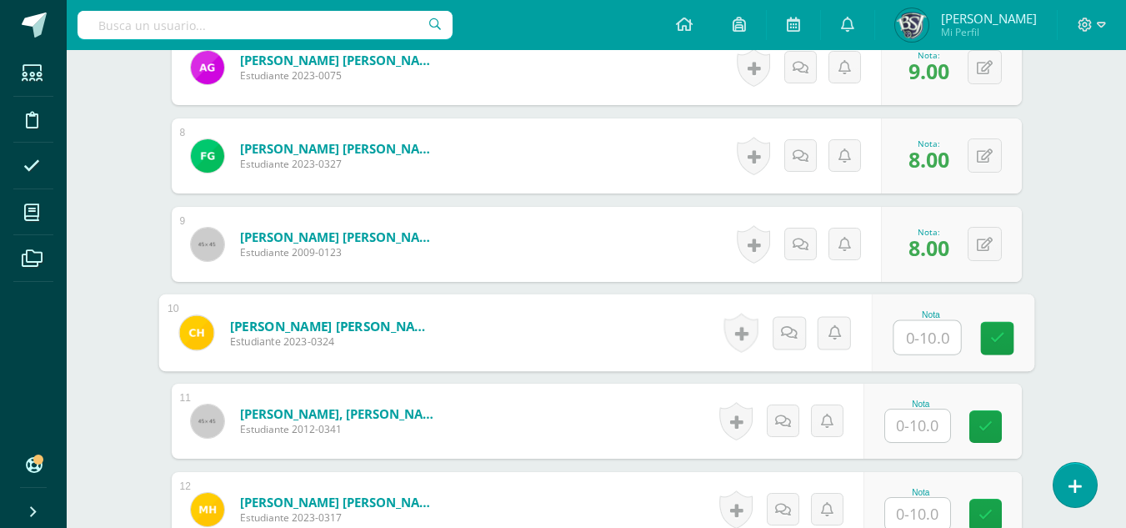
scroll to position [1187, 0]
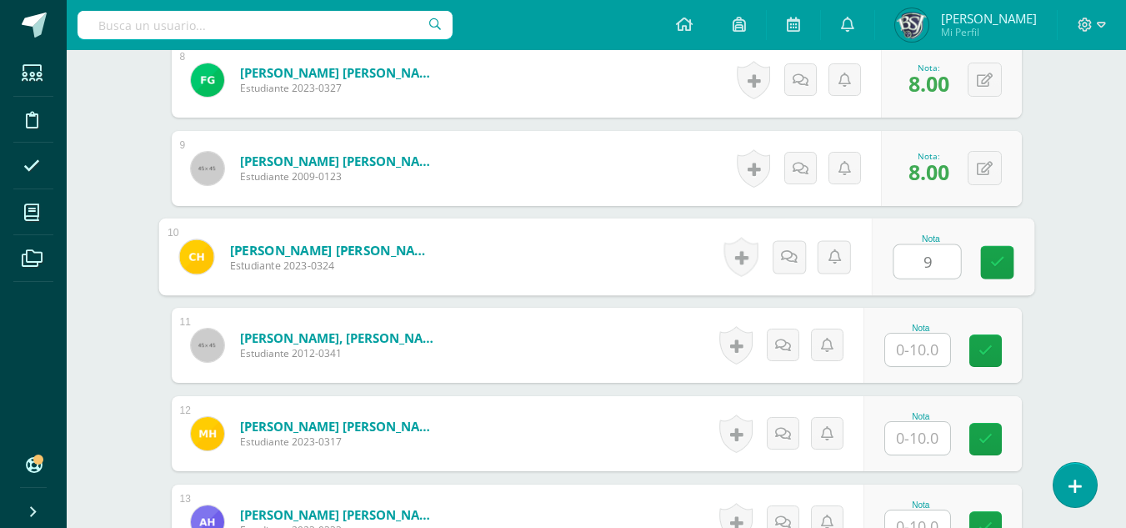
type input "9"
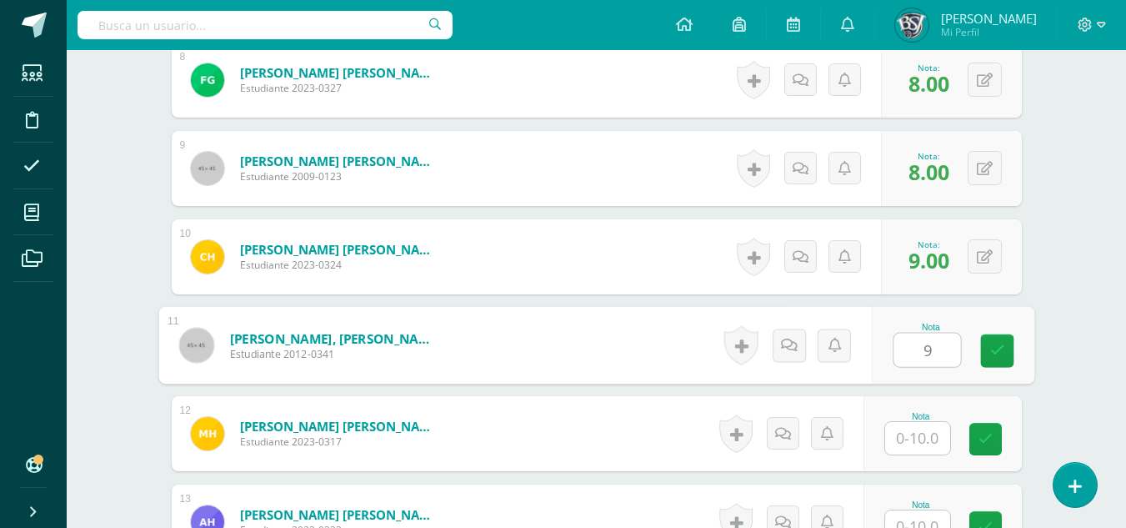
type input "9"
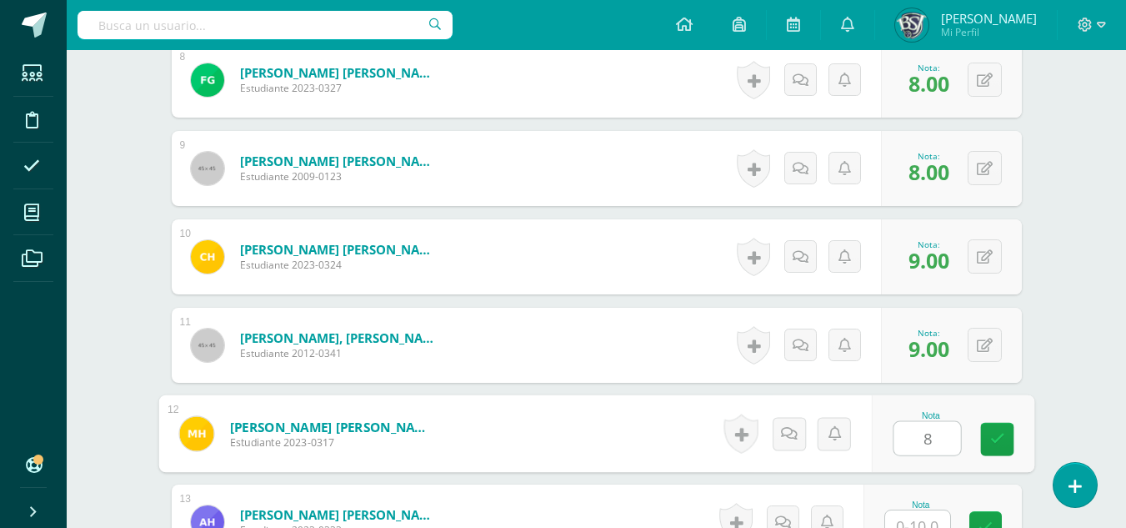
type input "8"
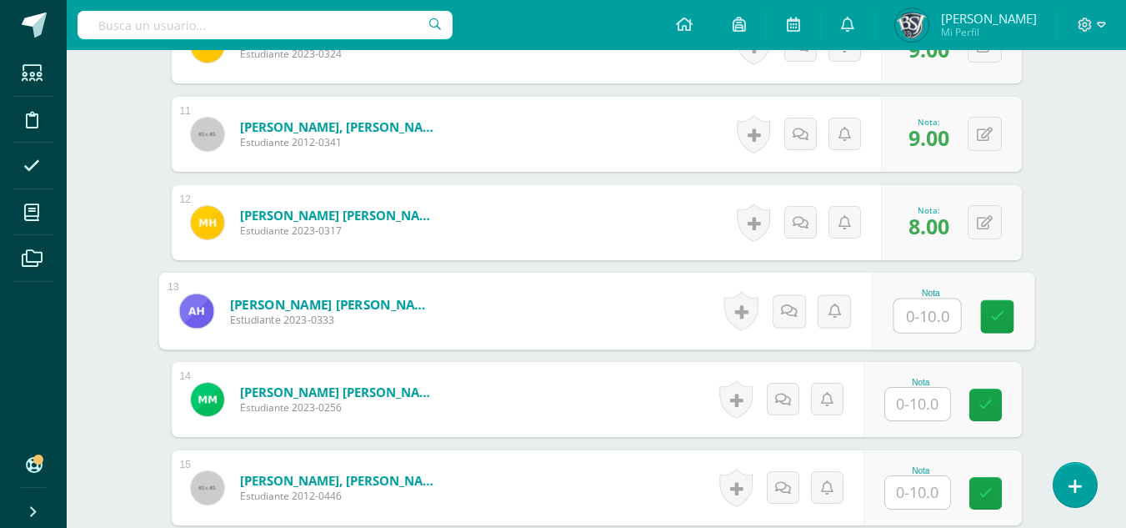
scroll to position [1452, 0]
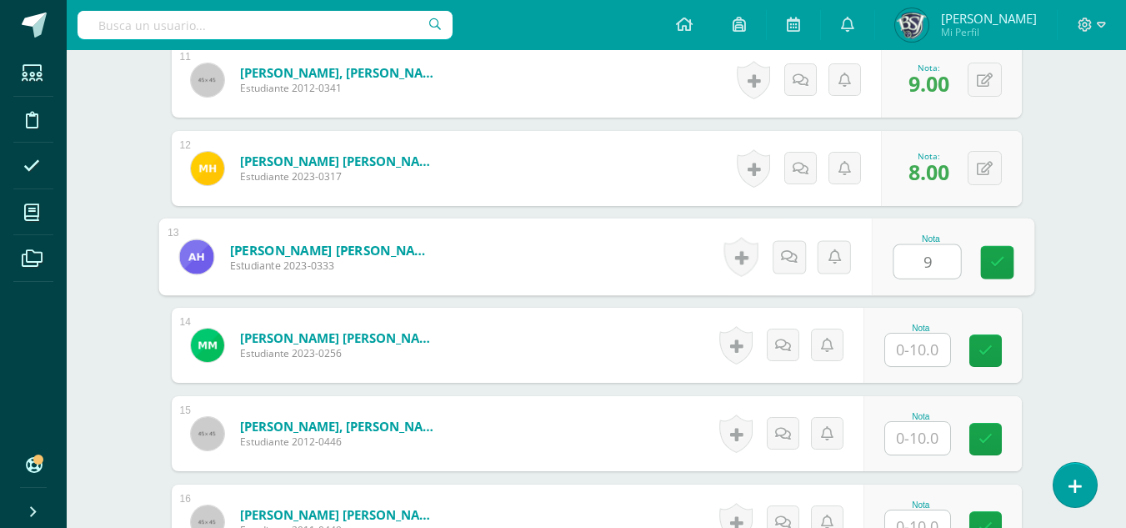
type input "9"
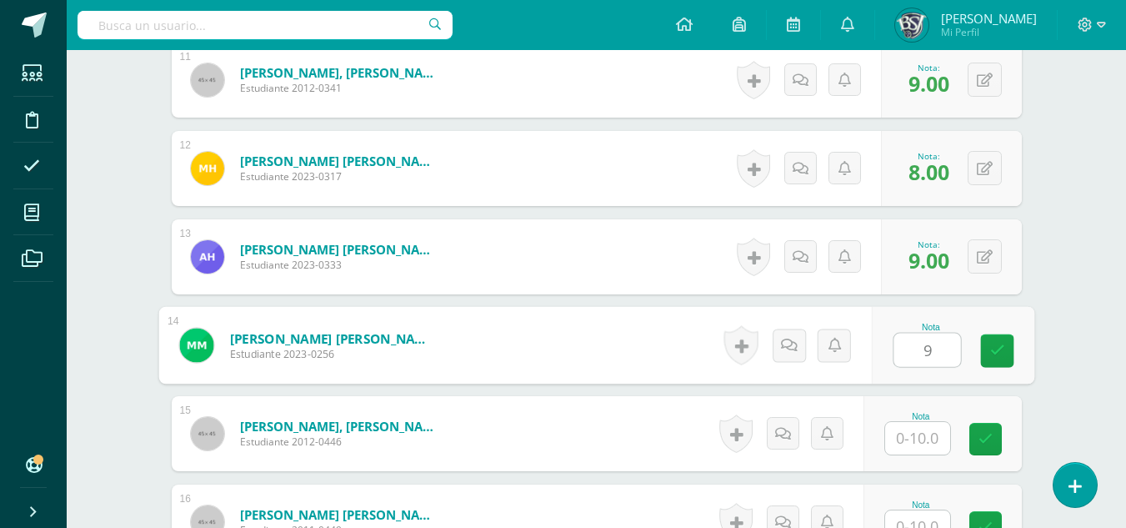
type input "9"
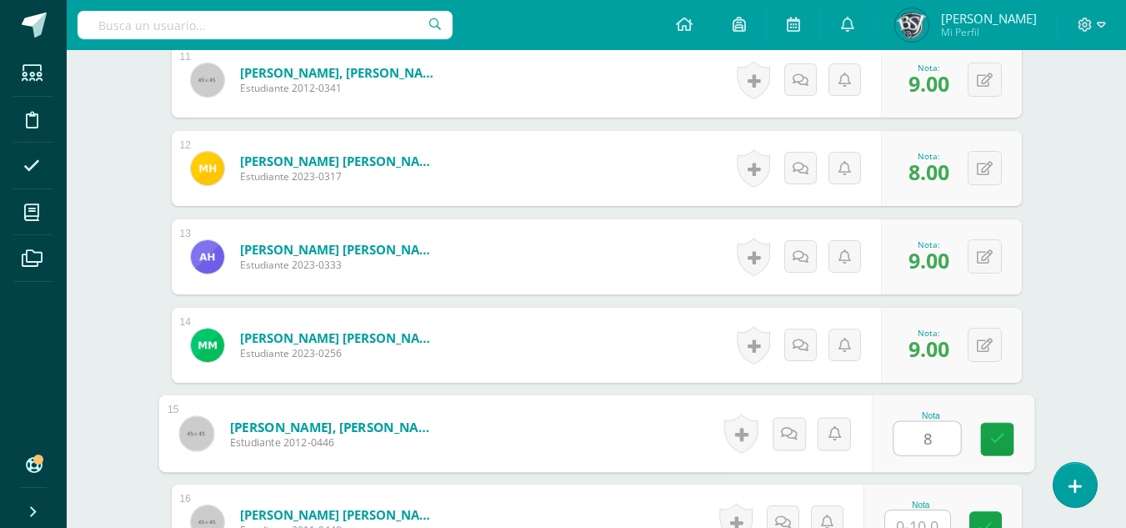
type input "8"
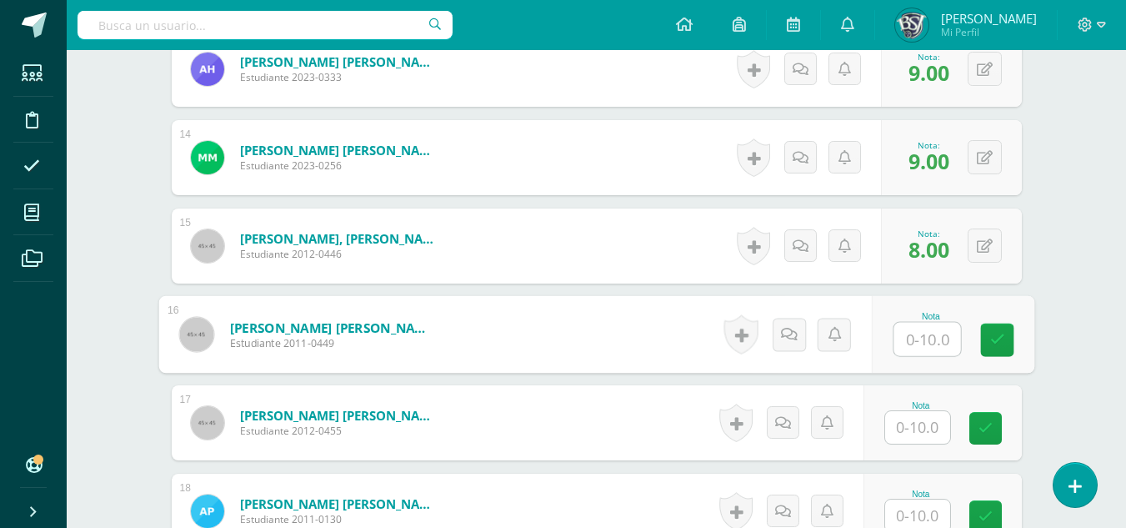
scroll to position [1717, 0]
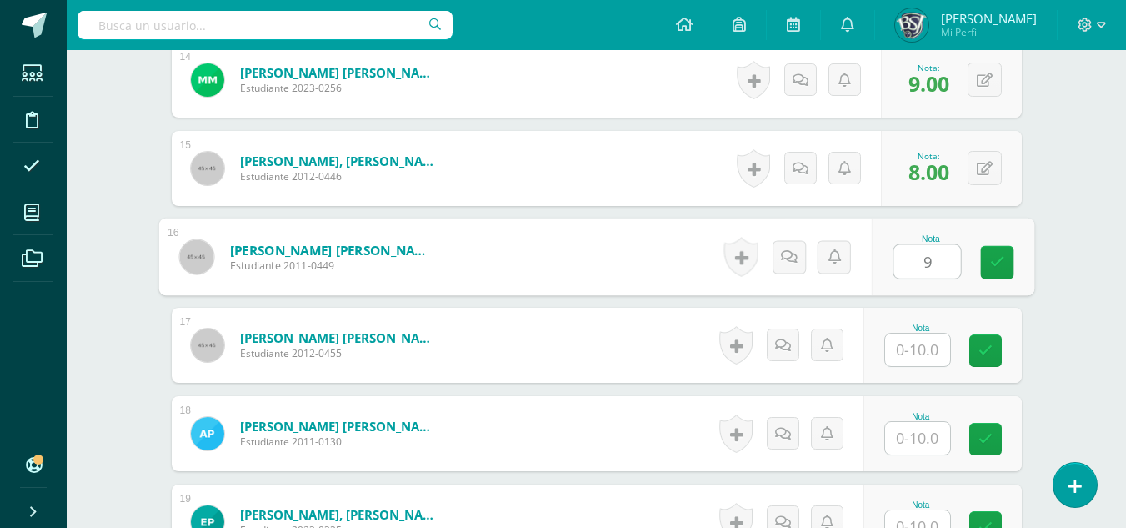
type input "9"
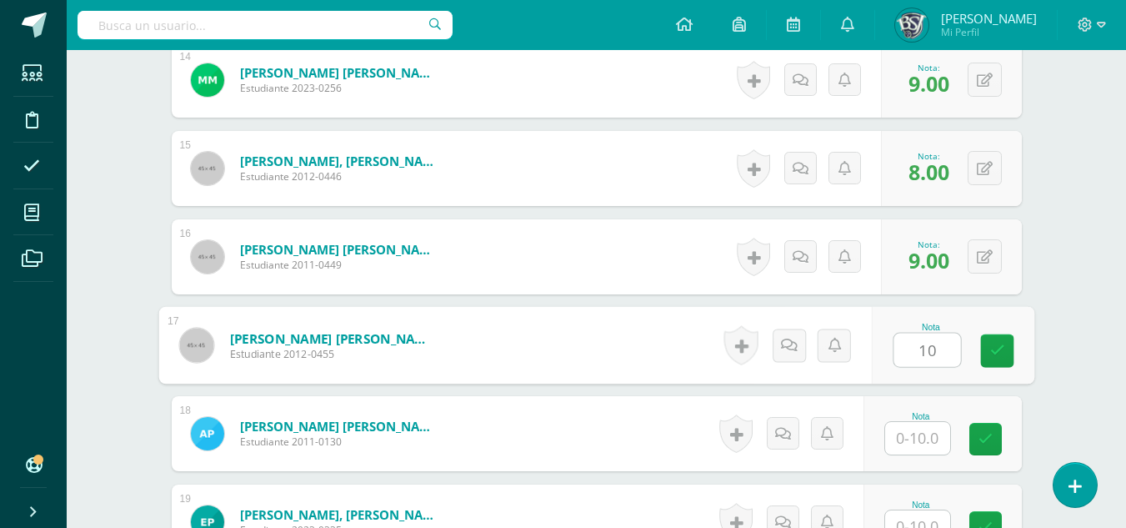
type input "10"
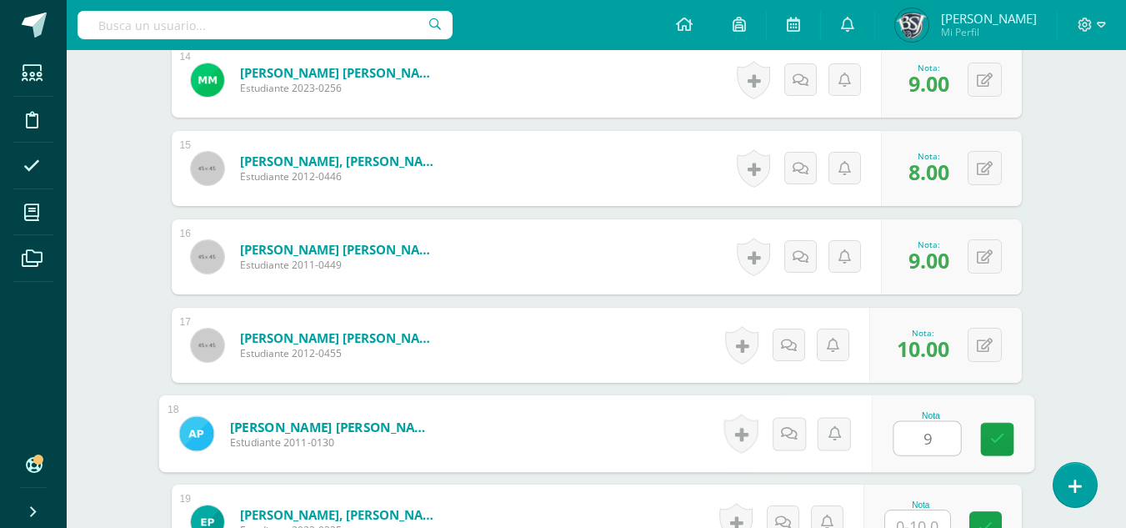
type input "9"
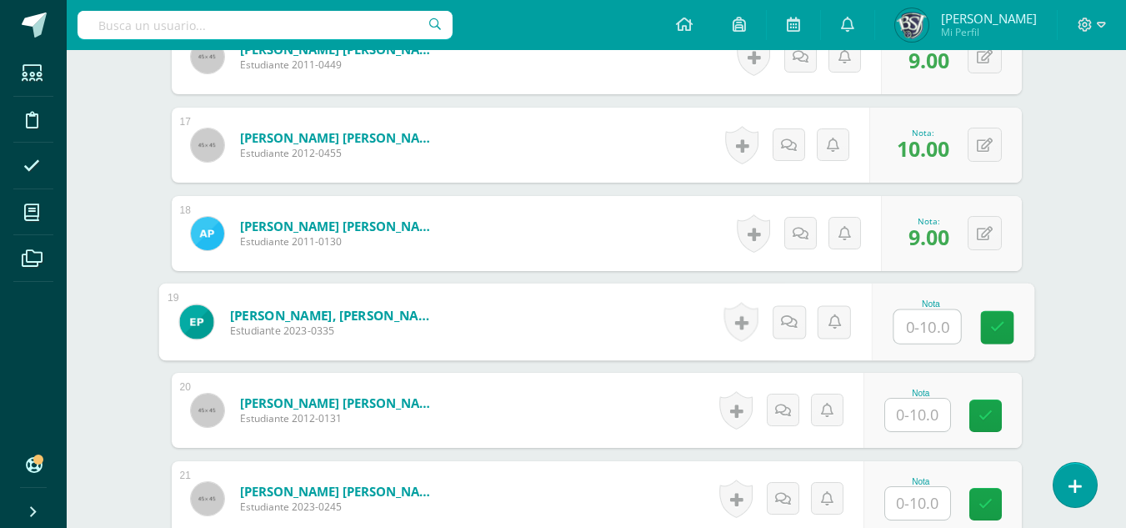
scroll to position [1983, 0]
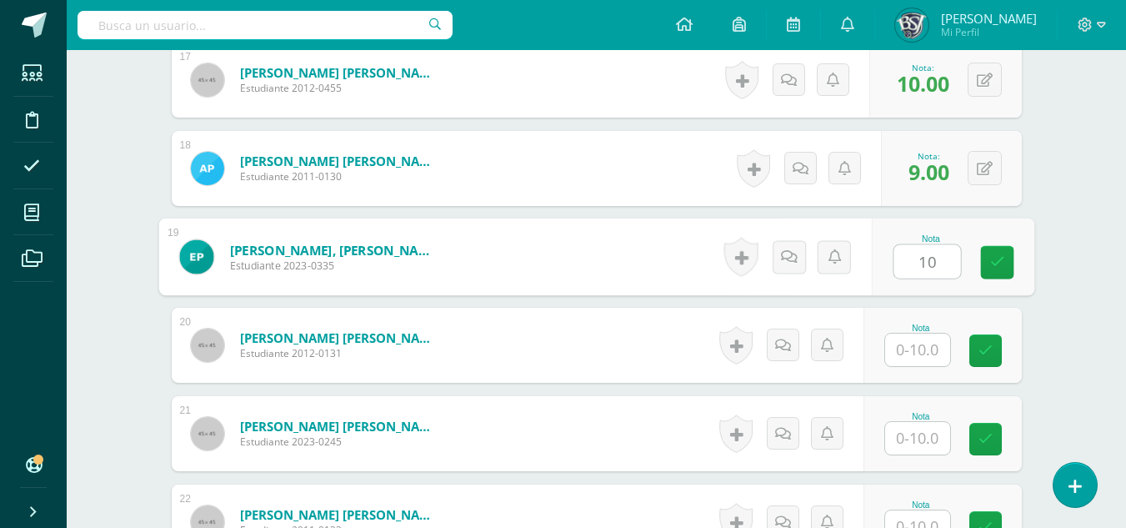
type input "10"
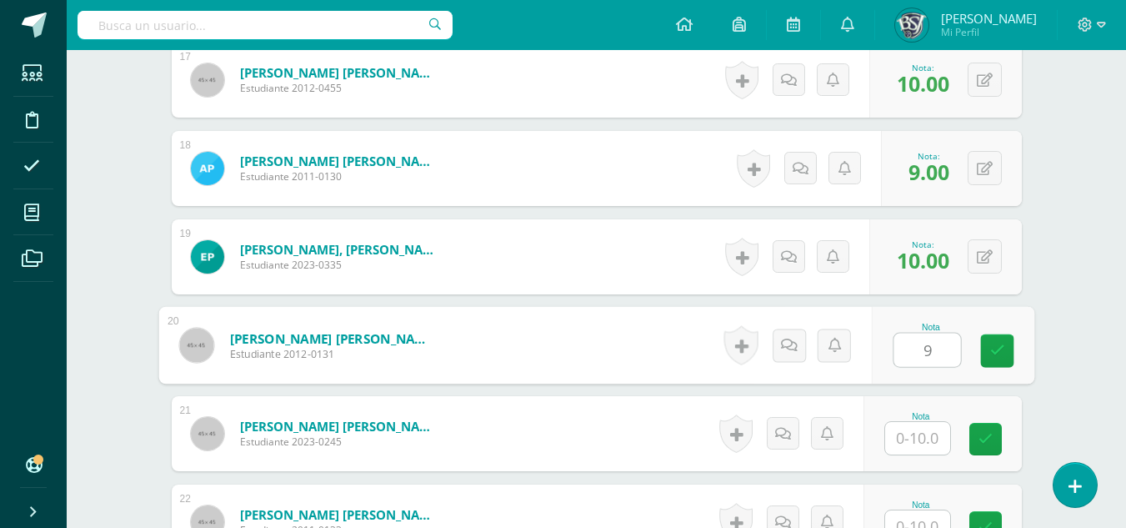
type input "9"
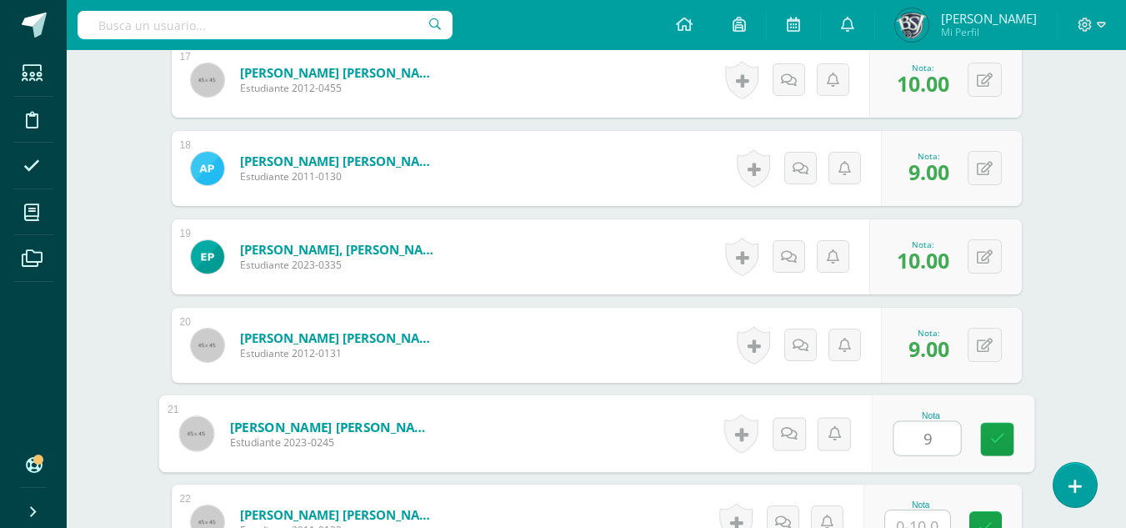
type input "9"
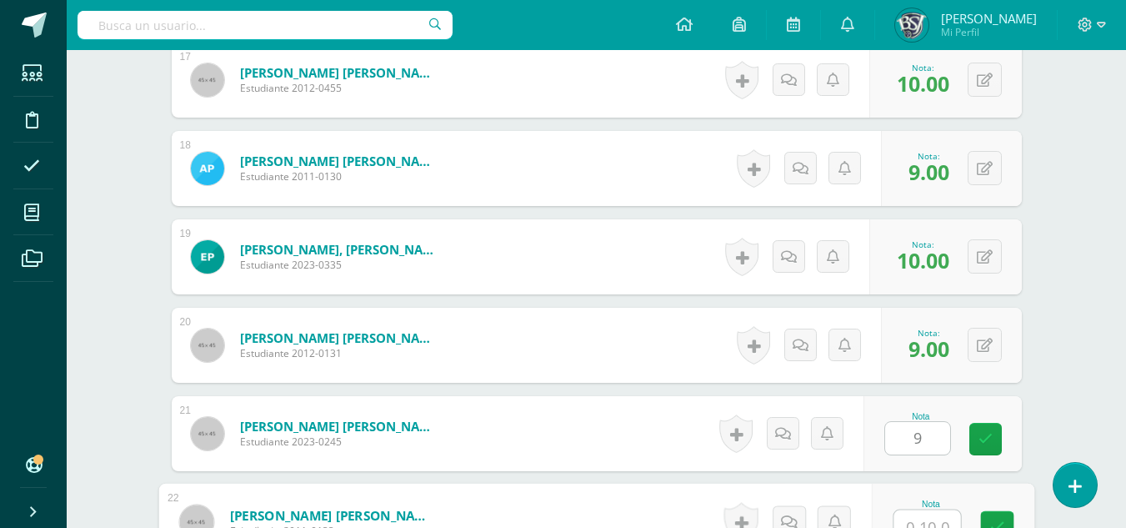
scroll to position [1998, 0]
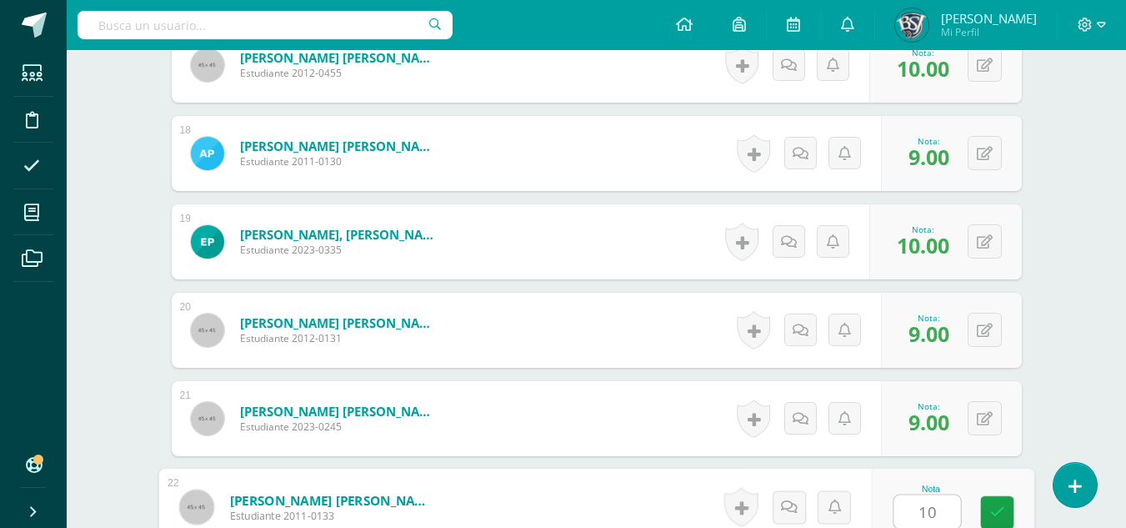
type input "10"
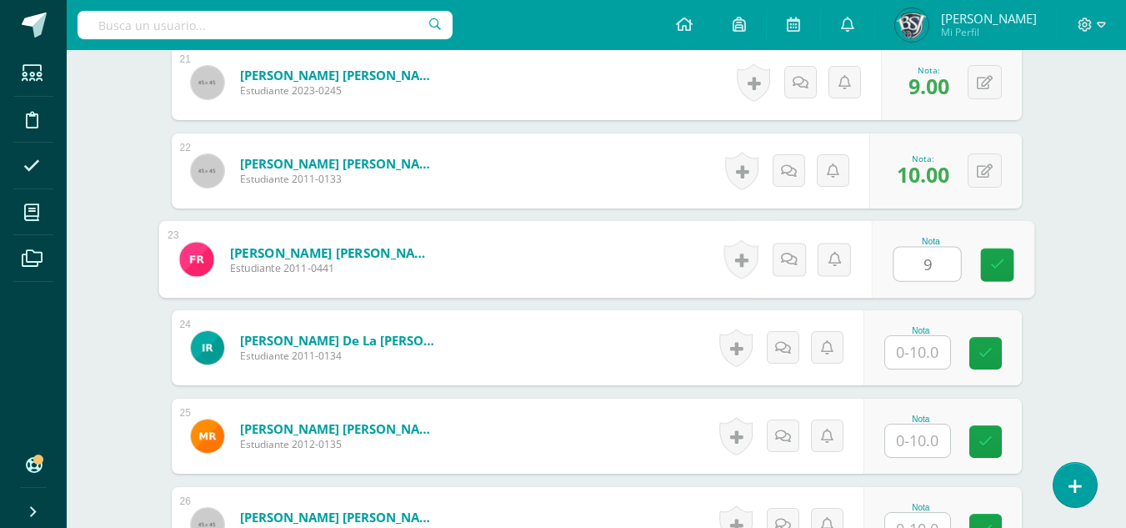
type input "9"
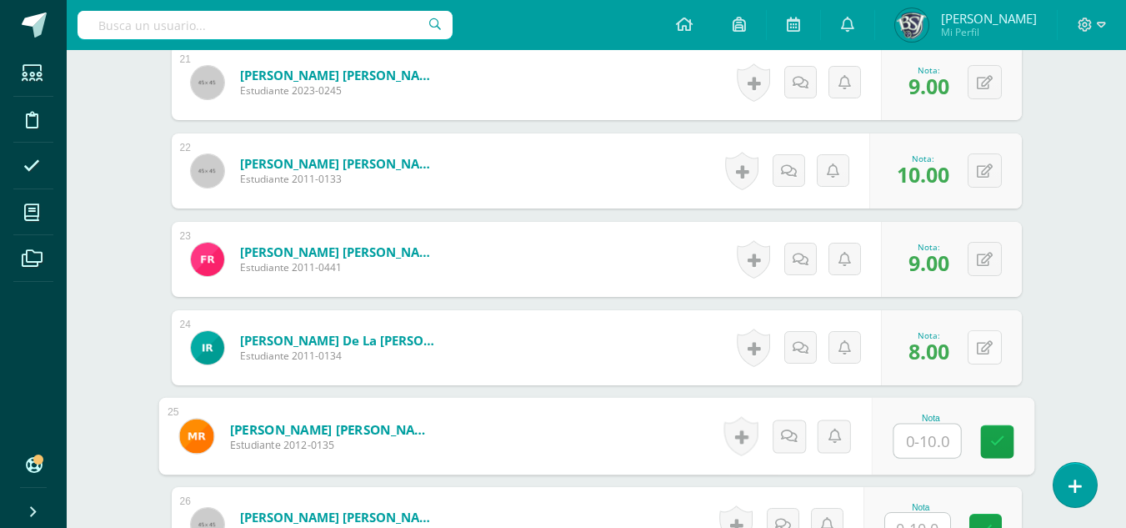
click at [987, 349] on icon at bounding box center [985, 348] width 16 height 14
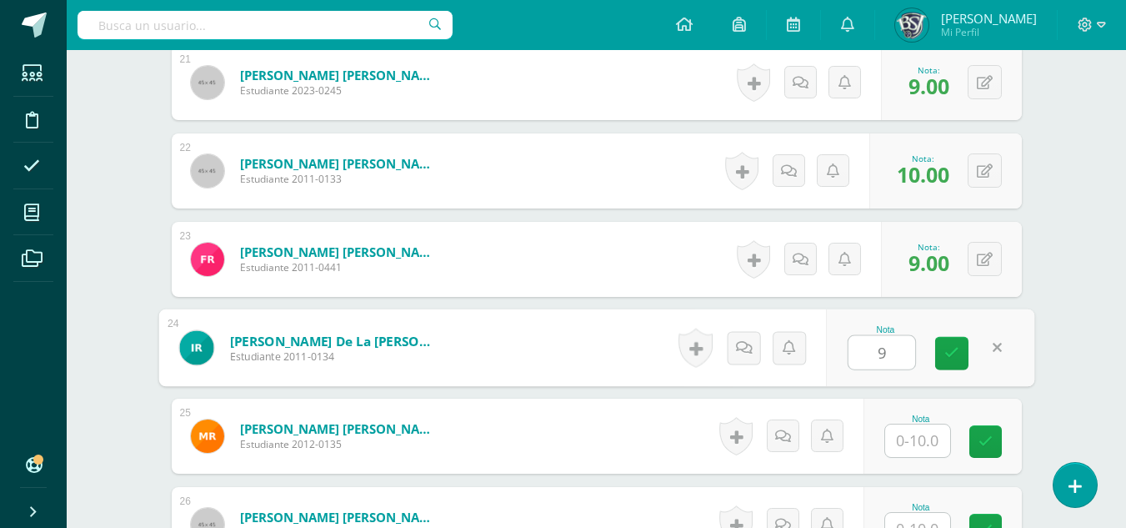
type input "9"
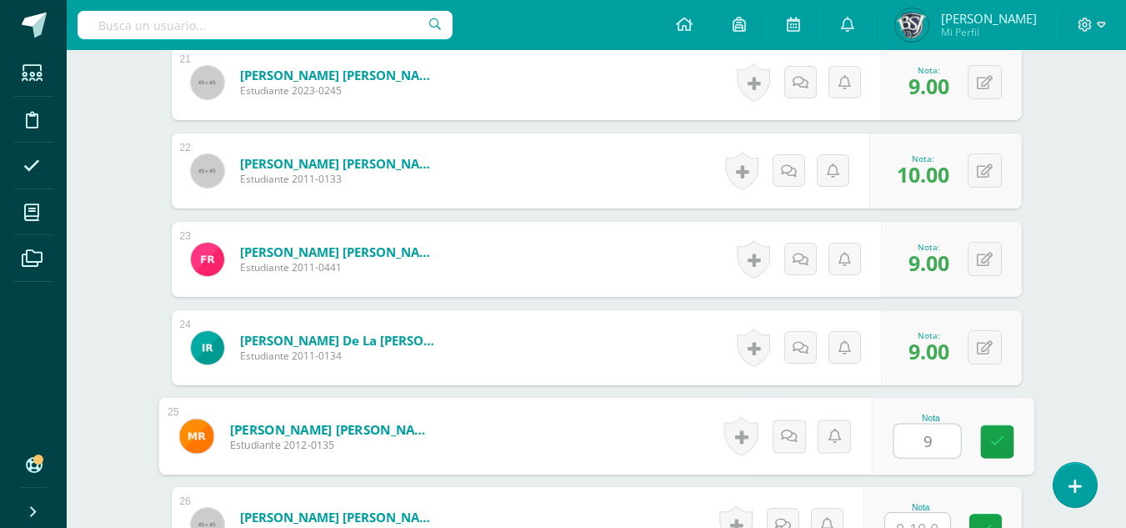
type input "9"
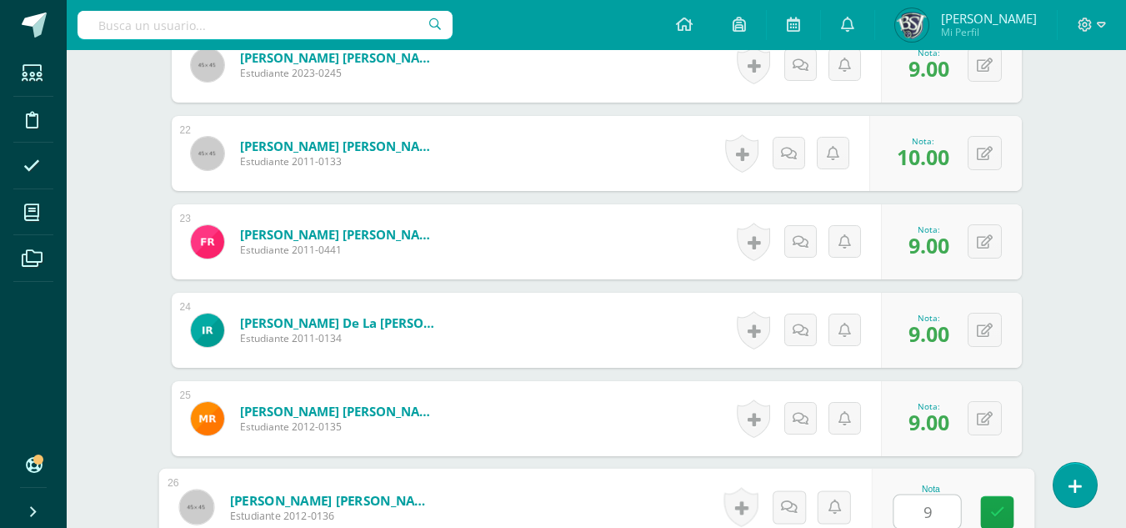
type input "9"
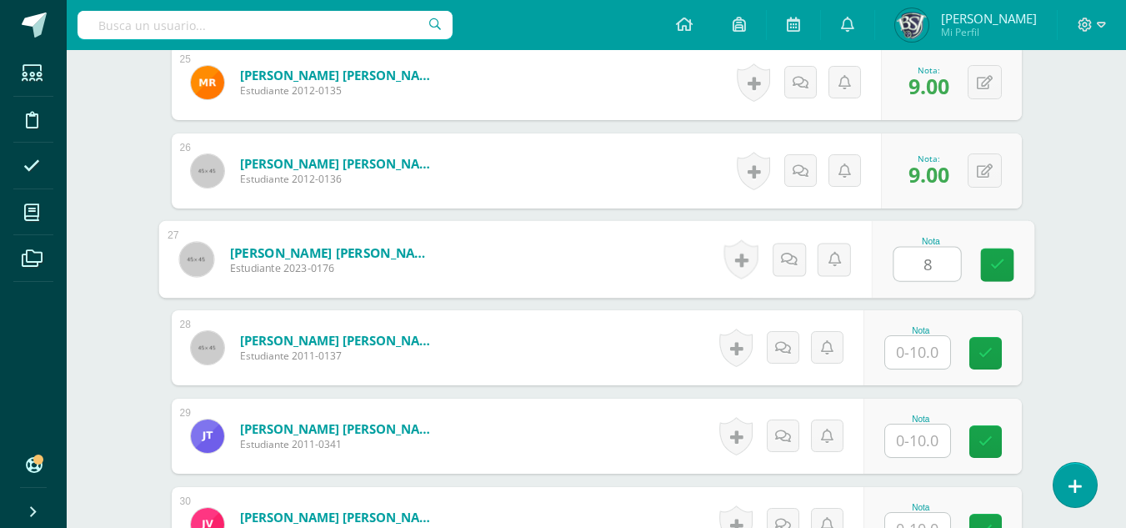
type input "8"
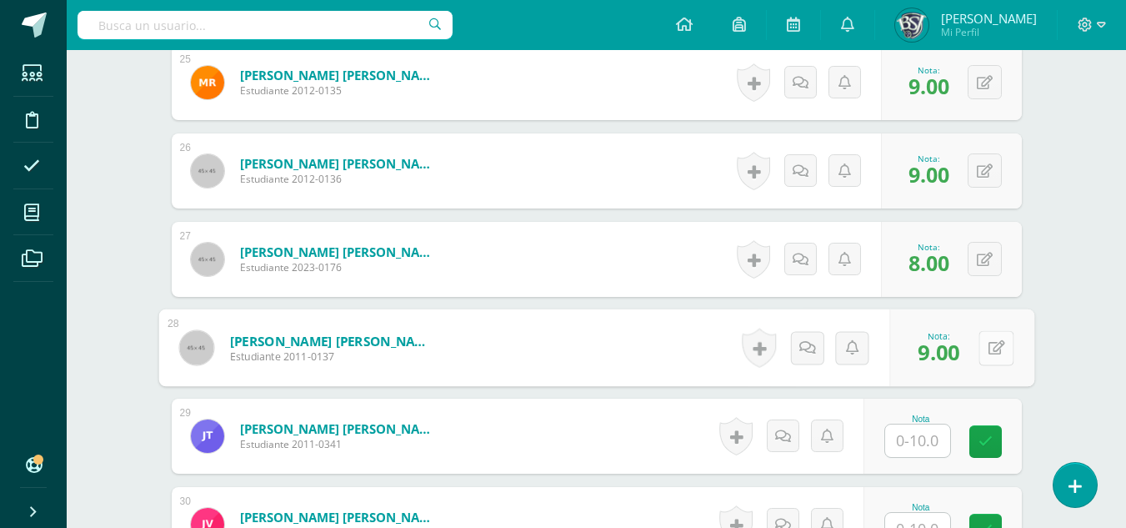
click at [990, 343] on icon at bounding box center [996, 347] width 17 height 14
type input "10"
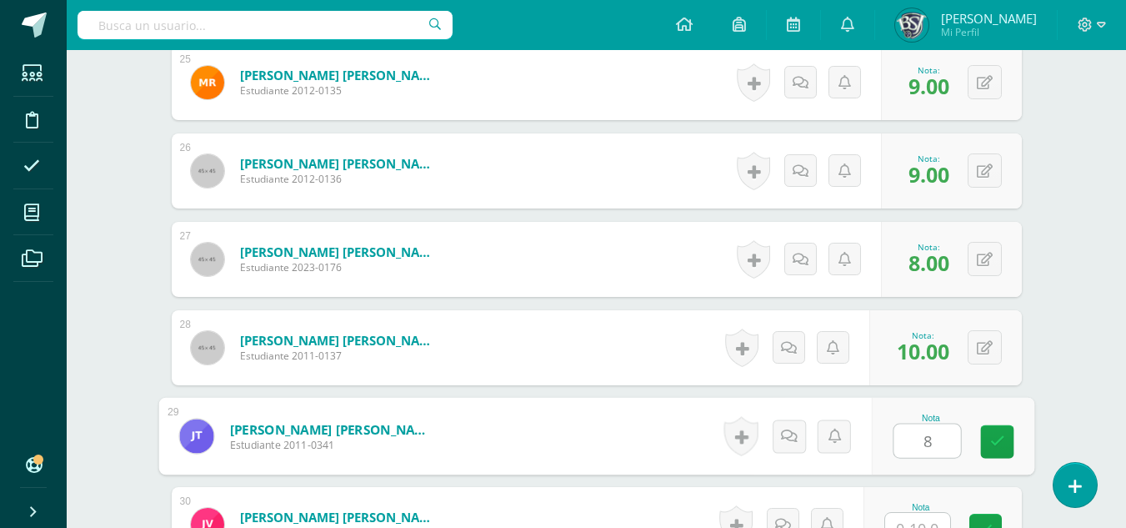
type input "8"
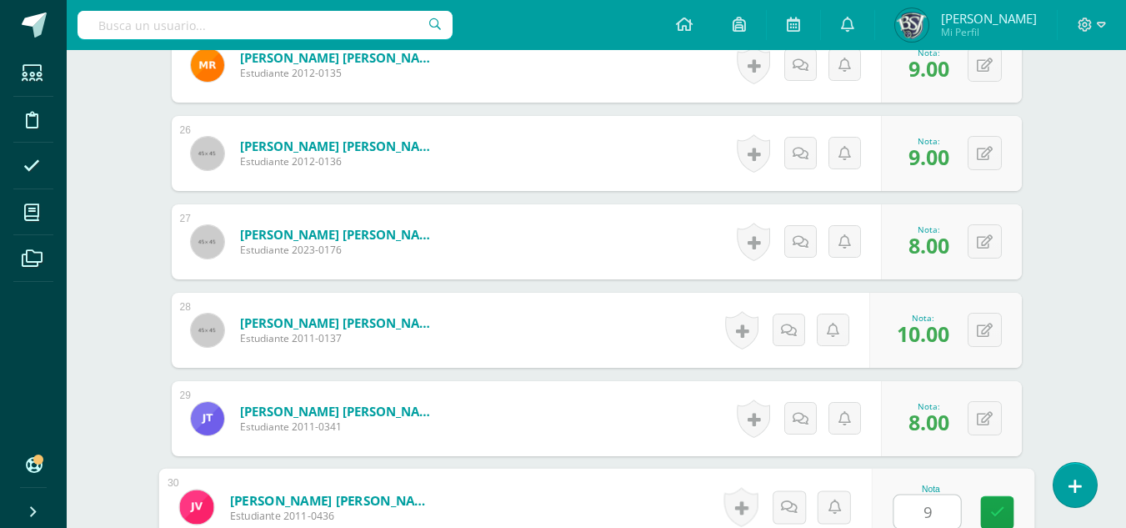
type input "9"
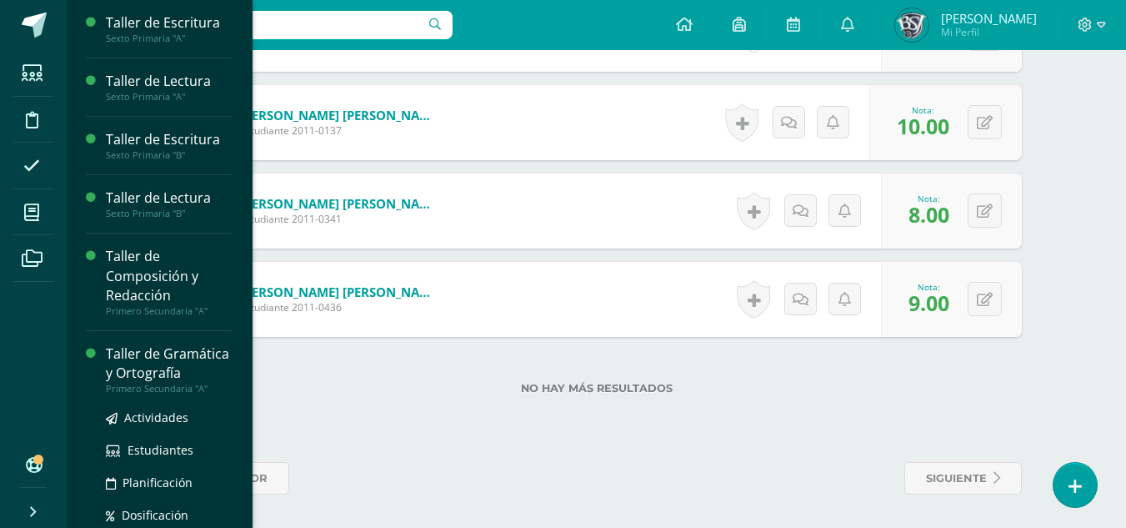
click at [143, 362] on div "Taller de Gramática y Ortografía" at bounding box center [169, 363] width 127 height 38
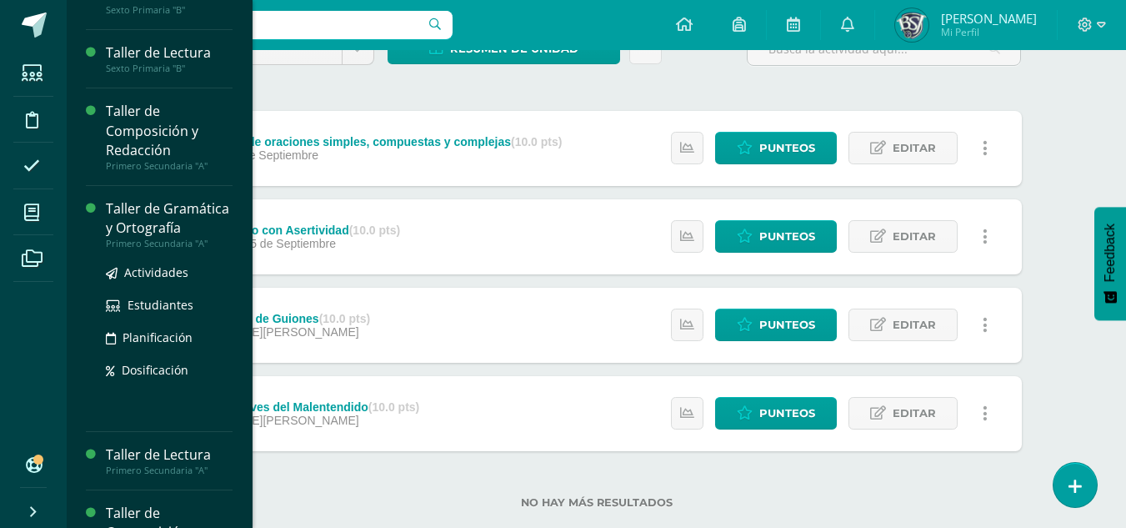
scroll to position [167, 0]
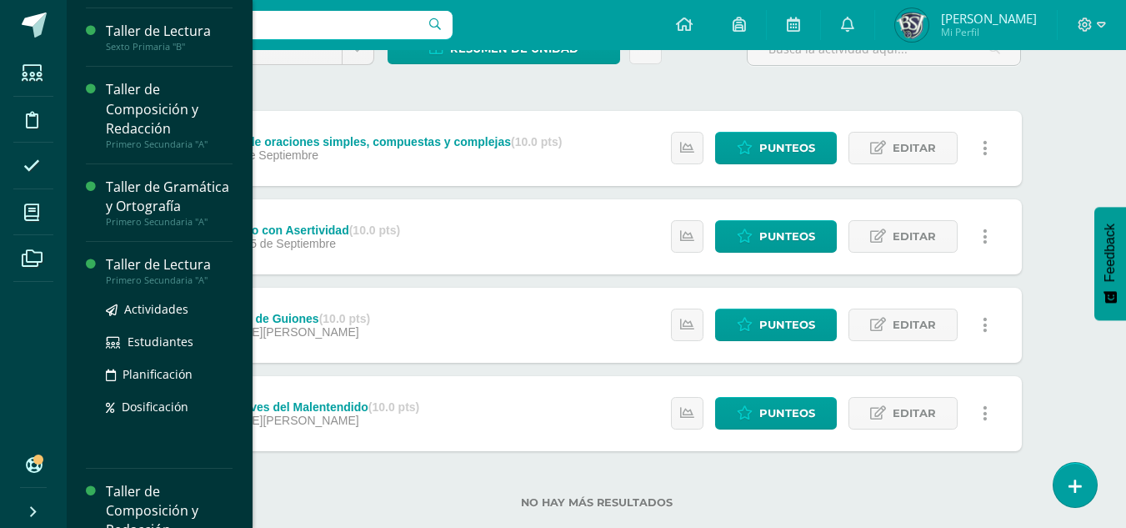
click at [156, 274] on div "Taller de Lectura" at bounding box center [169, 264] width 127 height 19
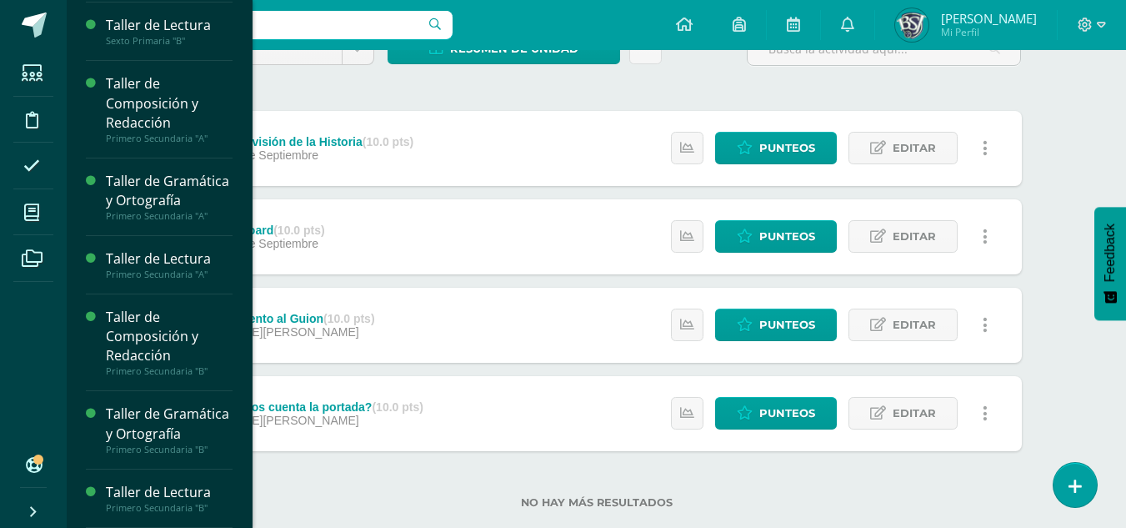
scroll to position [211, 0]
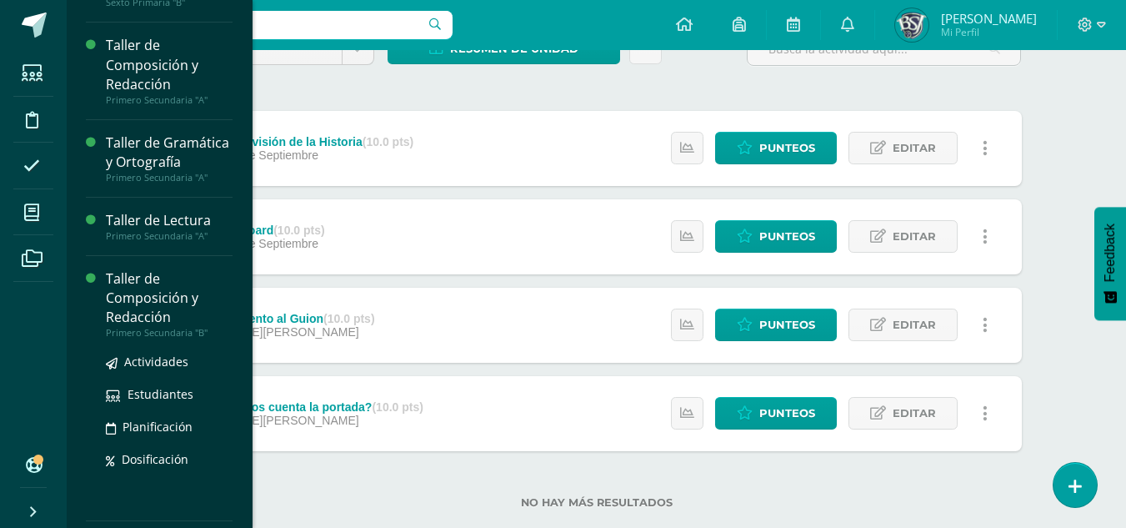
click at [155, 305] on div "Taller de Composición y Redacción" at bounding box center [169, 298] width 127 height 58
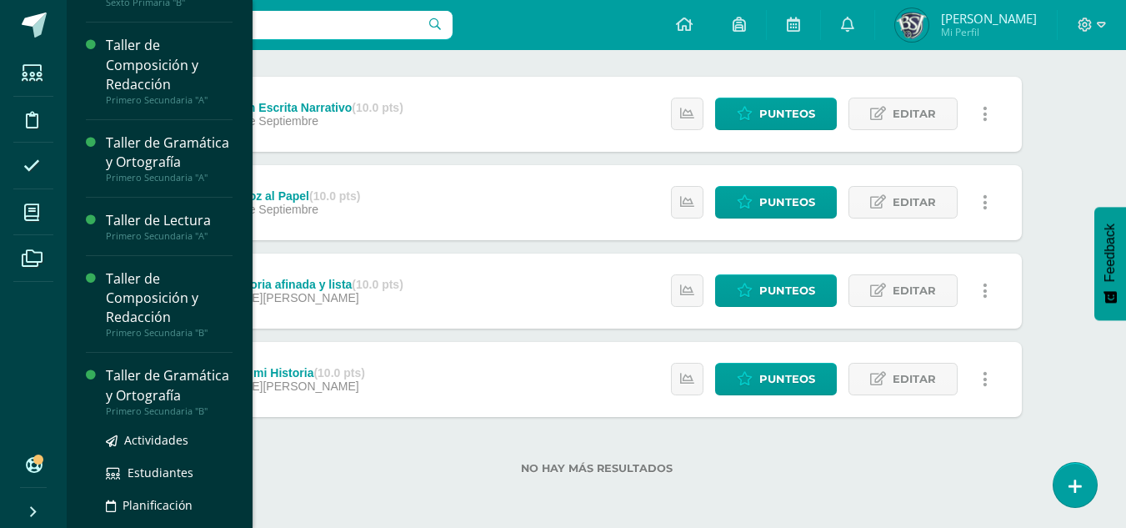
scroll to position [250, 0]
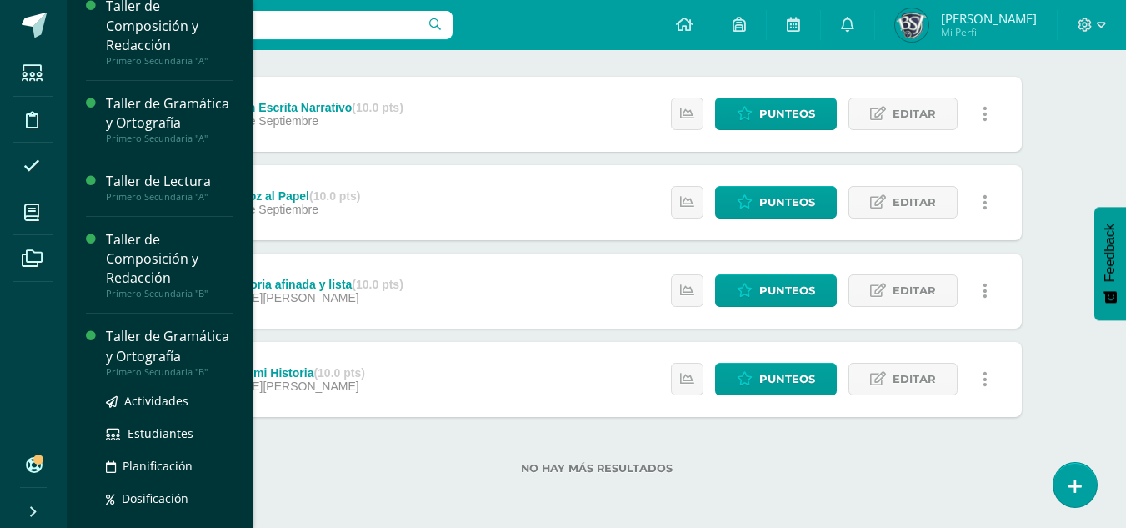
click at [118, 378] on div "Primero Secundaria "B"" at bounding box center [169, 372] width 127 height 12
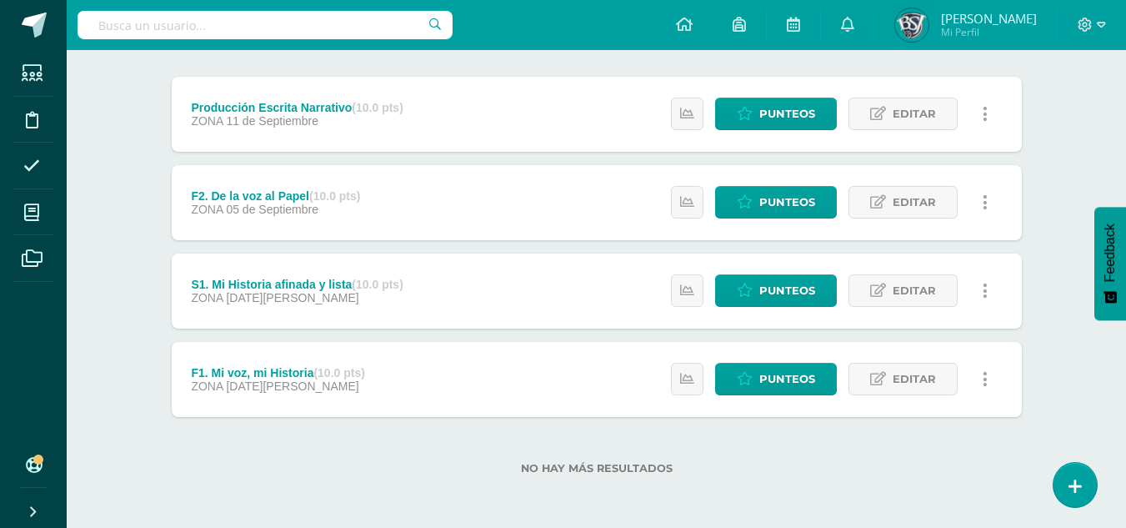
scroll to position [211, 0]
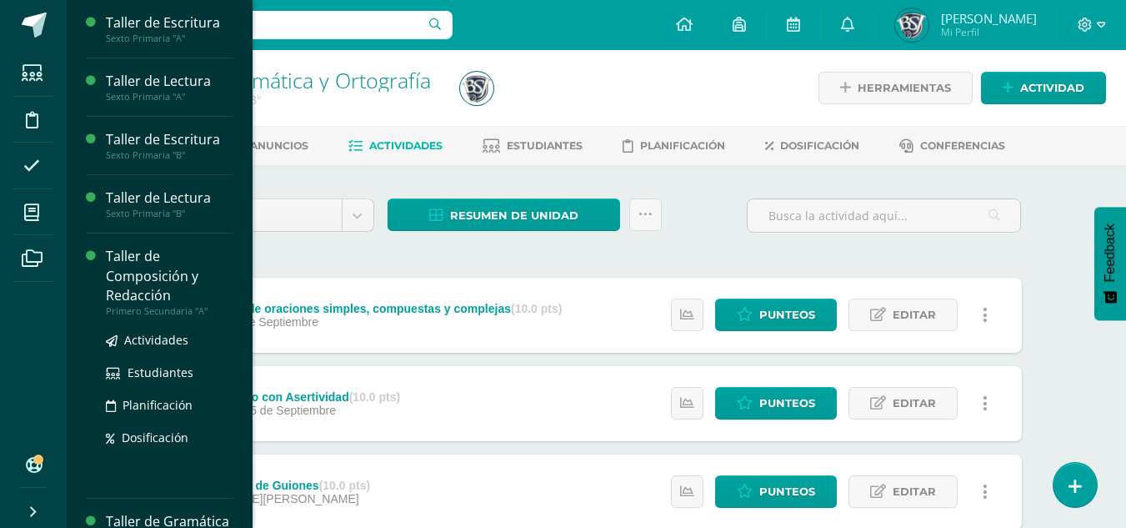
click at [149, 272] on div "Taller de Composición y Redacción" at bounding box center [169, 276] width 127 height 58
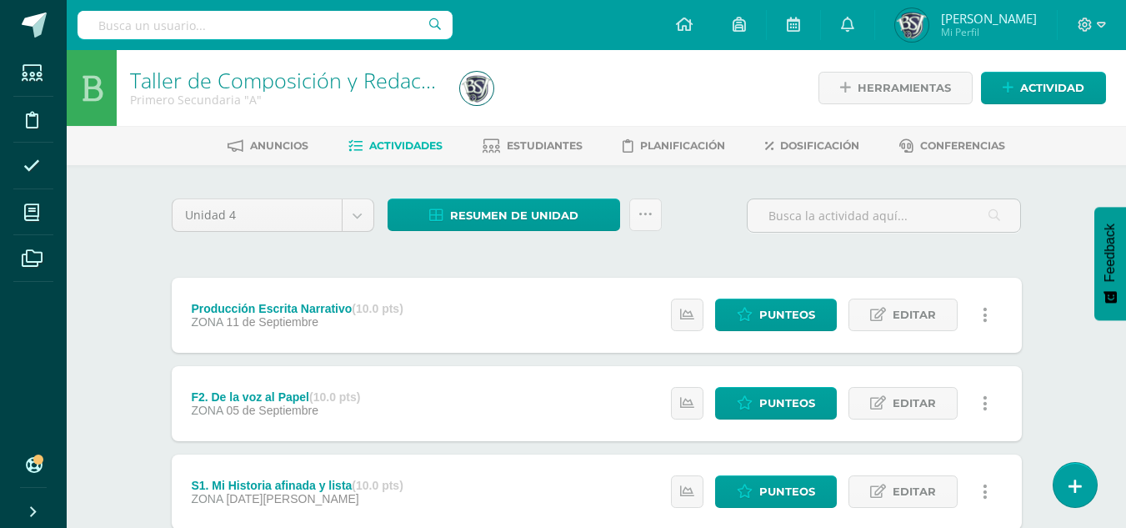
click at [283, 305] on div "Producción Escrita Narrativo (10.0 pts)" at bounding box center [297, 308] width 212 height 13
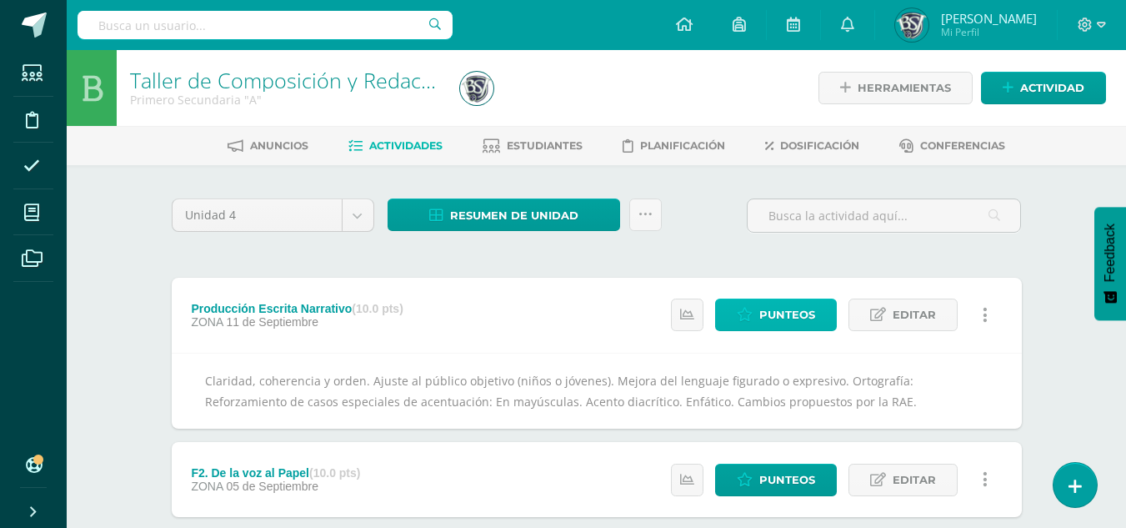
click at [795, 307] on span "Punteos" at bounding box center [788, 314] width 56 height 31
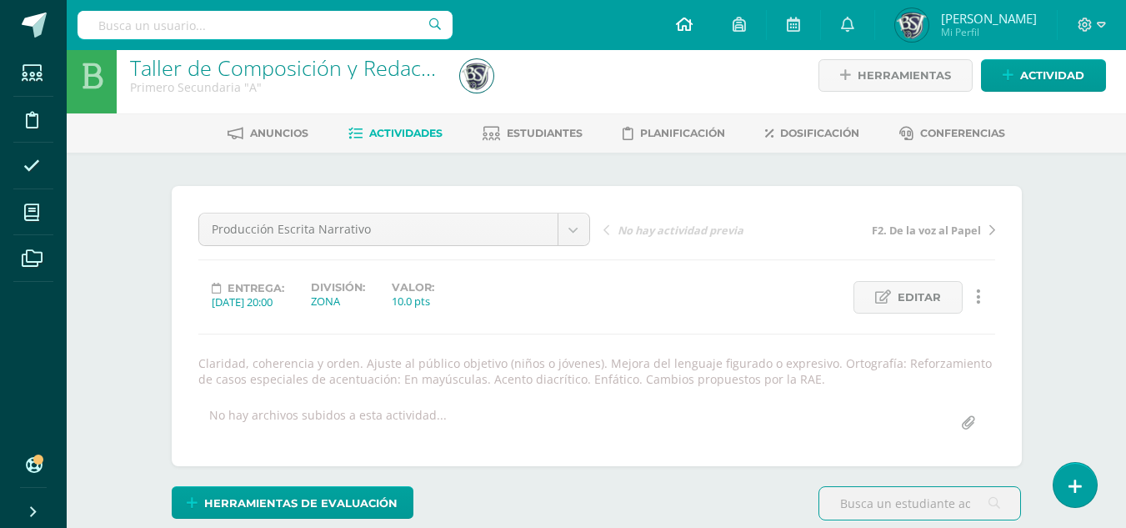
scroll to position [13, 0]
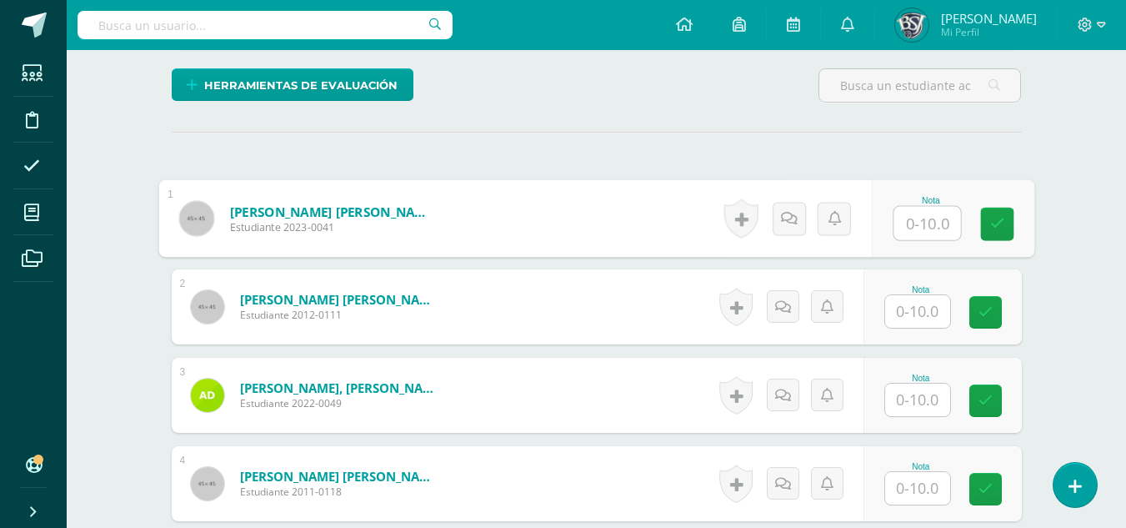
click at [900, 218] on input "text" at bounding box center [927, 223] width 67 height 33
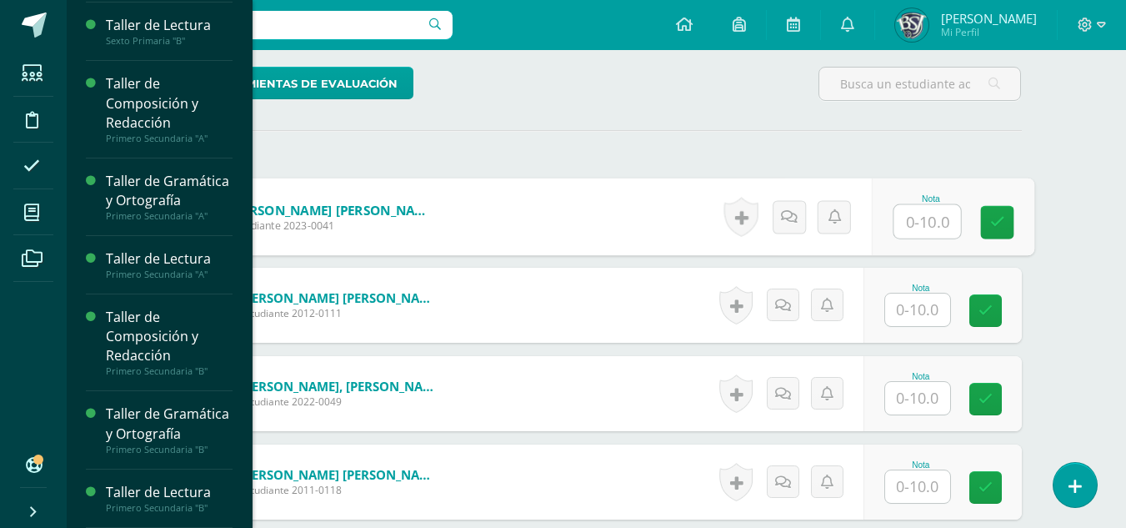
scroll to position [211, 0]
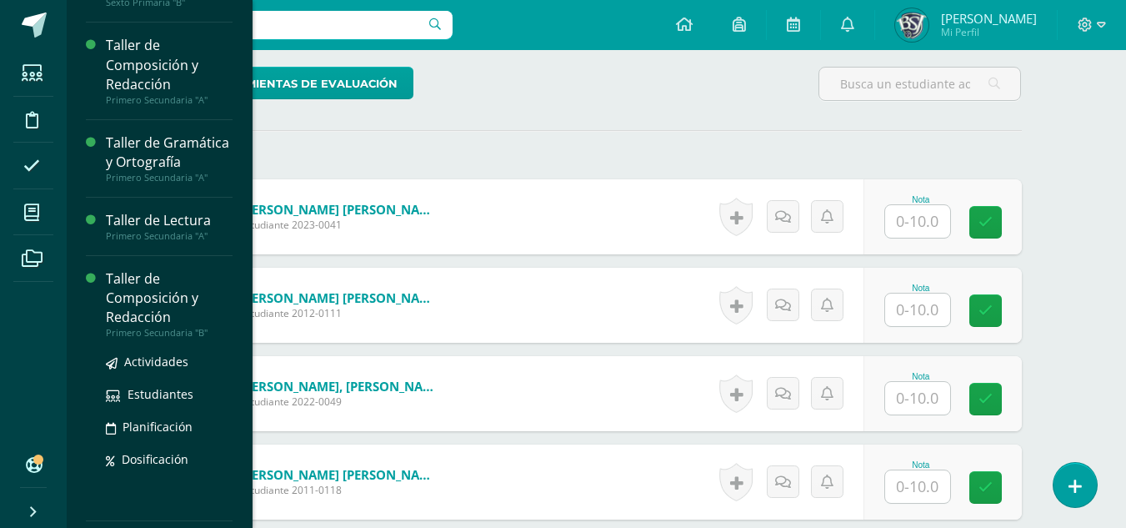
click at [143, 303] on div "Taller de Composición y Redacción" at bounding box center [169, 298] width 127 height 58
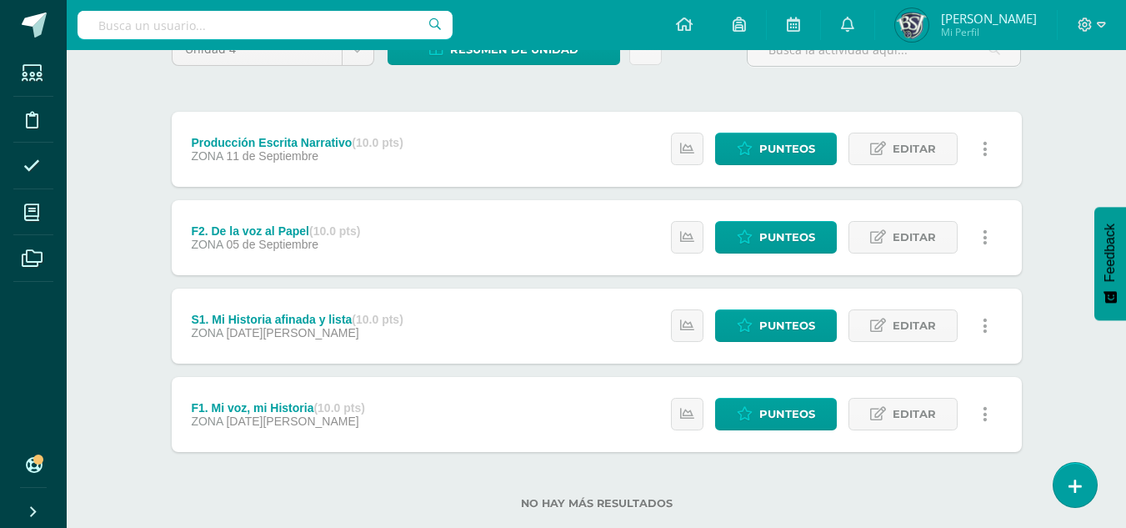
scroll to position [167, 0]
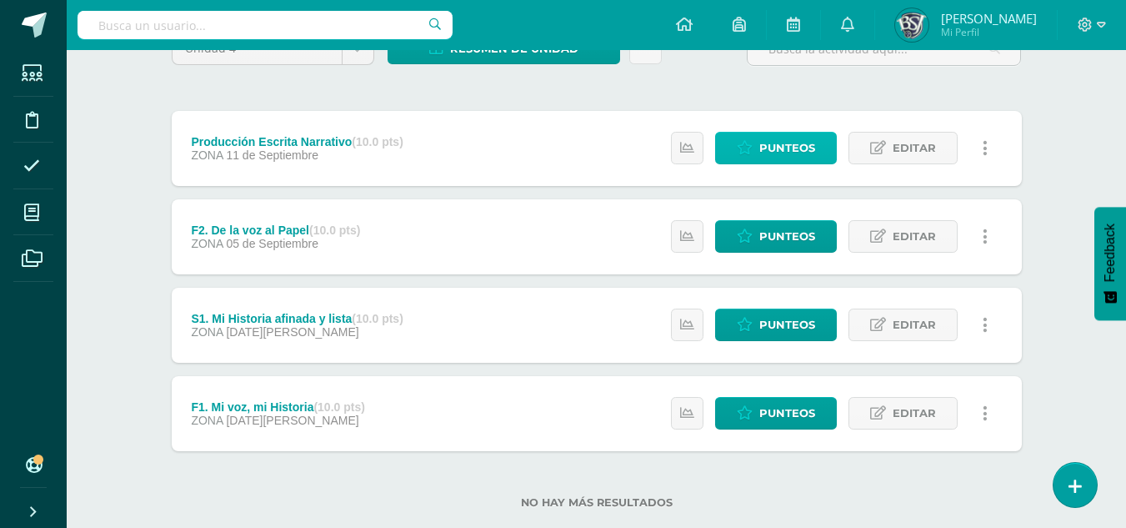
click at [779, 146] on span "Punteos" at bounding box center [788, 148] width 56 height 31
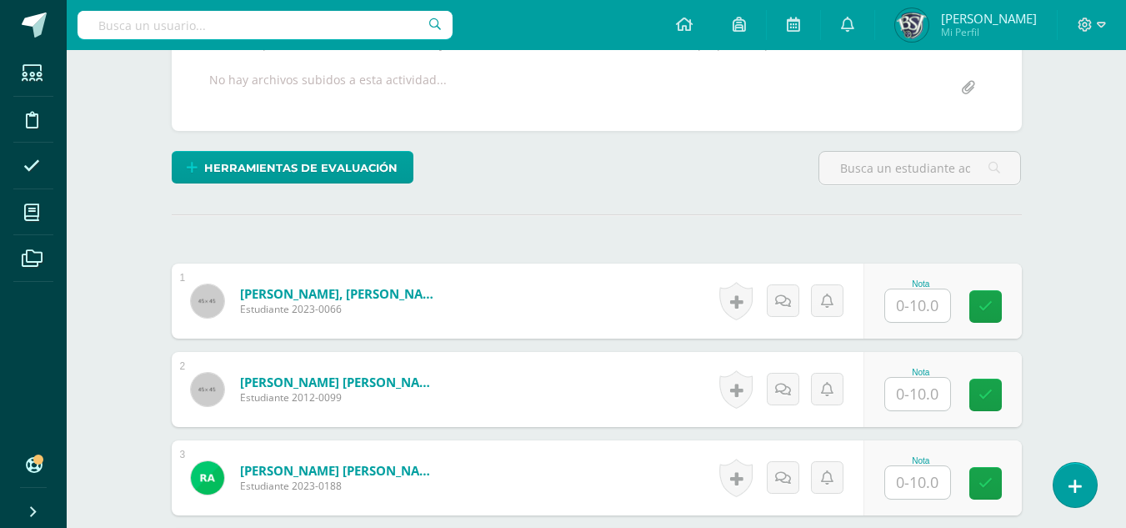
scroll to position [349, 0]
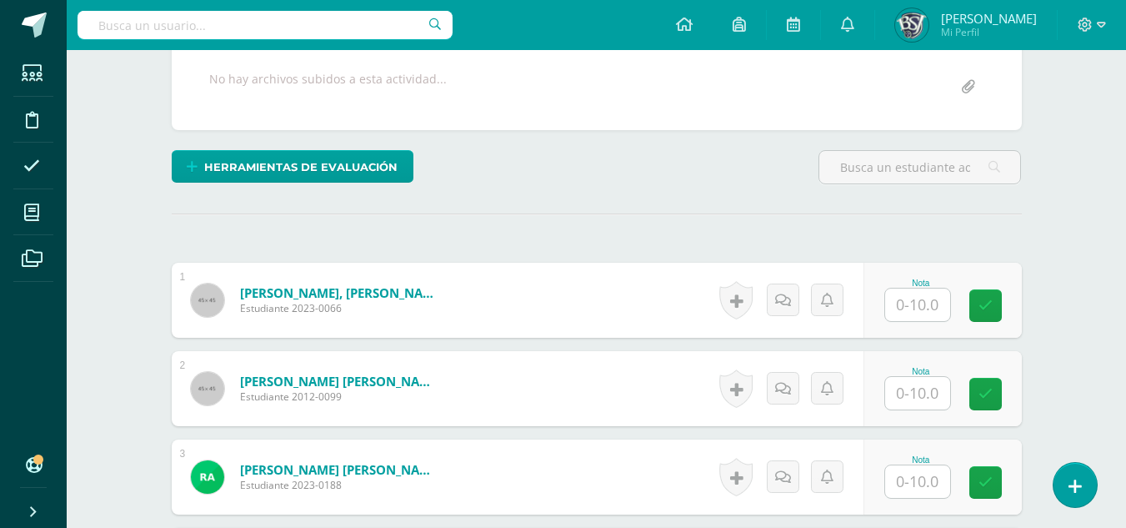
type input "9"
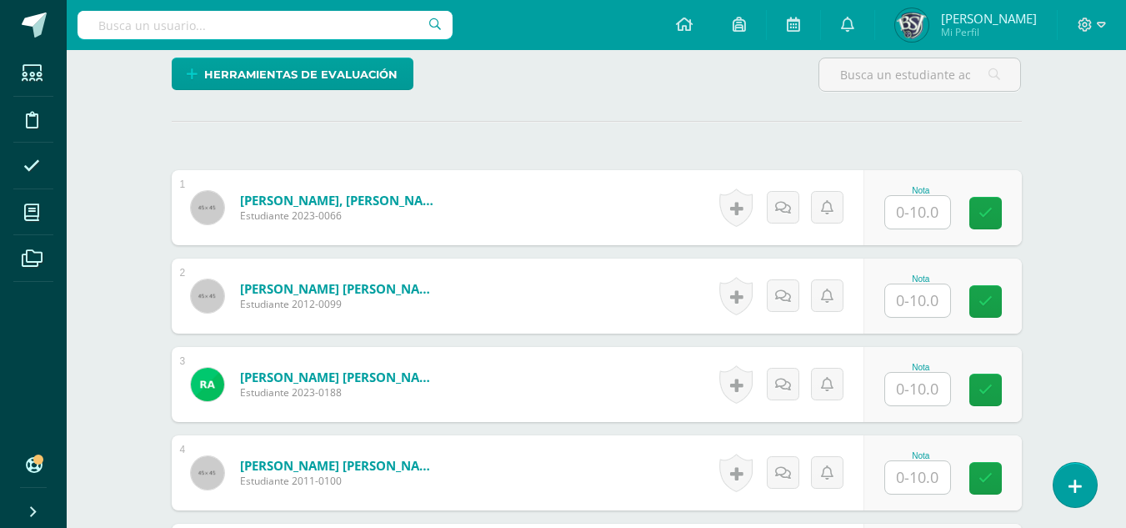
scroll to position [411, 0]
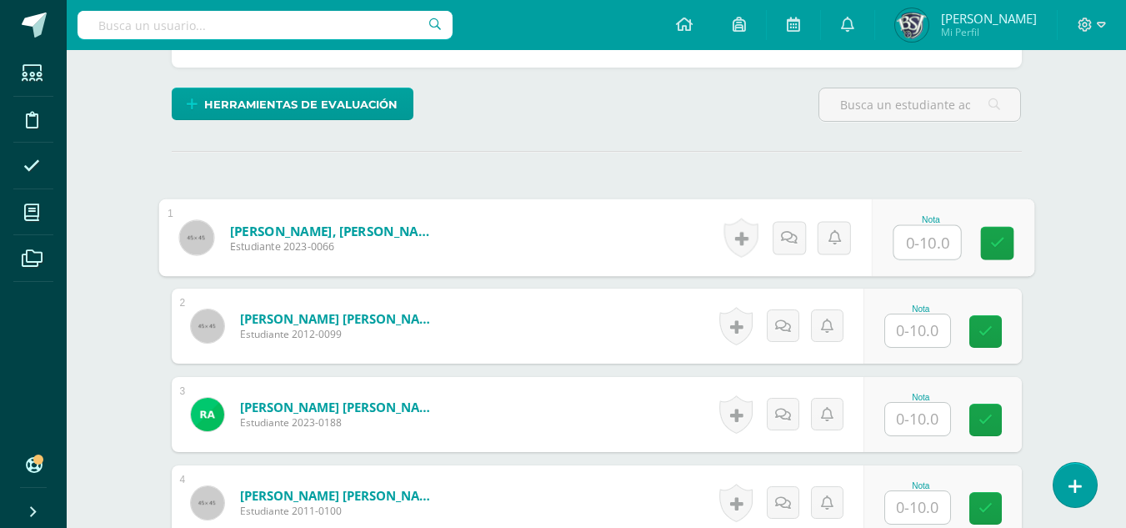
click at [917, 238] on input "text" at bounding box center [927, 242] width 67 height 33
type input "9"
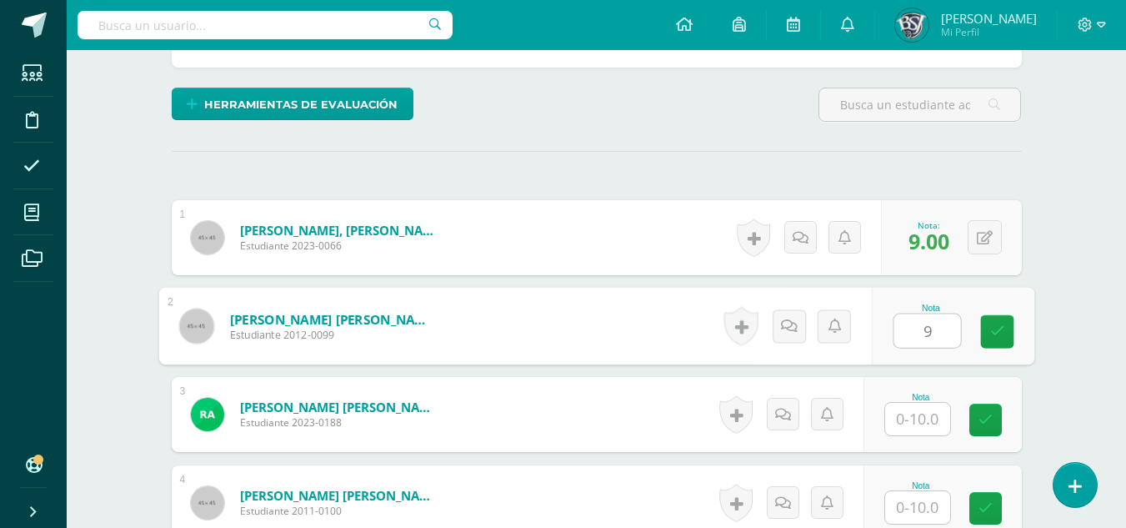
type input "9"
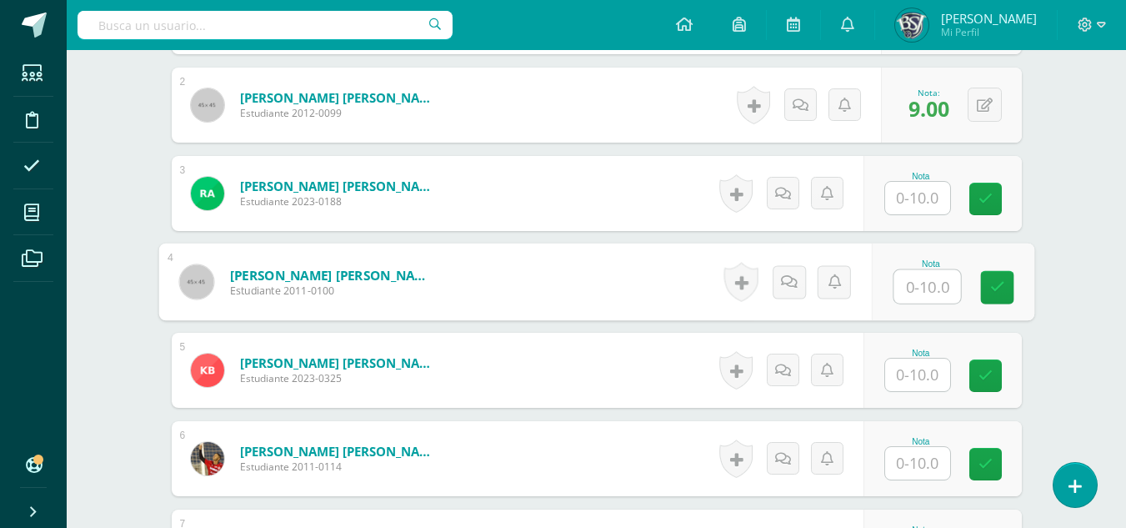
scroll to position [661, 0]
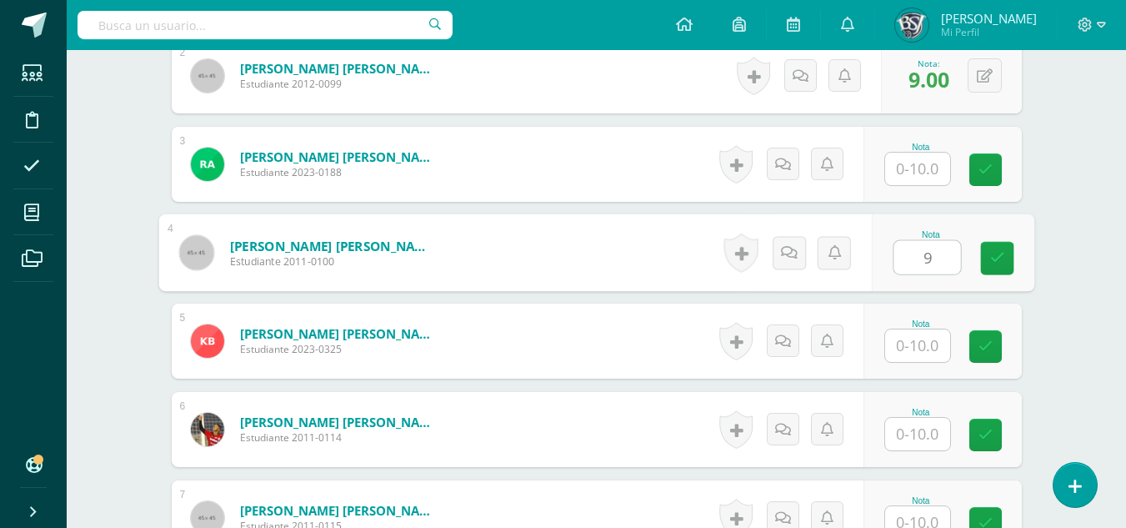
type input "9"
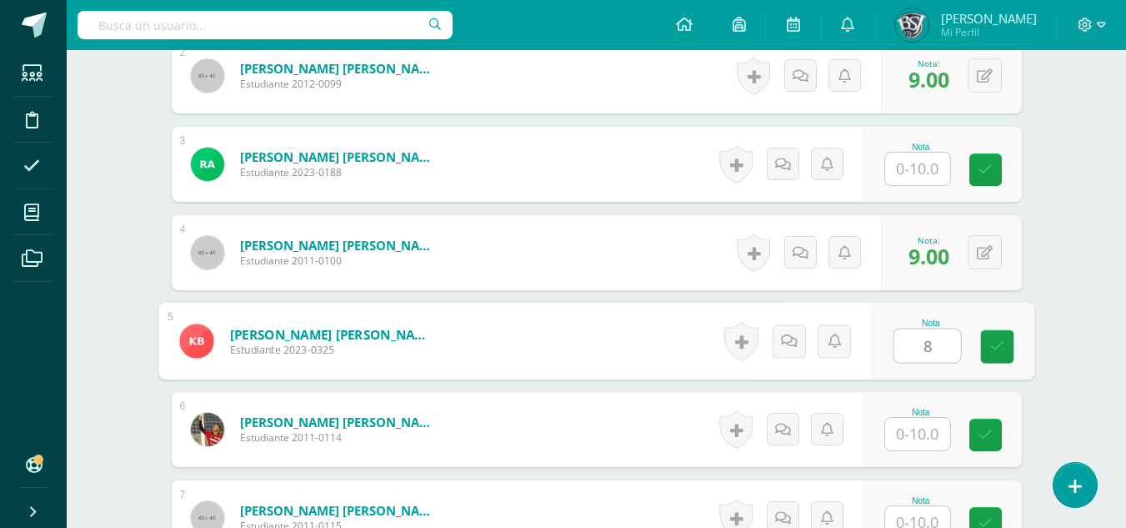
type input "8"
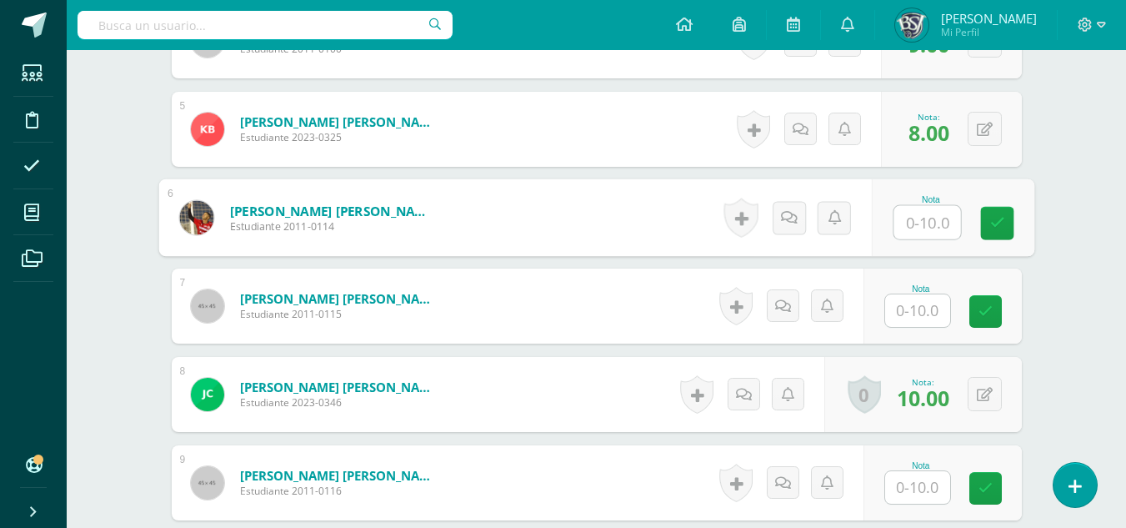
scroll to position [911, 0]
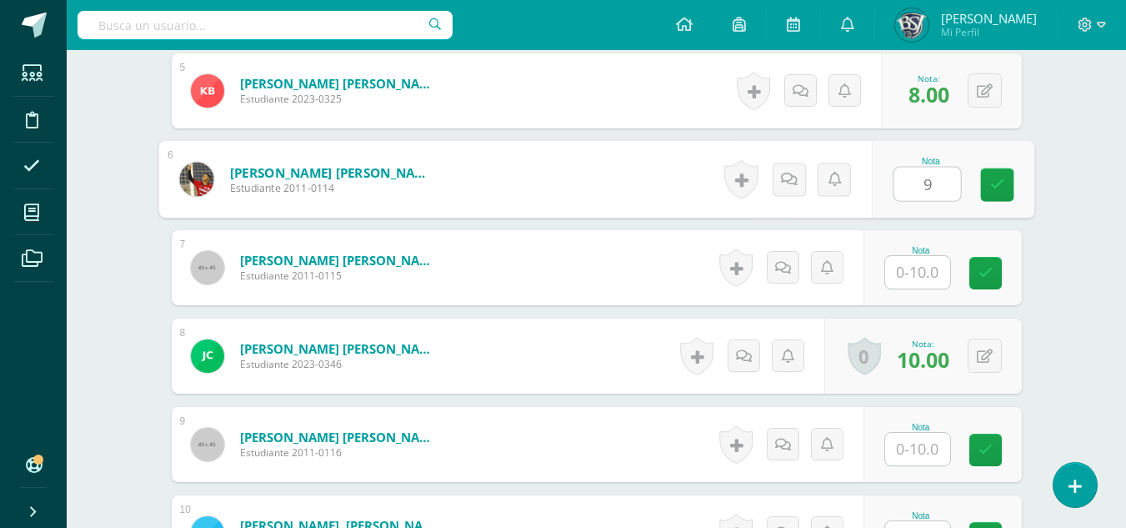
type input "9"
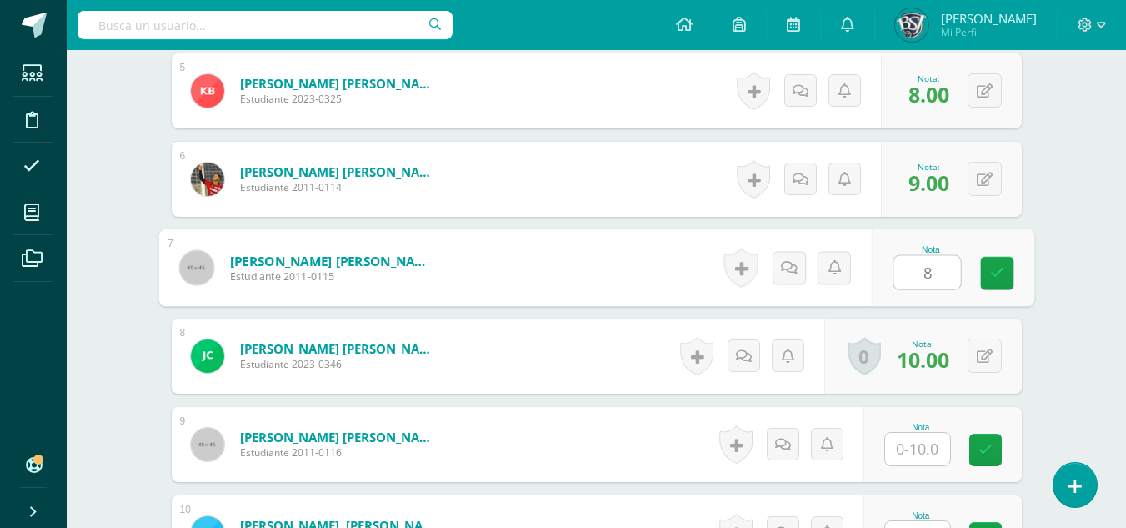
type input "8"
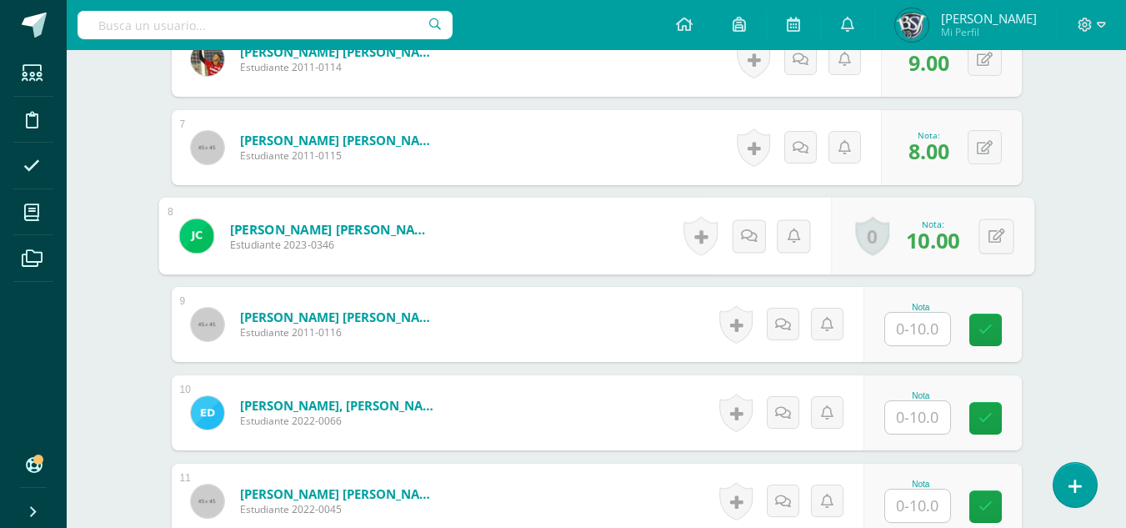
scroll to position [1078, 0]
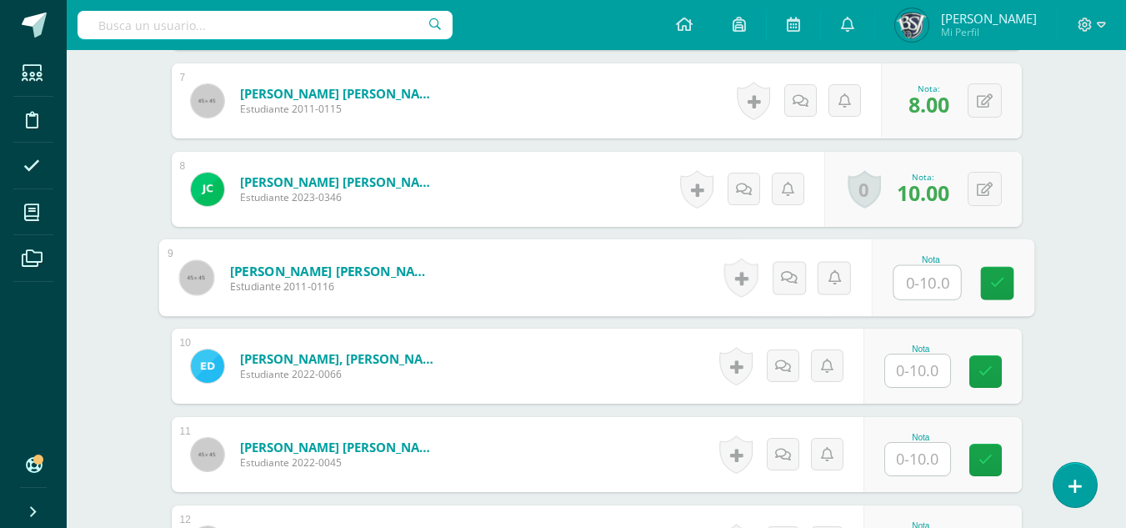
click at [917, 276] on input "text" at bounding box center [927, 282] width 67 height 33
type input "9"
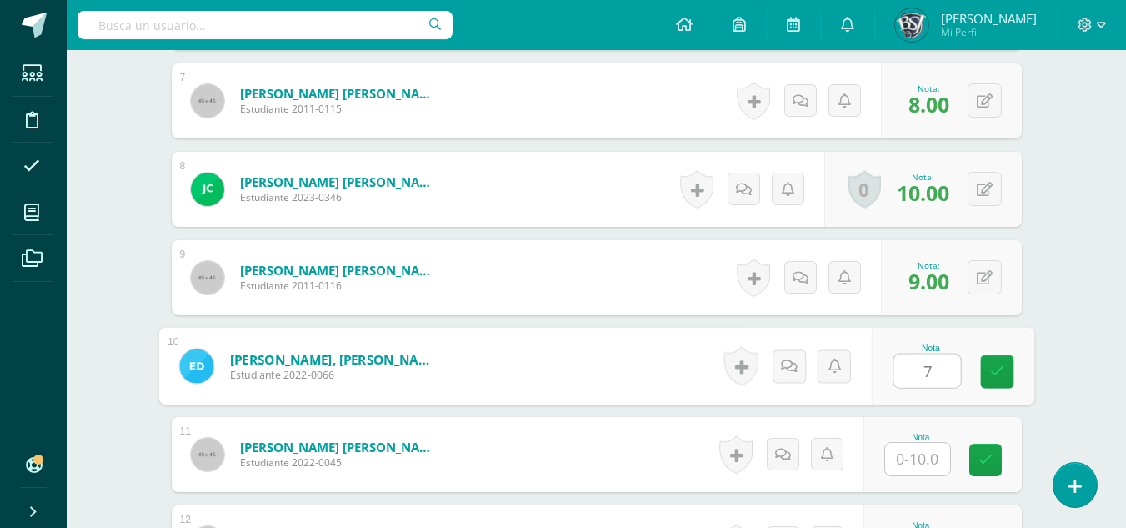
type input "7"
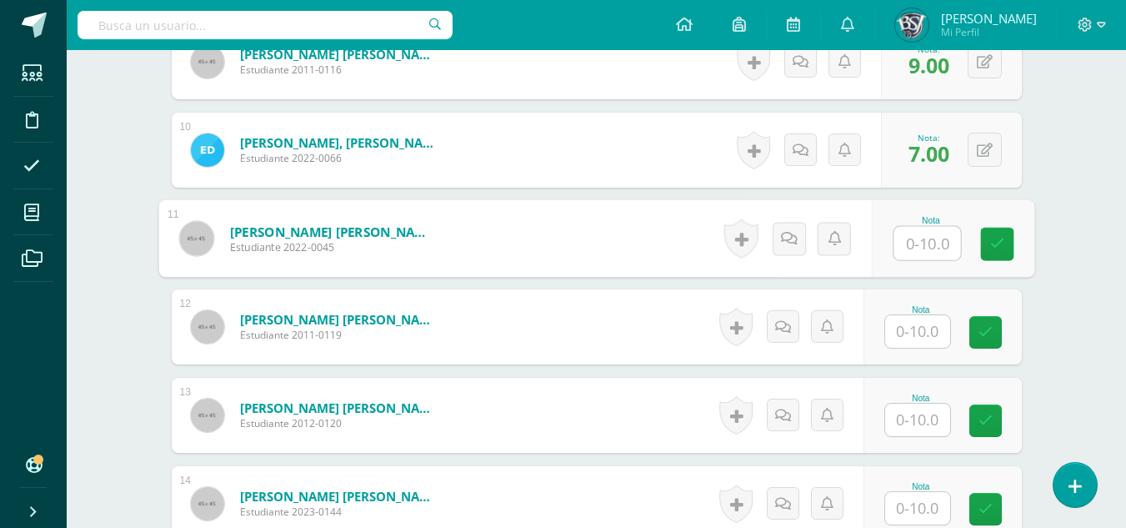
scroll to position [1328, 0]
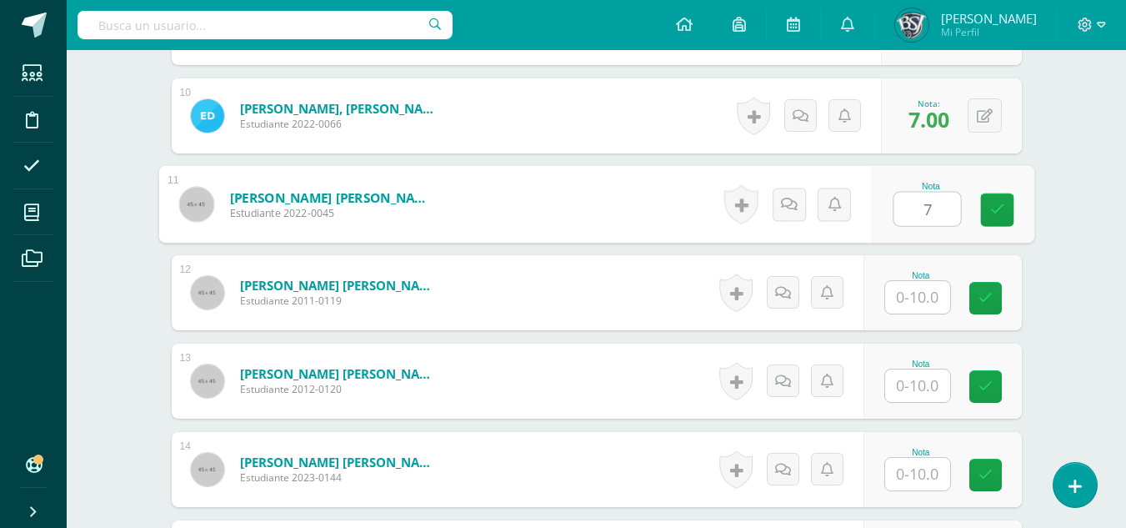
type input "7"
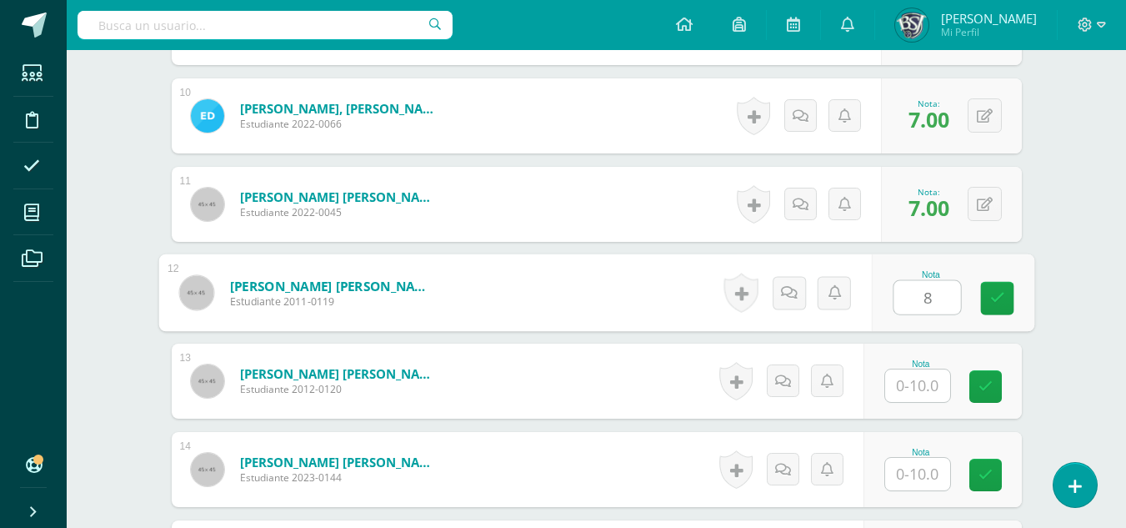
type input "8"
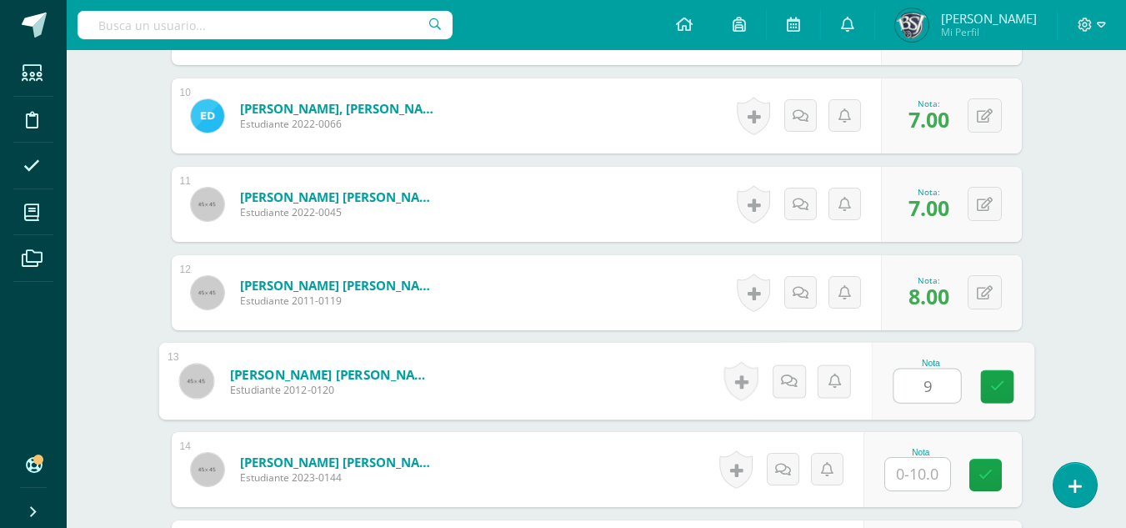
type input "9"
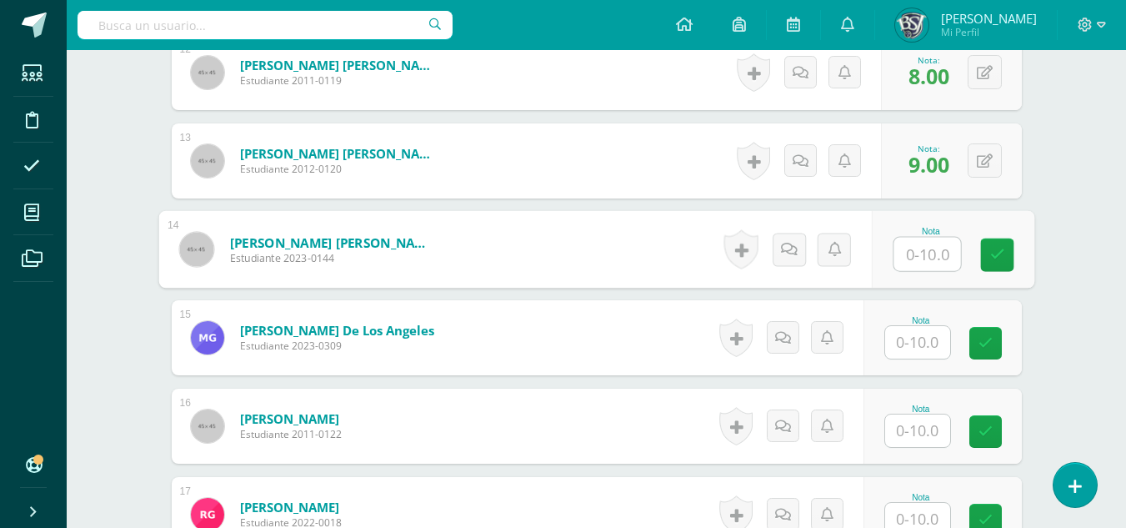
scroll to position [1578, 0]
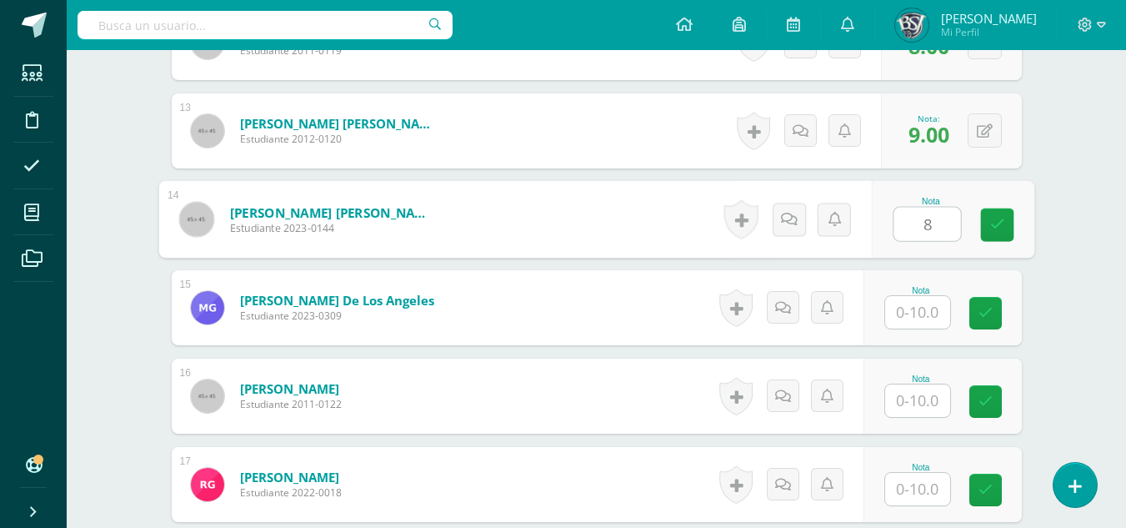
type input "8"
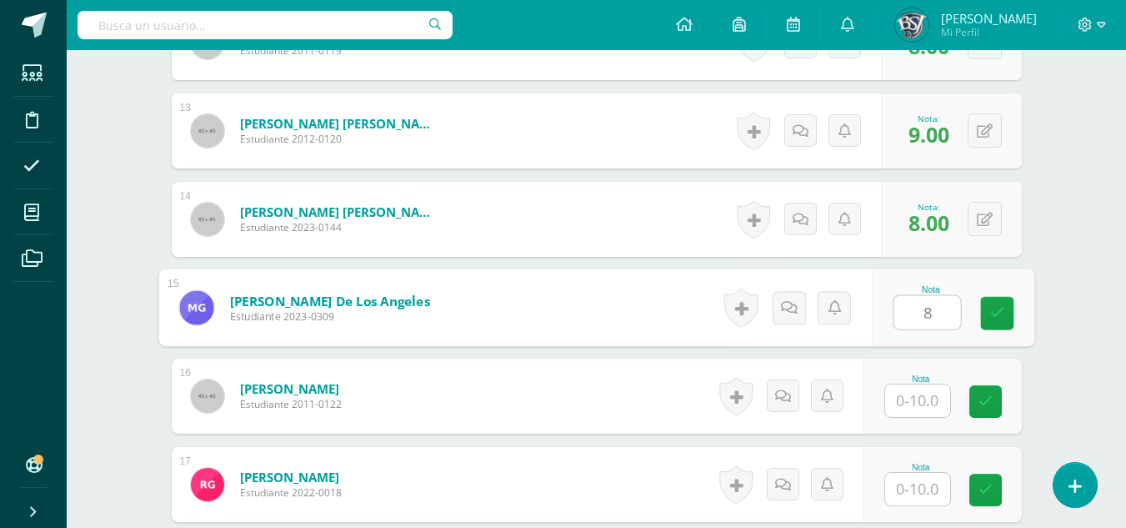
type input "8"
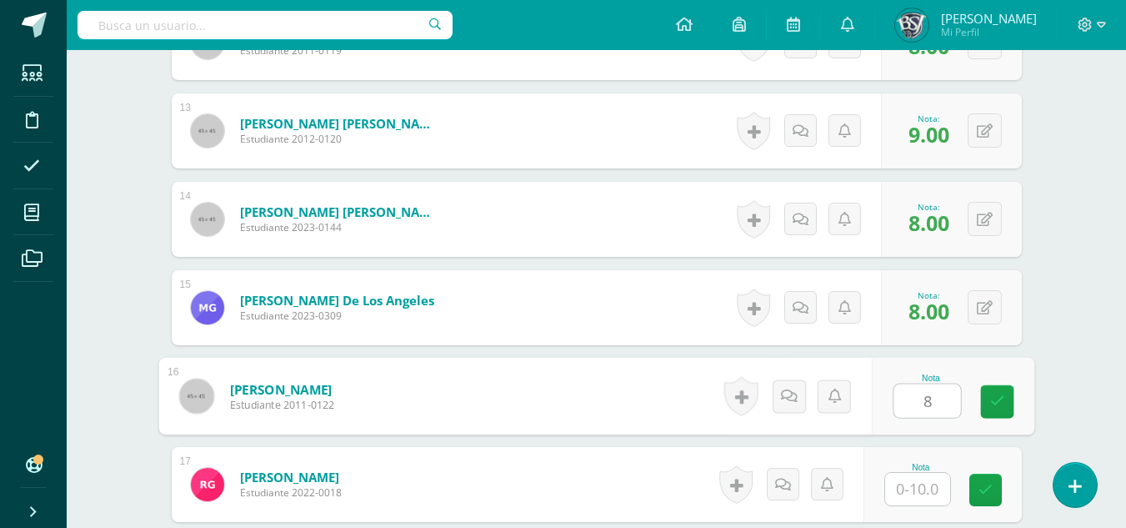
type input "8"
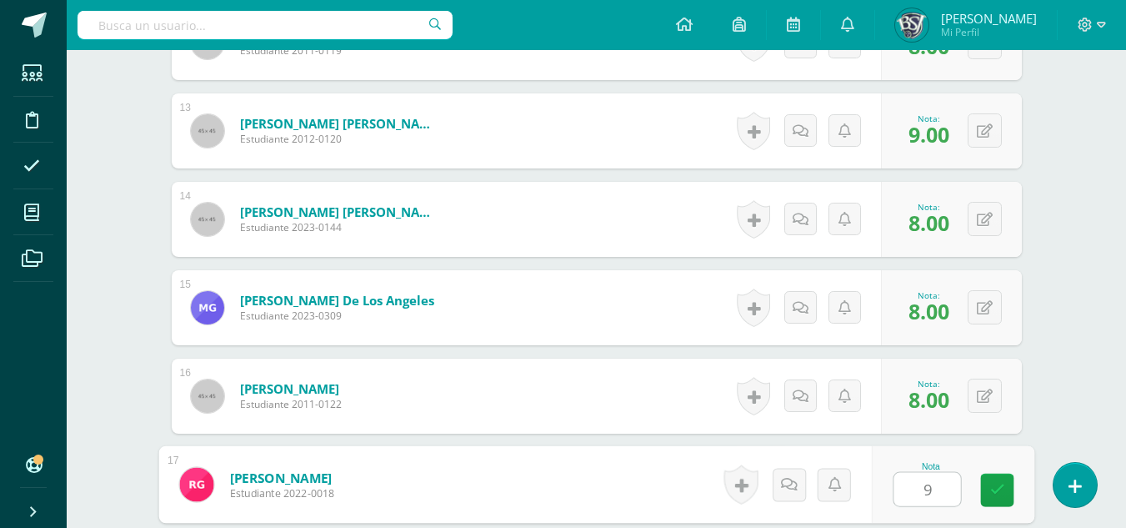
type input "9"
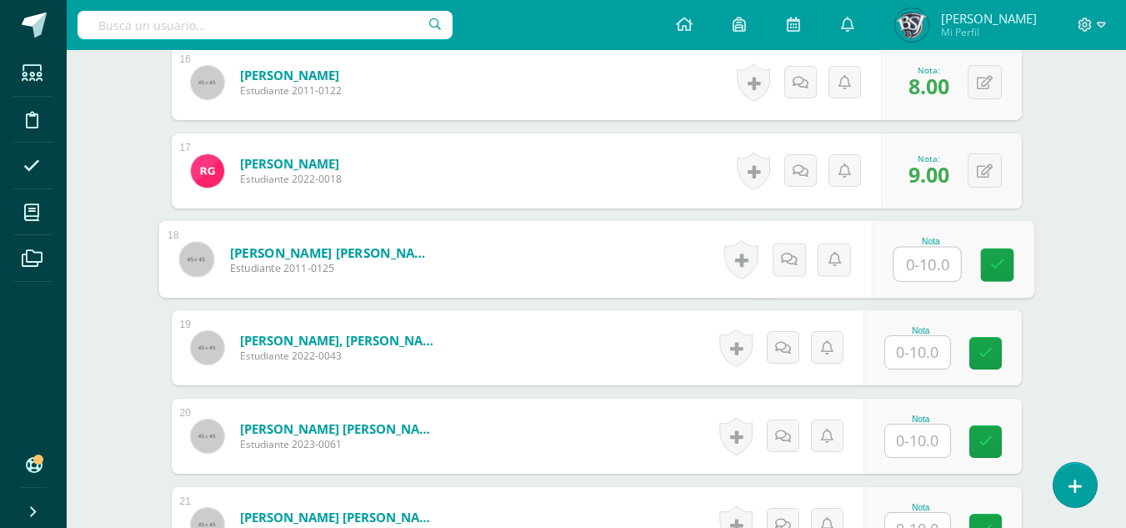
scroll to position [1975, 0]
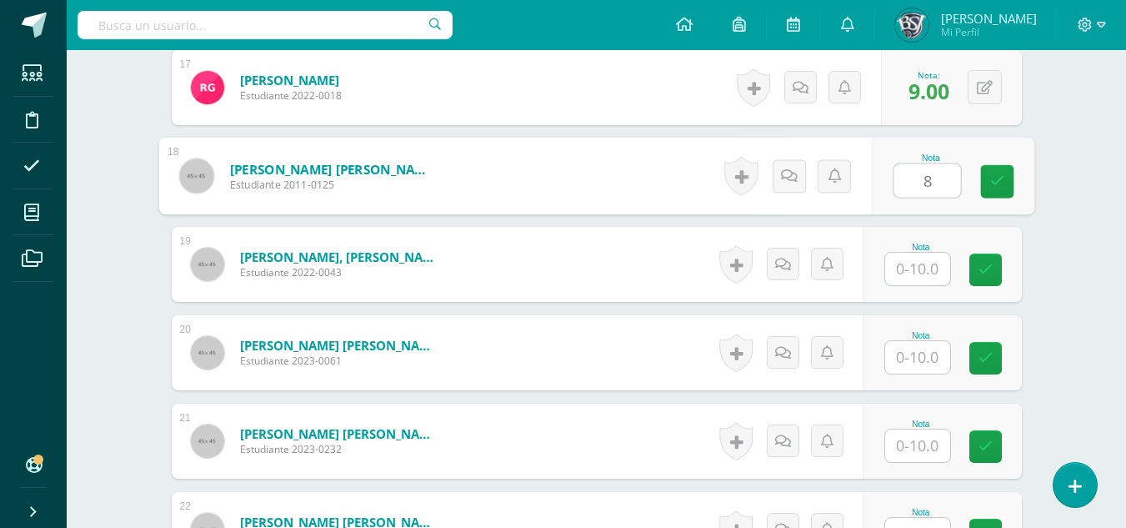
type input "8"
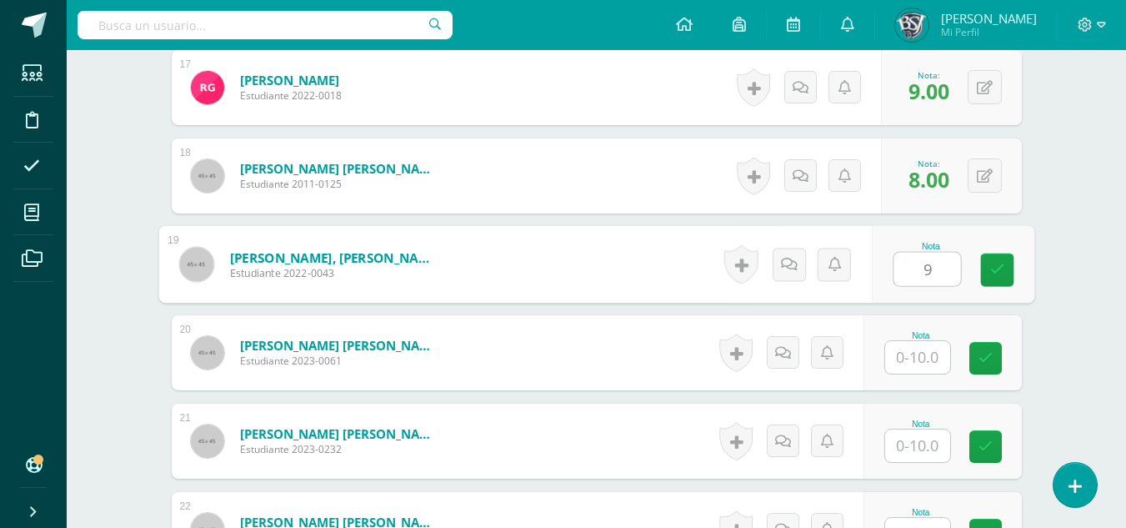
type input "9"
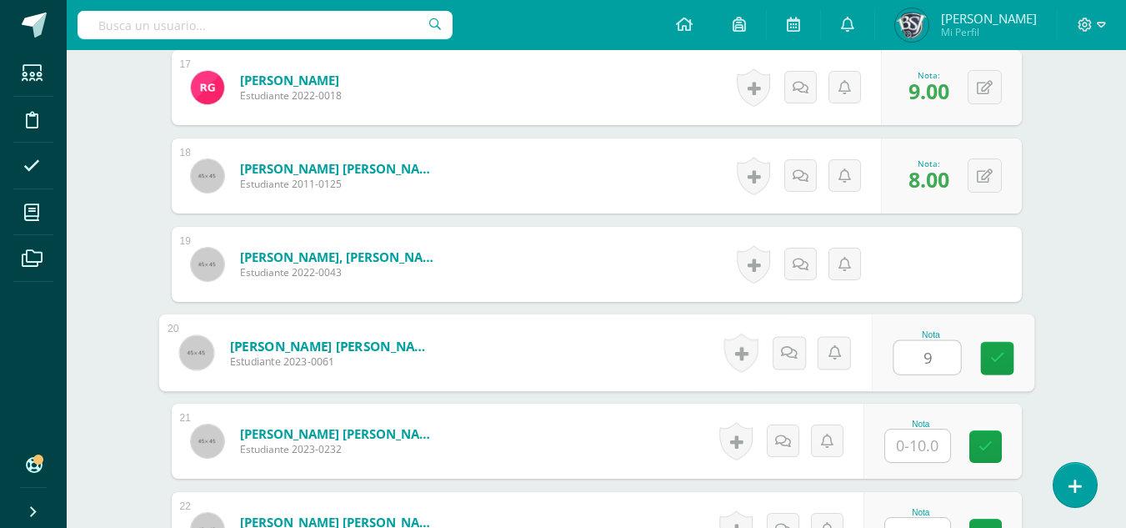
type input "9"
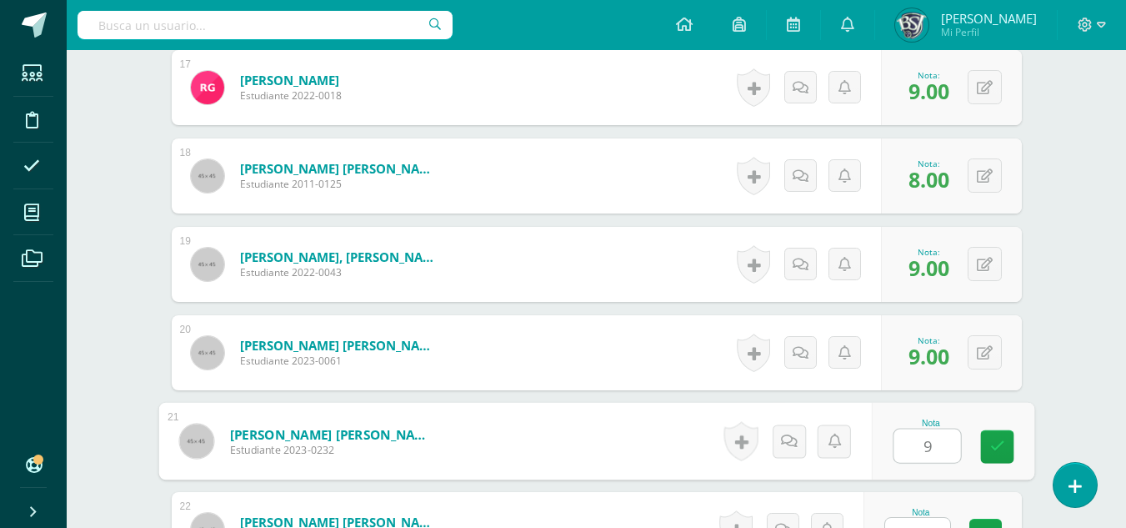
type input "9"
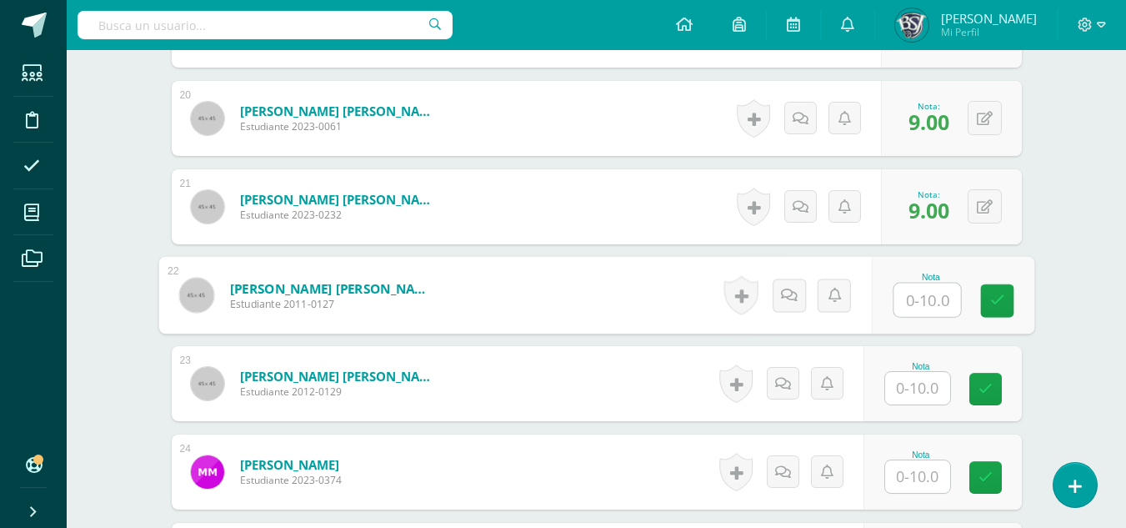
scroll to position [2248, 0]
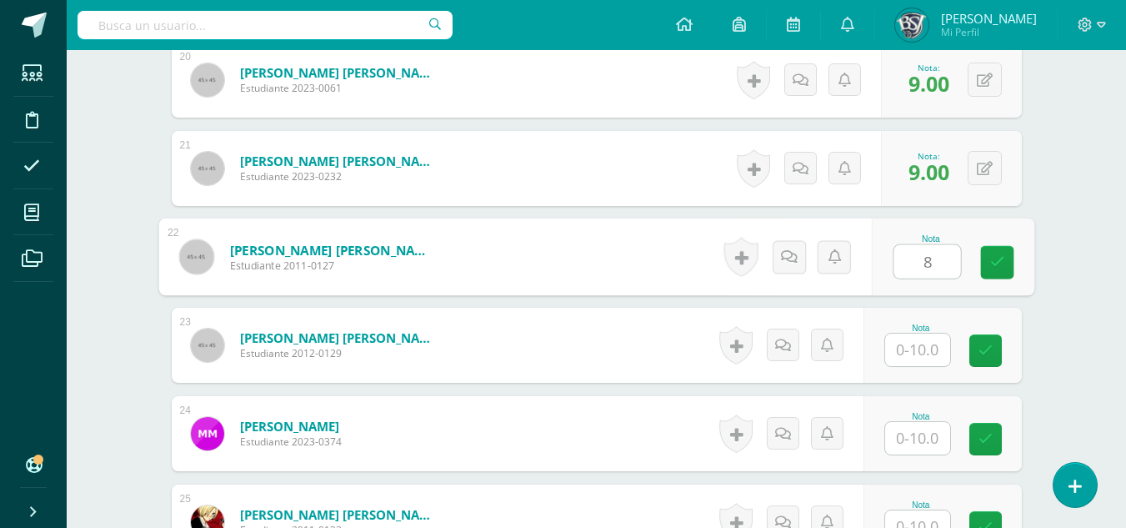
type input "8"
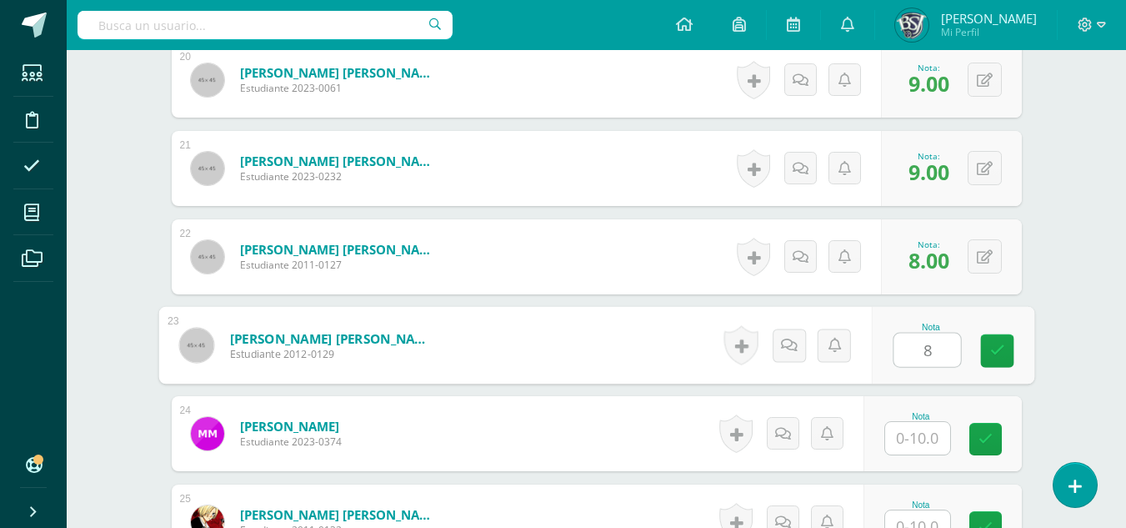
type input "8"
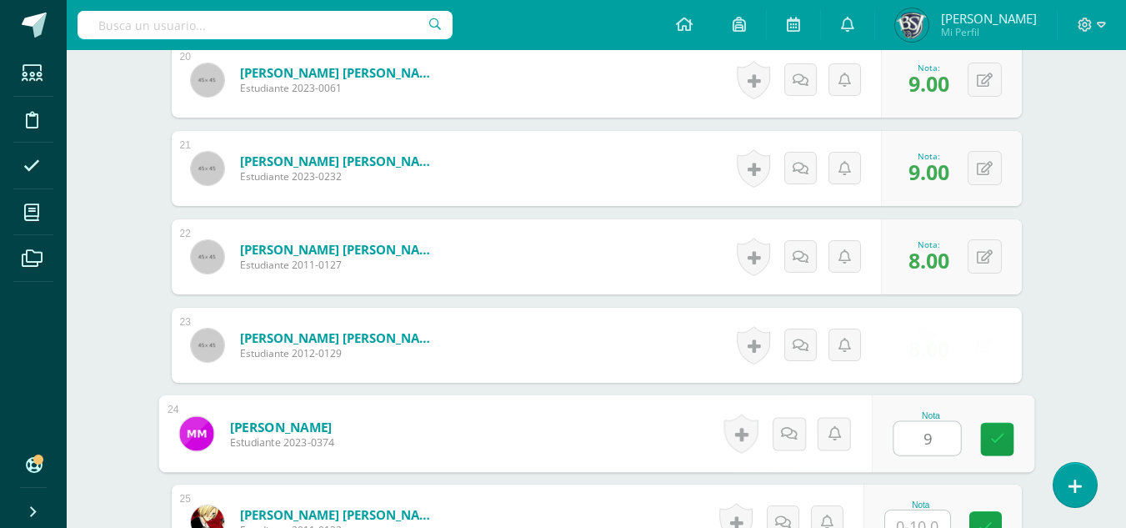
type input "9"
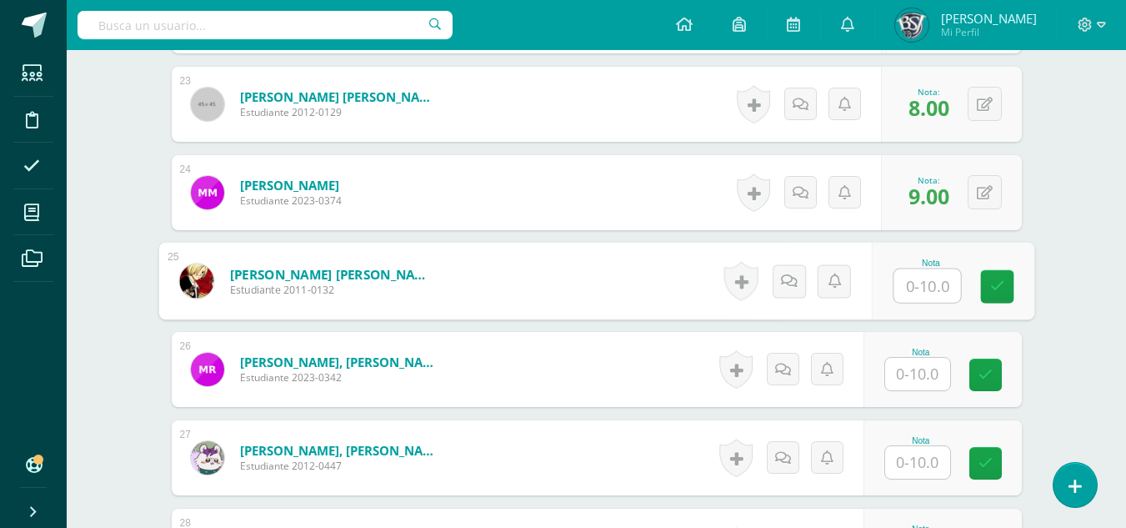
scroll to position [2513, 0]
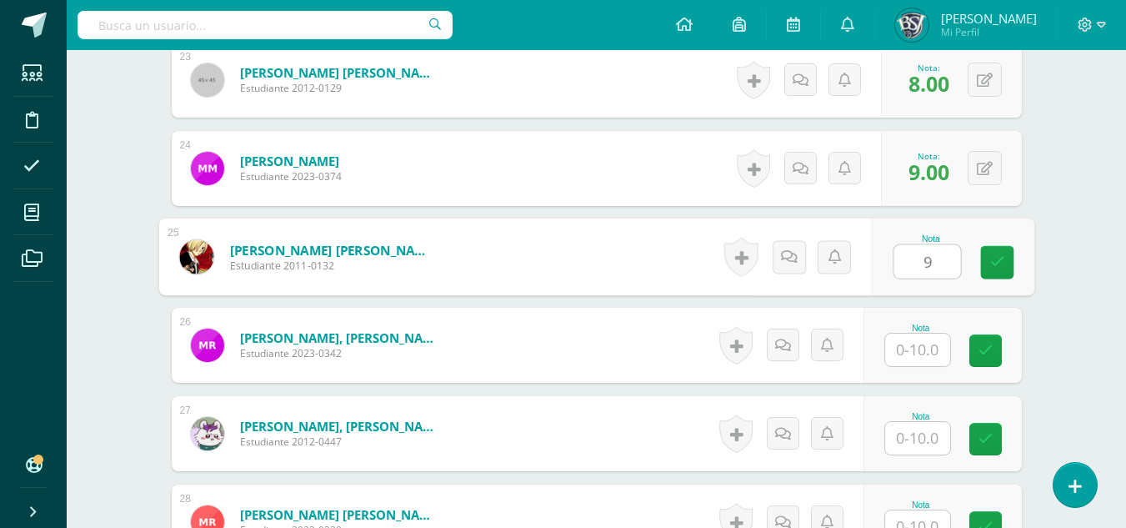
type input "9"
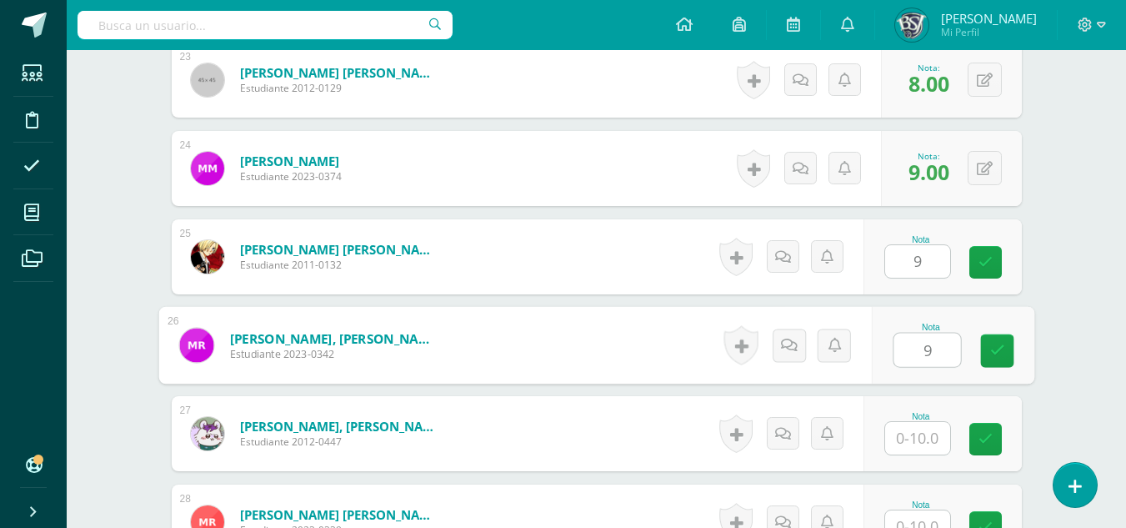
type input "9"
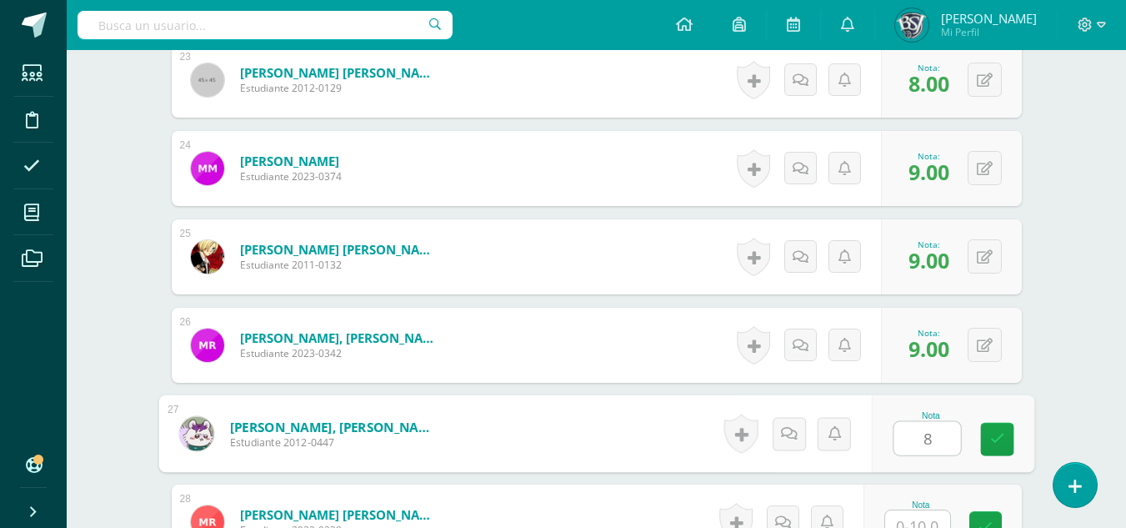
type input "8"
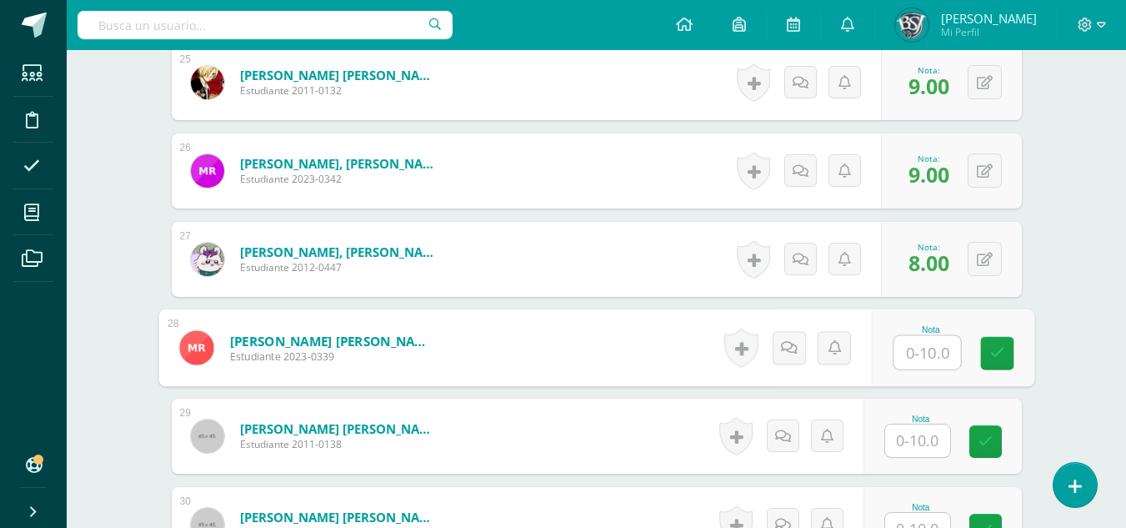
scroll to position [2695, 0]
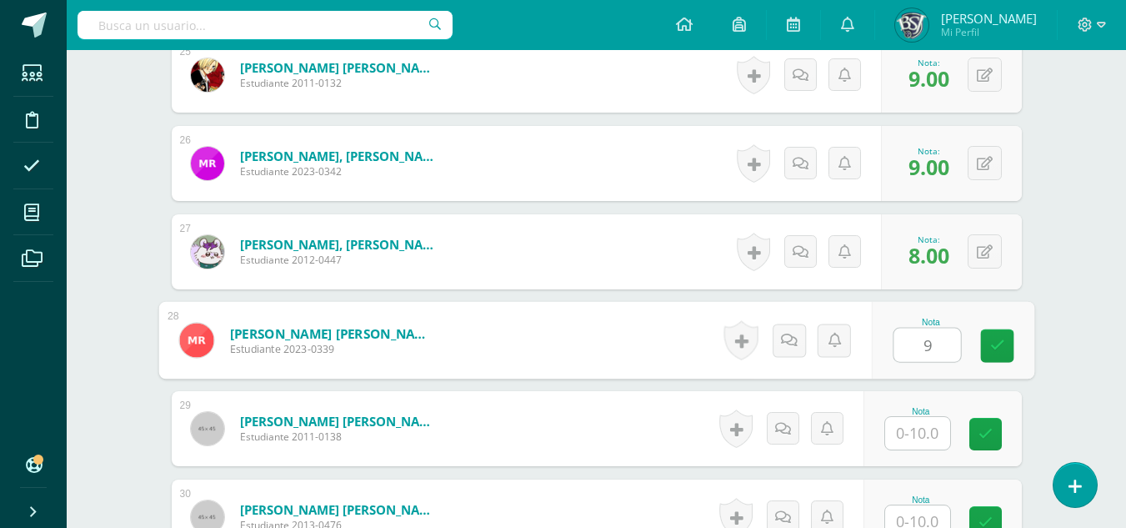
type input "9"
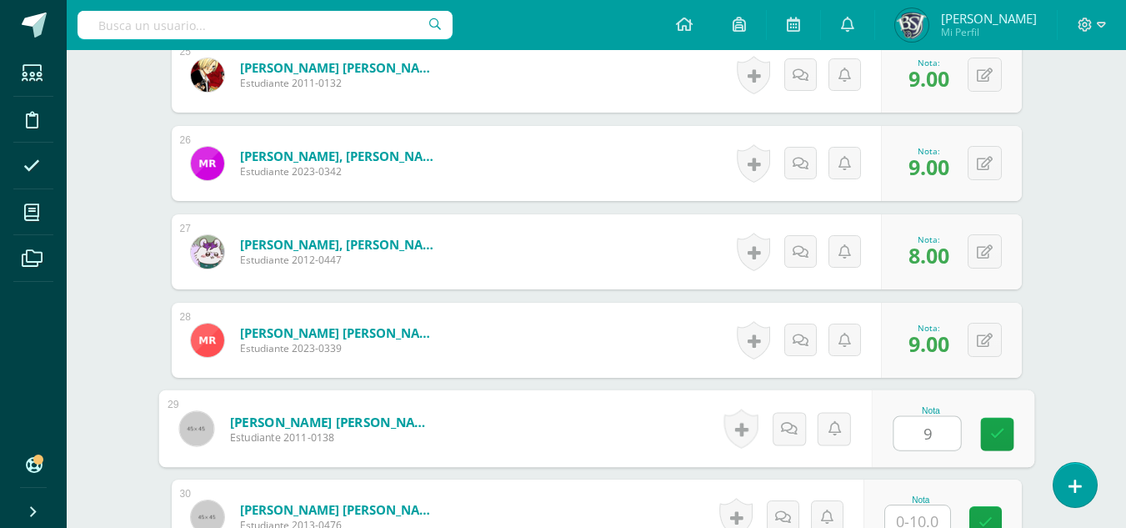
type input "9"
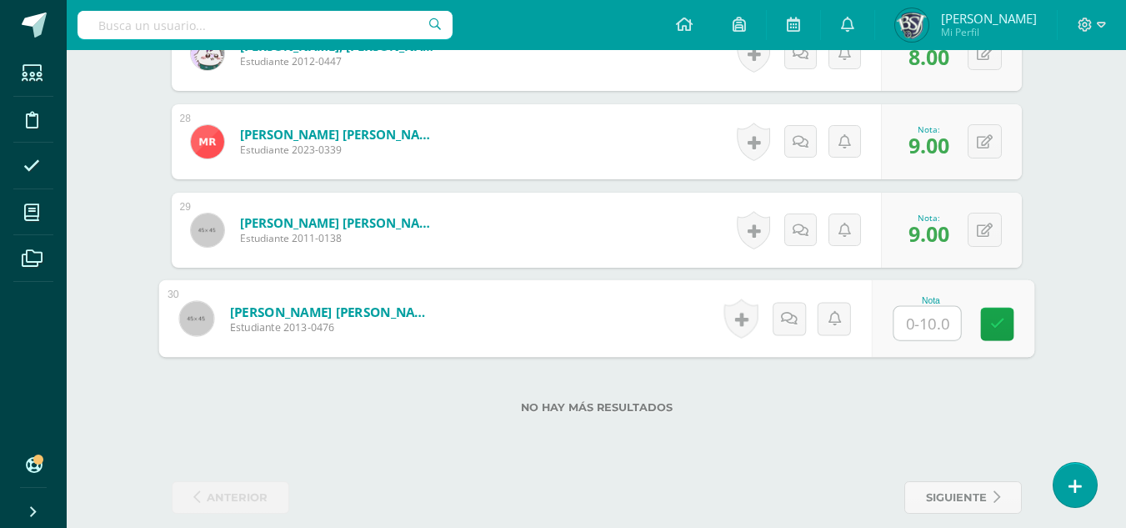
scroll to position [2912, 0]
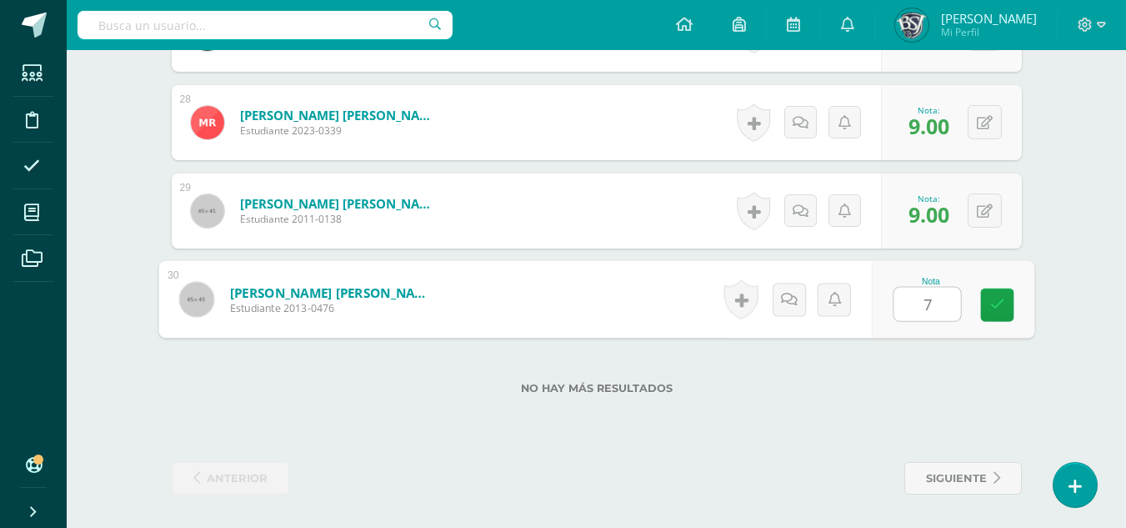
type input "7"
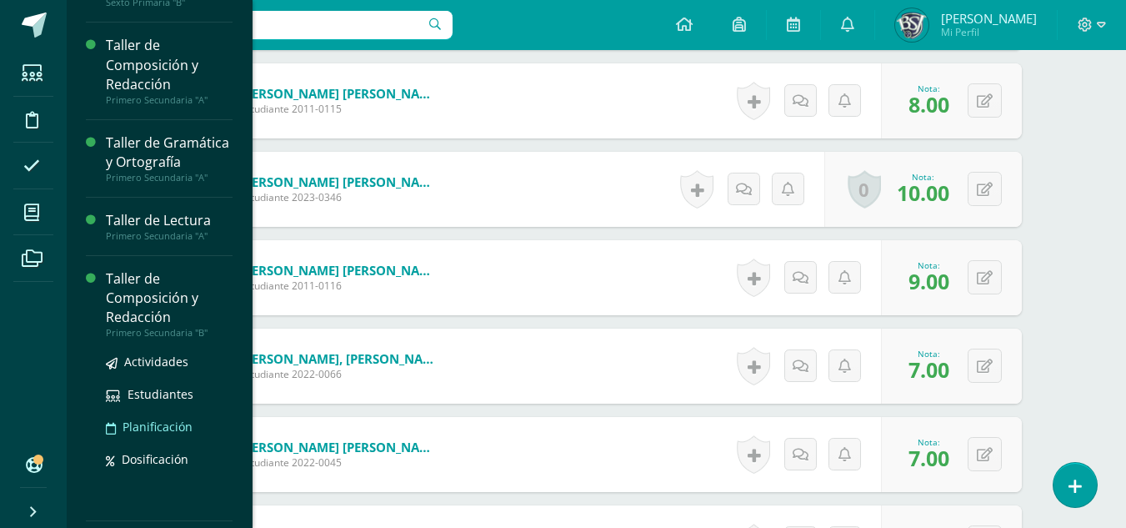
scroll to position [379, 0]
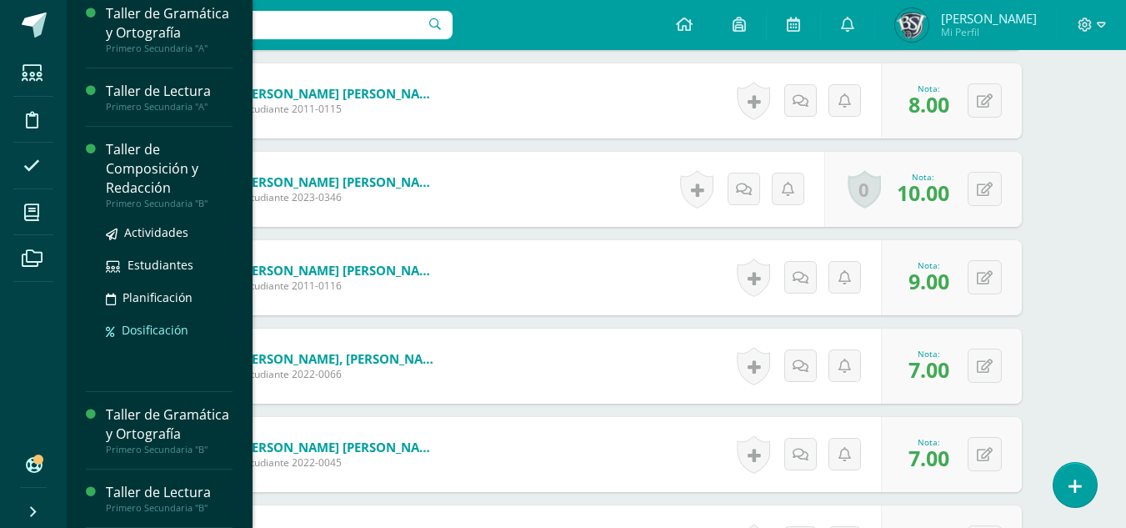
click at [145, 322] on span "Dosificación" at bounding box center [155, 330] width 67 height 16
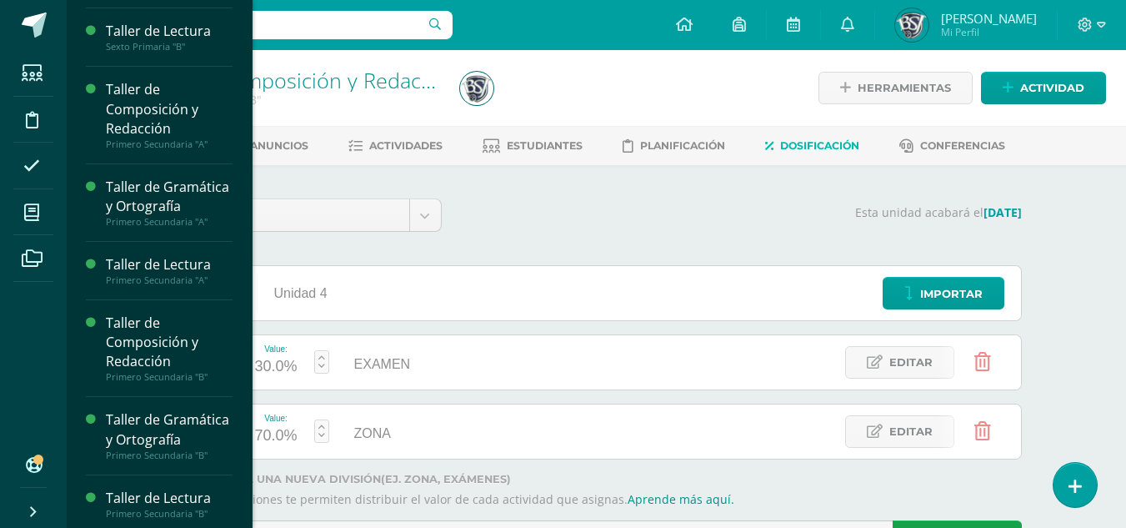
scroll to position [211, 0]
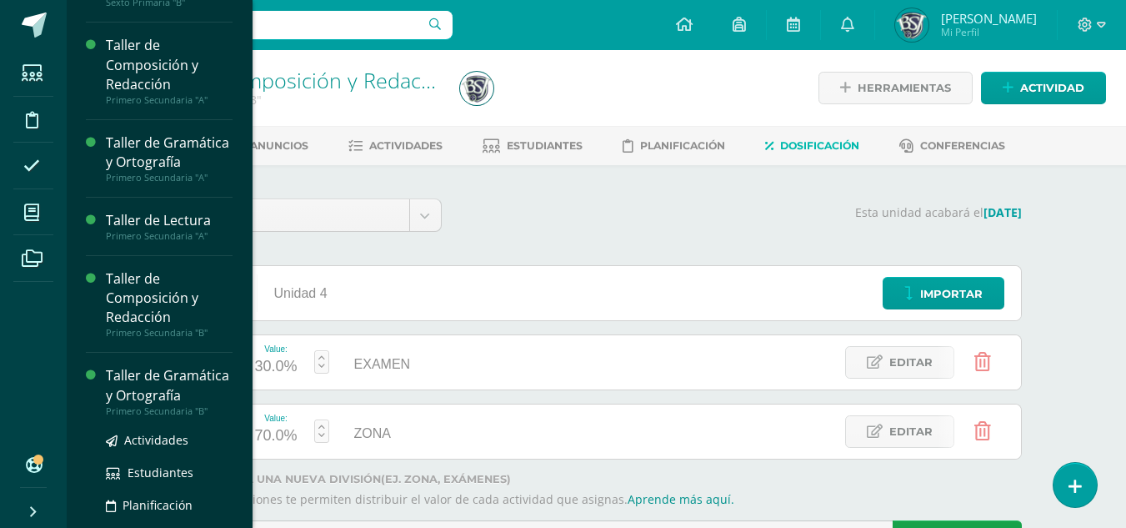
click at [127, 404] on div "Taller de Gramática y Ortografía" at bounding box center [169, 385] width 127 height 38
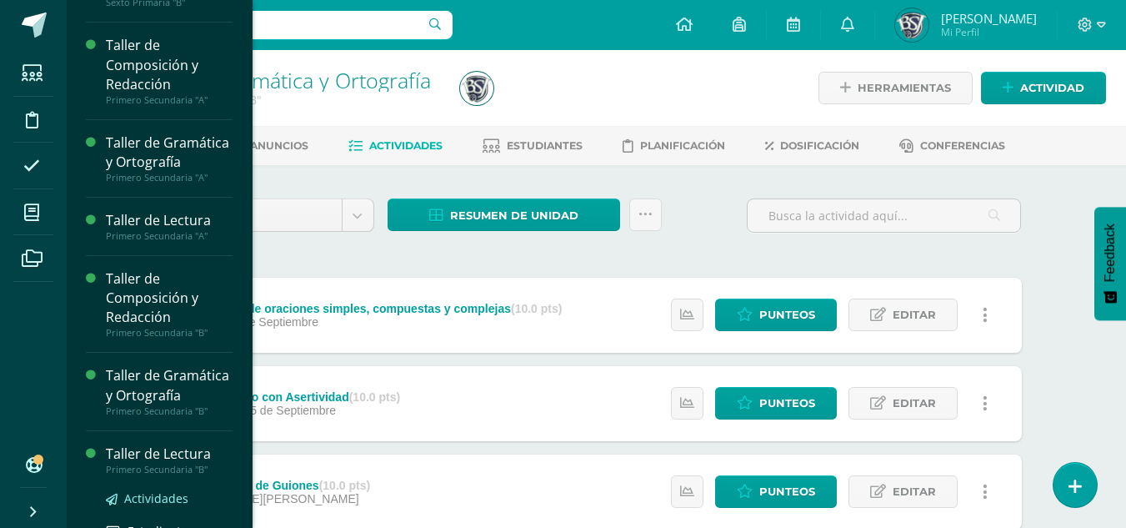
scroll to position [250, 0]
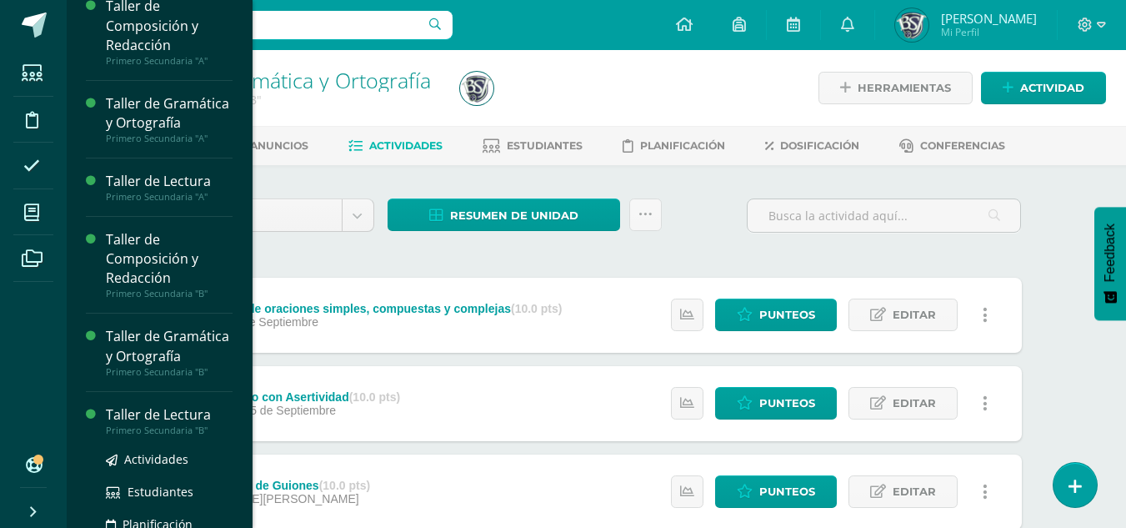
click at [143, 424] on div "Taller de Lectura" at bounding box center [169, 414] width 127 height 19
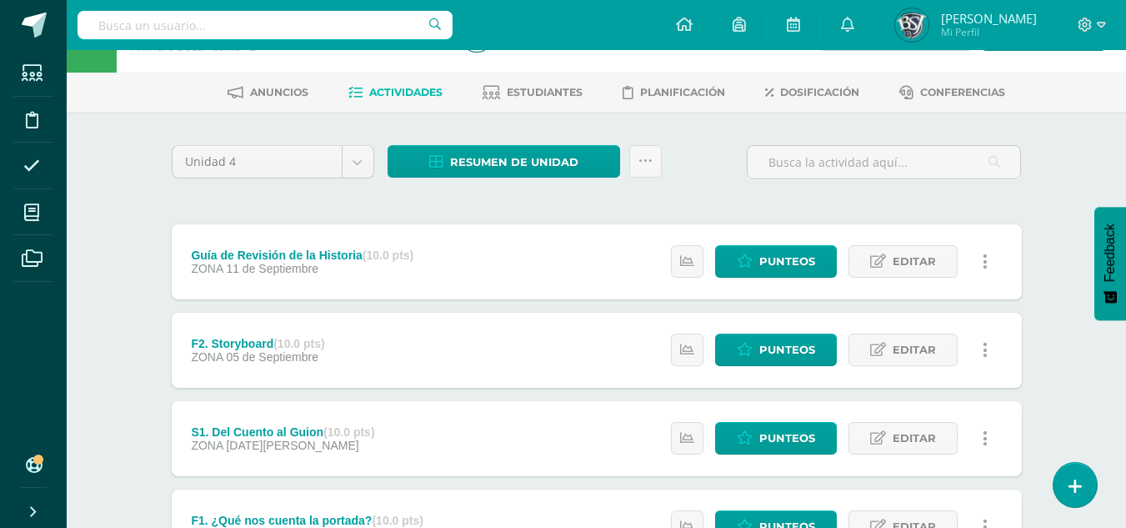
scroll to position [83, 0]
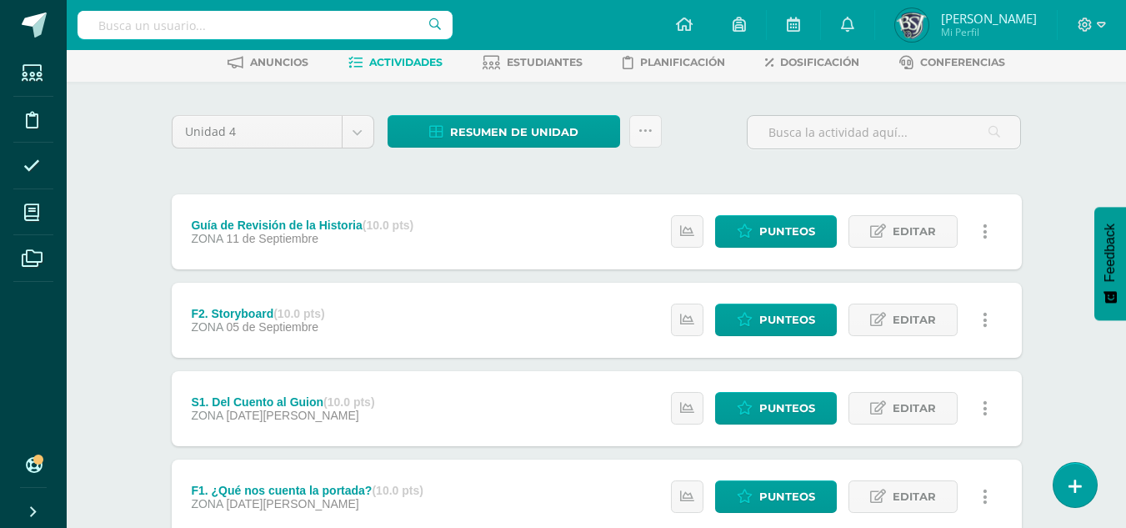
click at [277, 222] on div "Guía de Revisión de la Historia (10.0 pts)" at bounding box center [302, 224] width 223 height 13
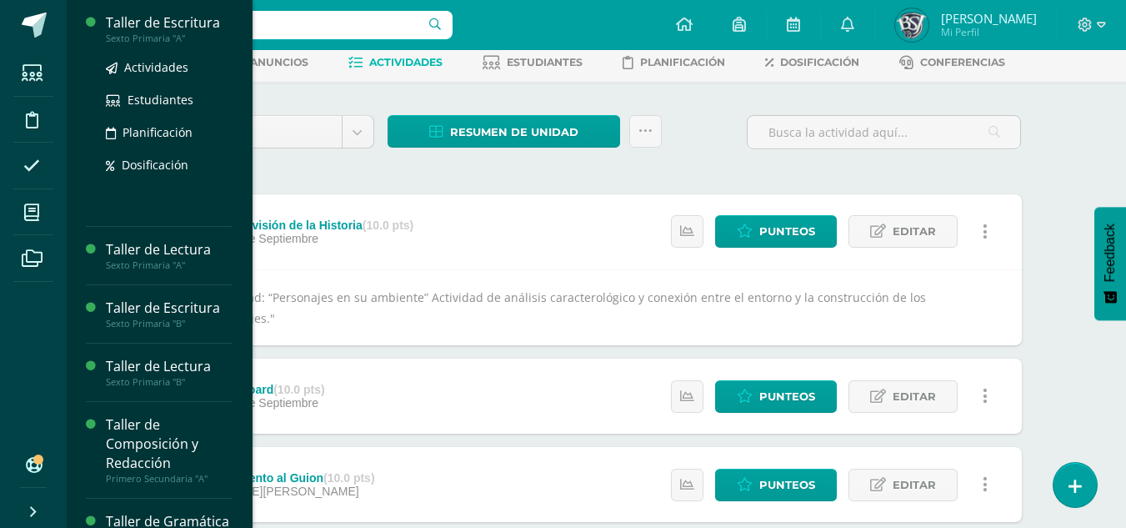
click at [137, 24] on div "Taller de Escritura" at bounding box center [169, 22] width 127 height 19
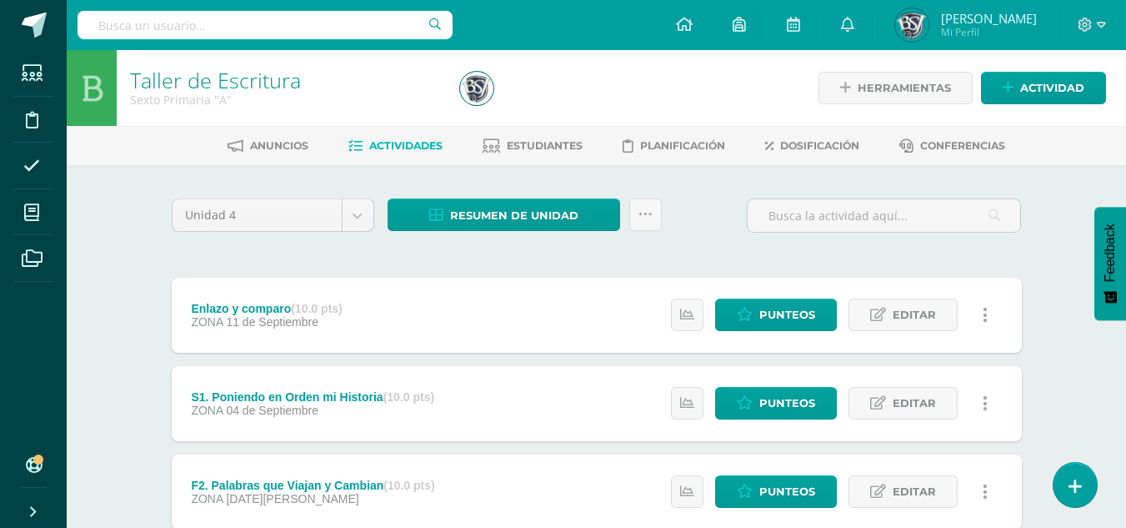
scroll to position [83, 0]
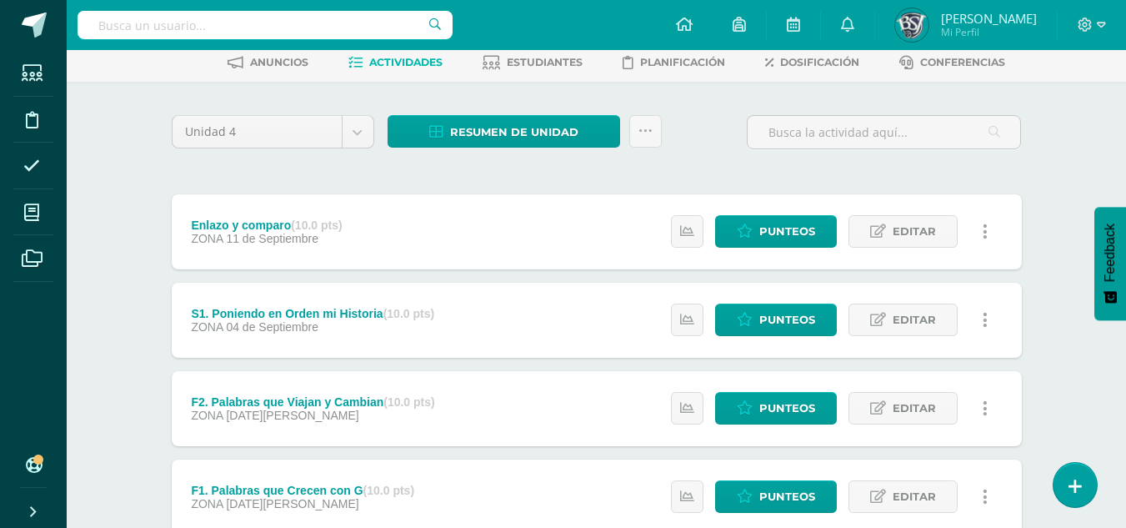
click at [219, 223] on div "Enlazo y comparo (10.0 pts)" at bounding box center [266, 224] width 151 height 13
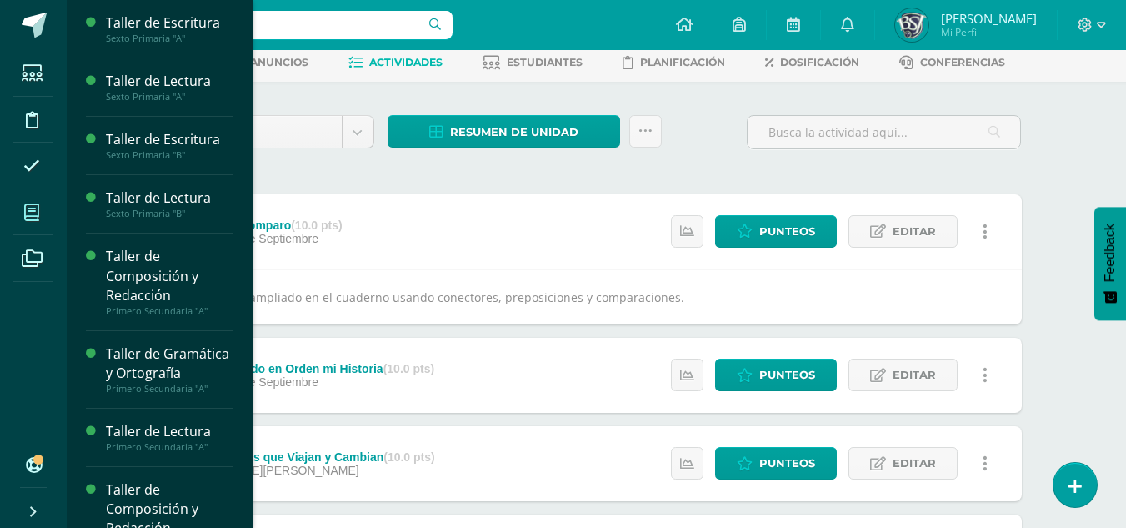
click at [48, 204] on span at bounding box center [32, 212] width 38 height 38
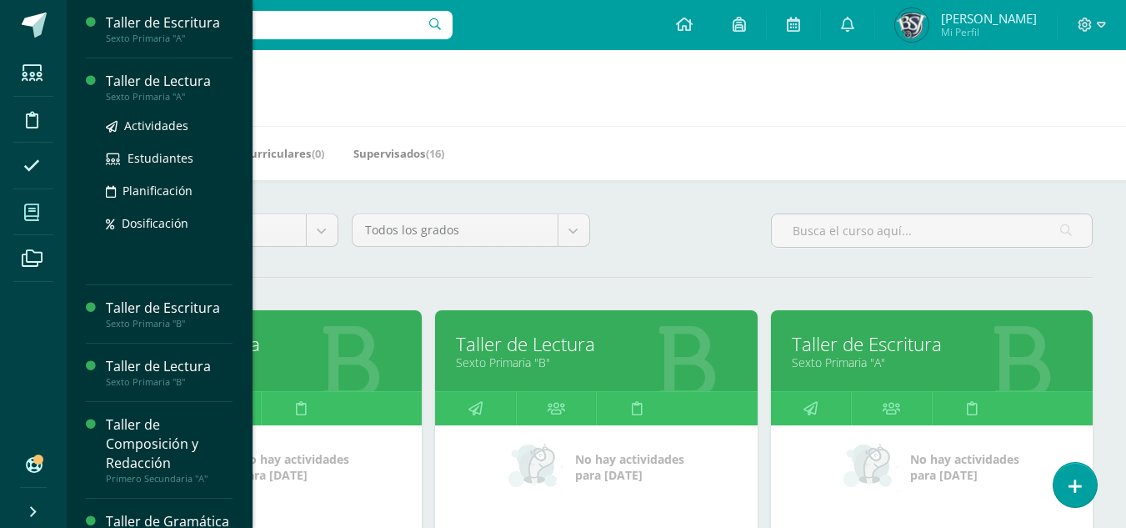
click at [132, 73] on div "Taller de Lectura" at bounding box center [169, 81] width 127 height 19
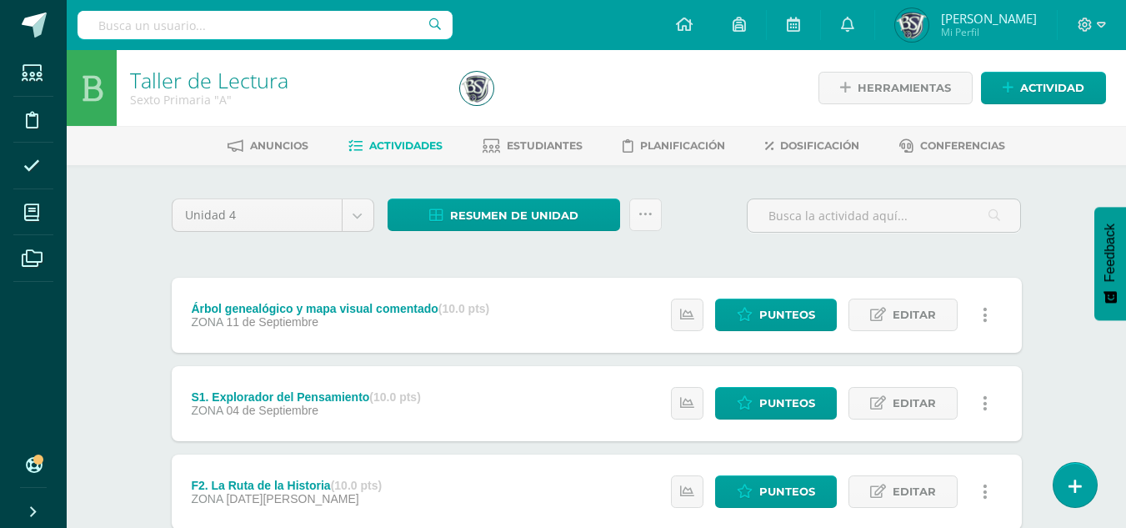
click at [287, 308] on div "Árbol genealógico y mapa visual comentado (10.0 pts)" at bounding box center [340, 308] width 298 height 13
